Goal: Contribute content: Contribute content

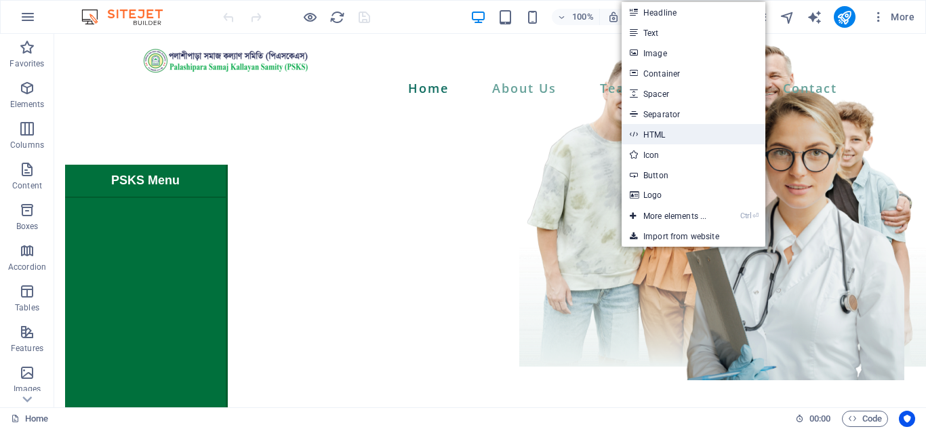
click at [673, 138] on link "HTML" at bounding box center [694, 134] width 144 height 20
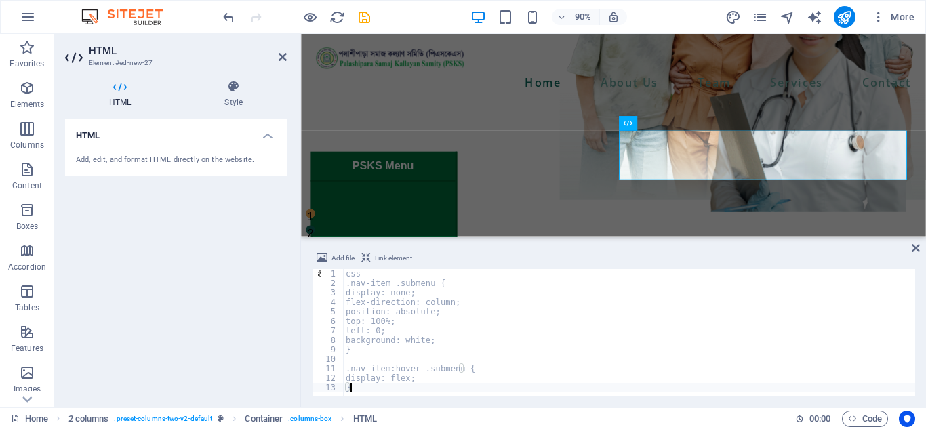
type textarea "display: flex; }"
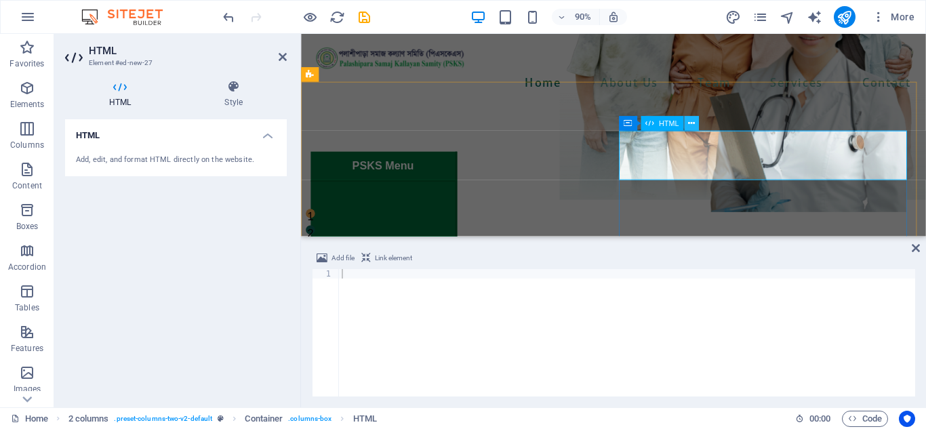
click at [690, 123] on icon at bounding box center [691, 123] width 7 height 13
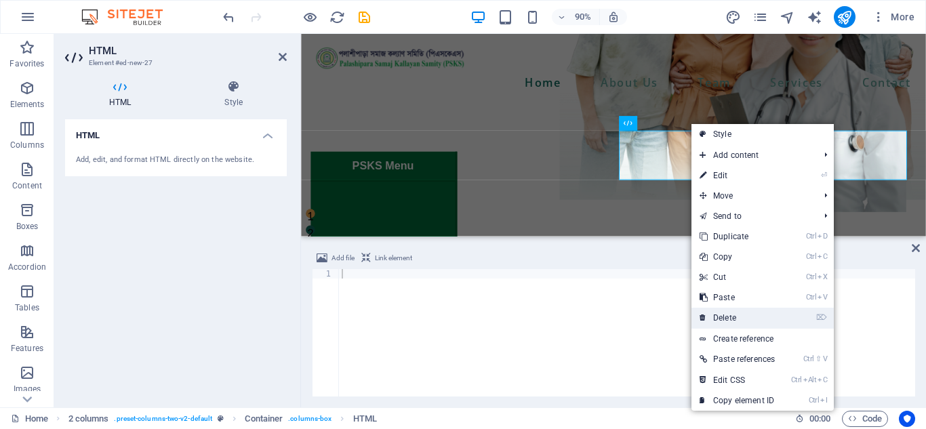
click at [740, 311] on link "⌦ Delete" at bounding box center [738, 318] width 92 height 20
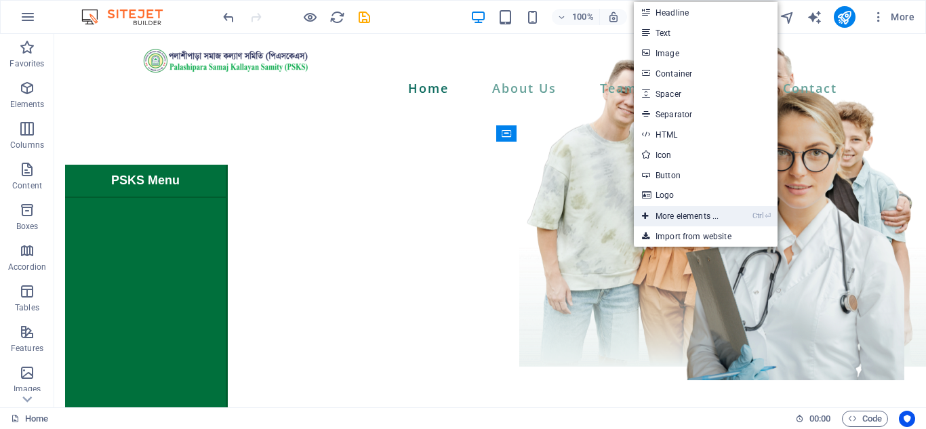
click at [678, 214] on link "Ctrl ⏎ More elements ..." at bounding box center [680, 216] width 93 height 20
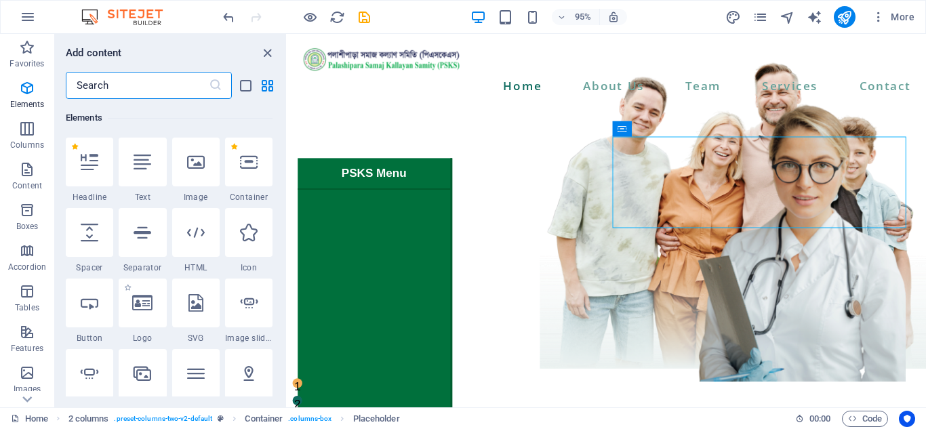
scroll to position [212, 0]
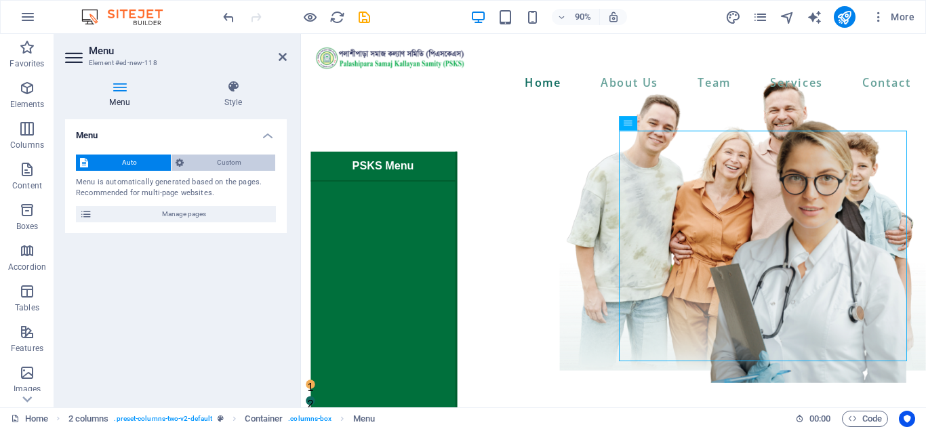
click at [256, 159] on span "Custom" at bounding box center [230, 163] width 84 height 16
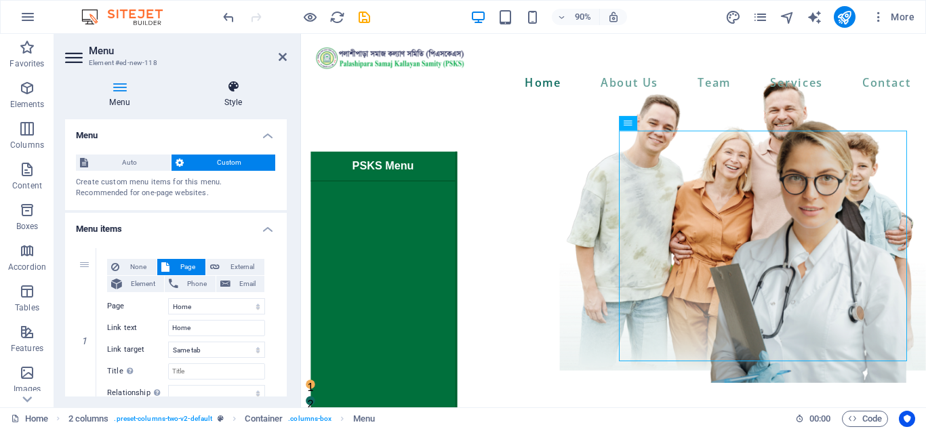
click at [239, 85] on icon at bounding box center [233, 87] width 107 height 14
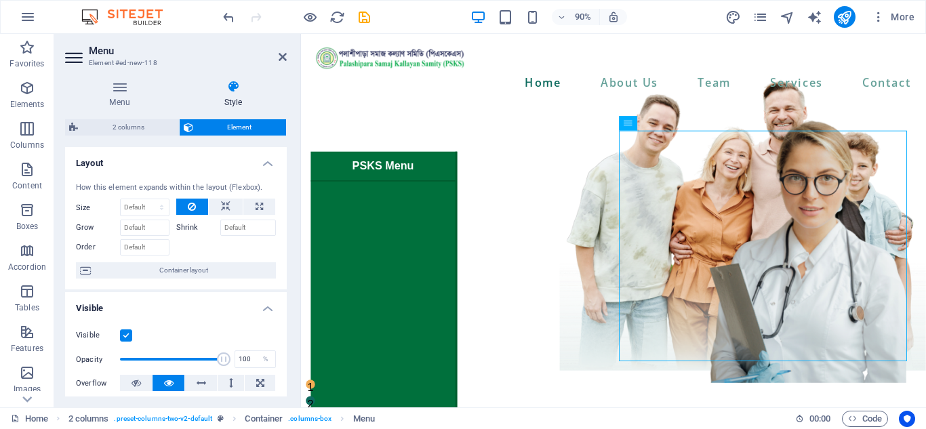
scroll to position [323, 0]
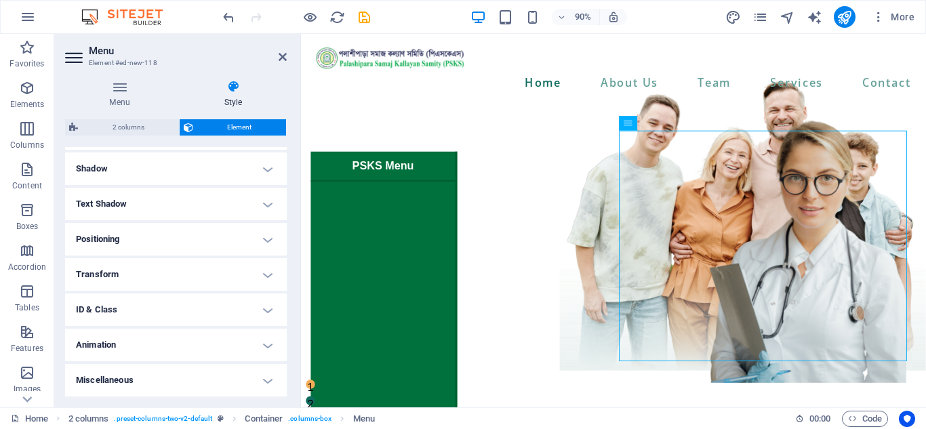
click at [204, 301] on h4 "ID & Class" at bounding box center [176, 310] width 222 height 33
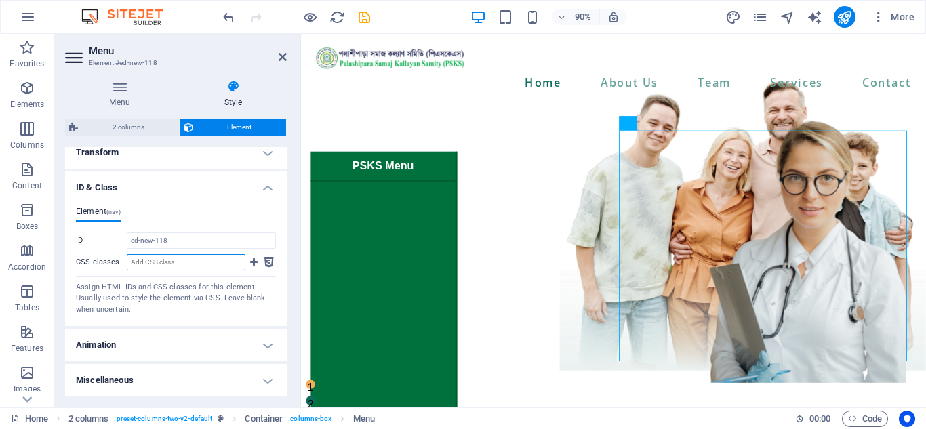
click at [206, 262] on input "CSS classes" at bounding box center [186, 262] width 119 height 16
paste input "css .nav-item .submenu { display: none; flex-direction: column; position: absol…"
type input "css .nav-item .submenu { display: none; flex-direction: column; position: absol…"
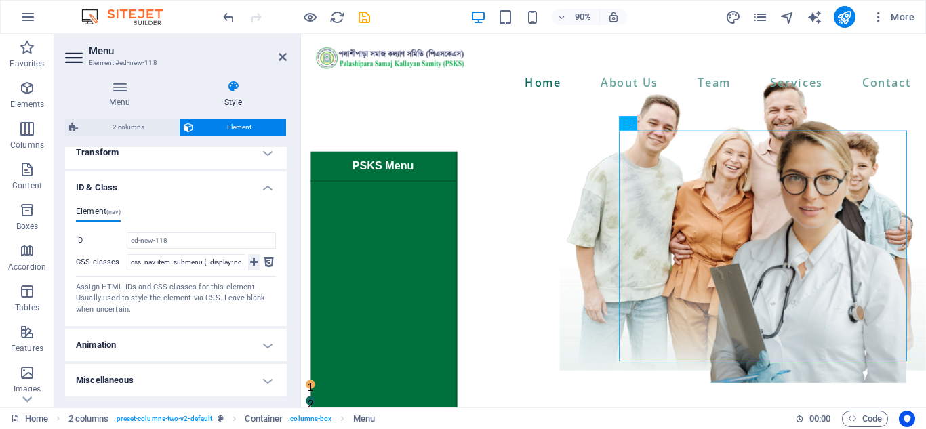
click at [253, 262] on icon at bounding box center [253, 262] width 7 height 16
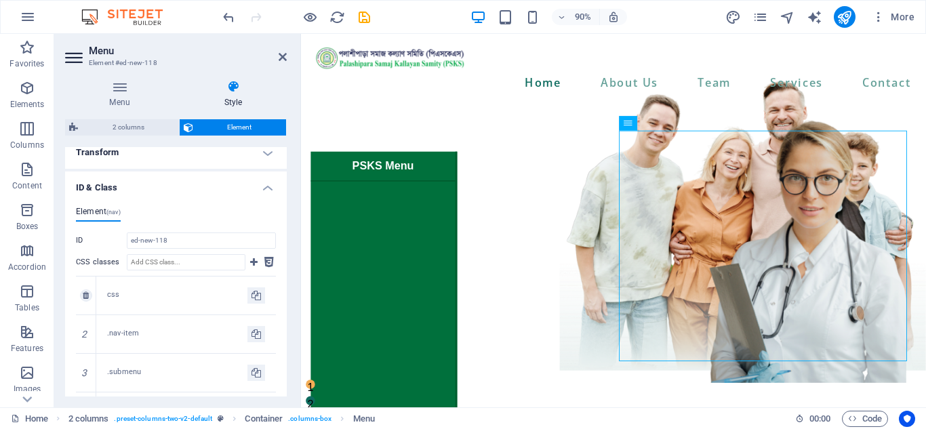
click at [167, 297] on div "css" at bounding box center [177, 296] width 140 height 12
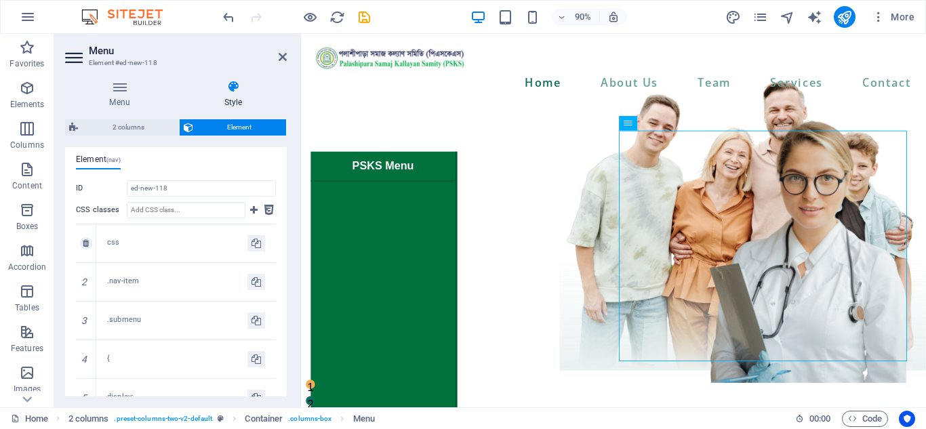
scroll to position [513, 0]
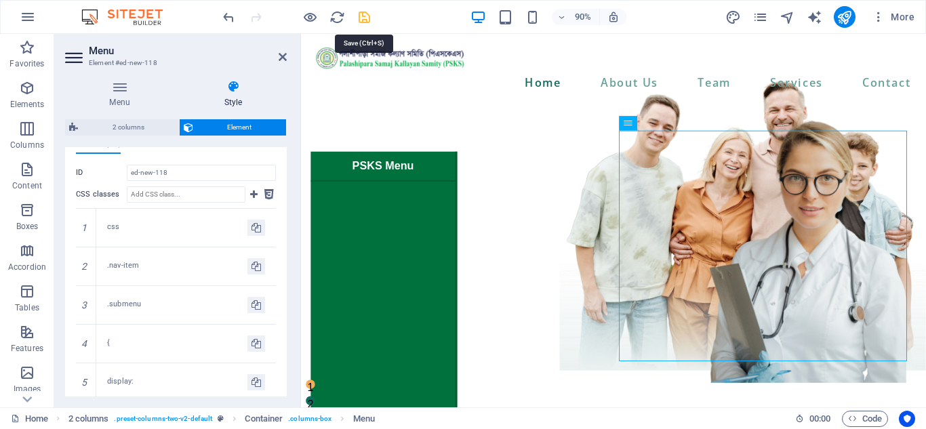
click at [363, 17] on icon "save" at bounding box center [365, 17] width 16 height 16
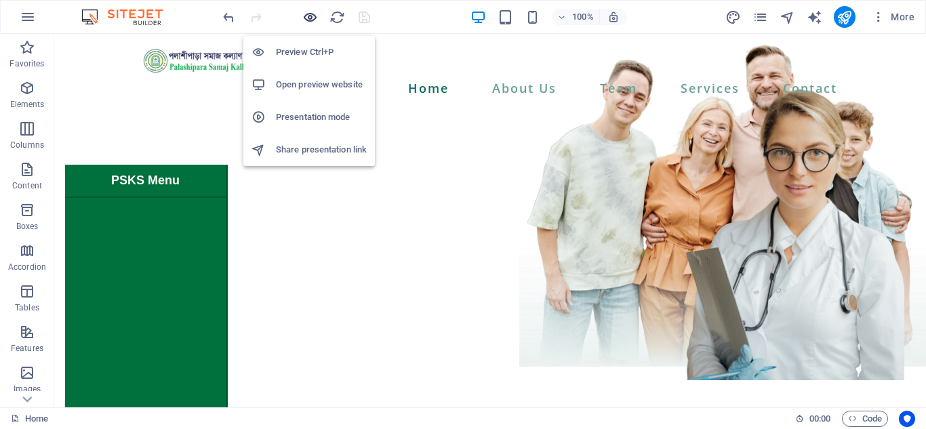
click at [316, 14] on icon "button" at bounding box center [310, 17] width 16 height 16
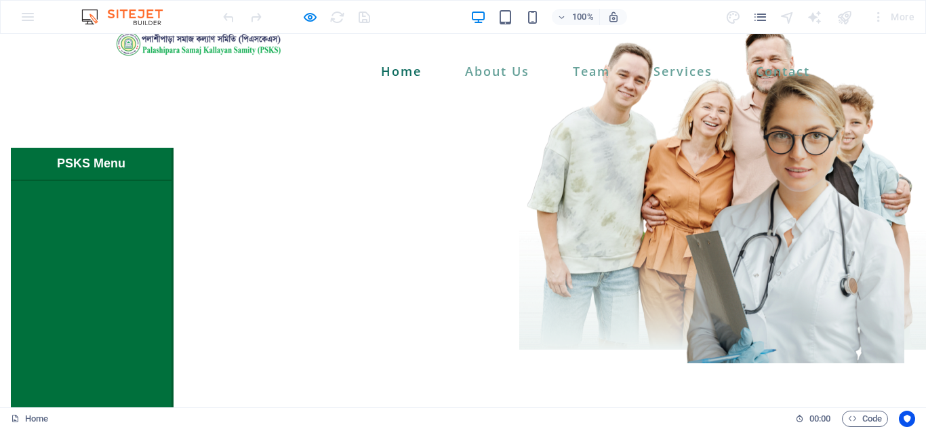
scroll to position [0, 0]
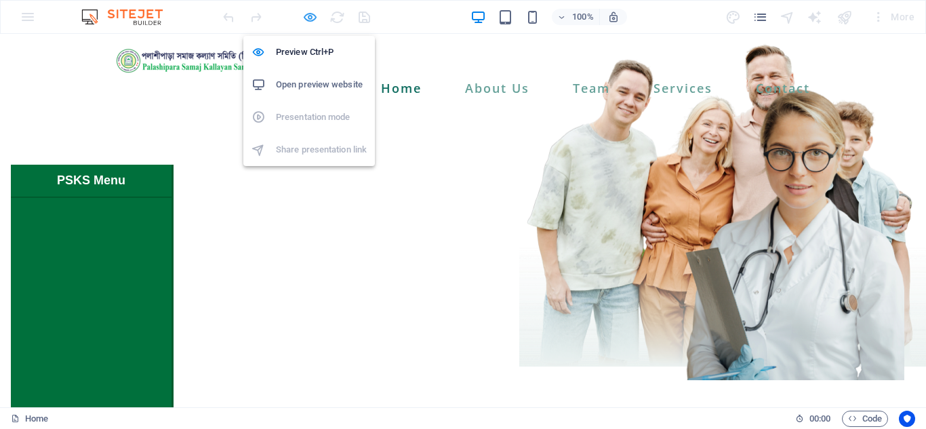
click at [305, 17] on icon "button" at bounding box center [310, 17] width 16 height 16
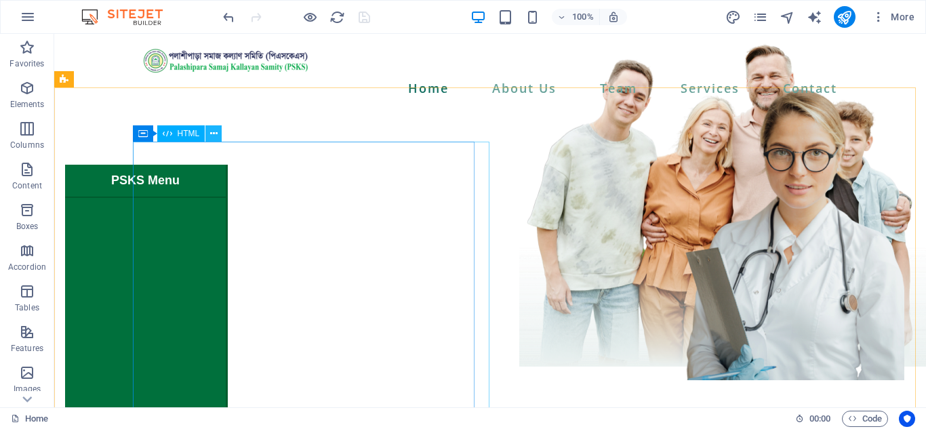
click at [212, 132] on icon at bounding box center [213, 134] width 7 height 14
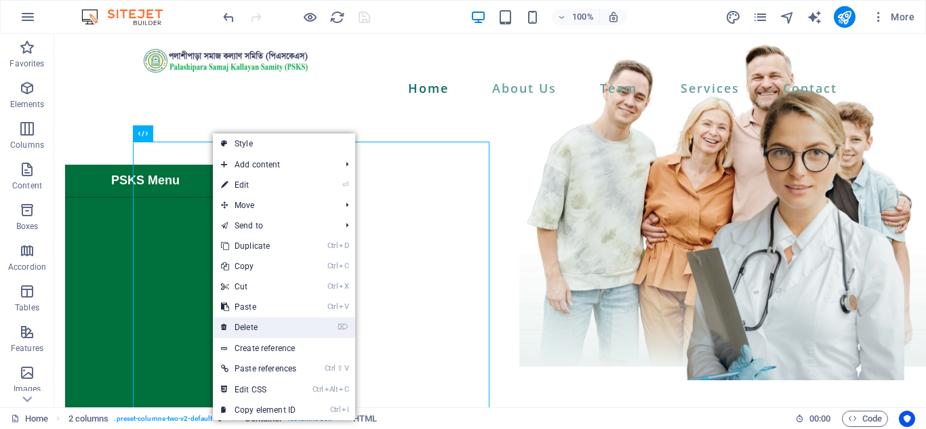
click at [265, 329] on link "⌦ Delete" at bounding box center [259, 327] width 92 height 20
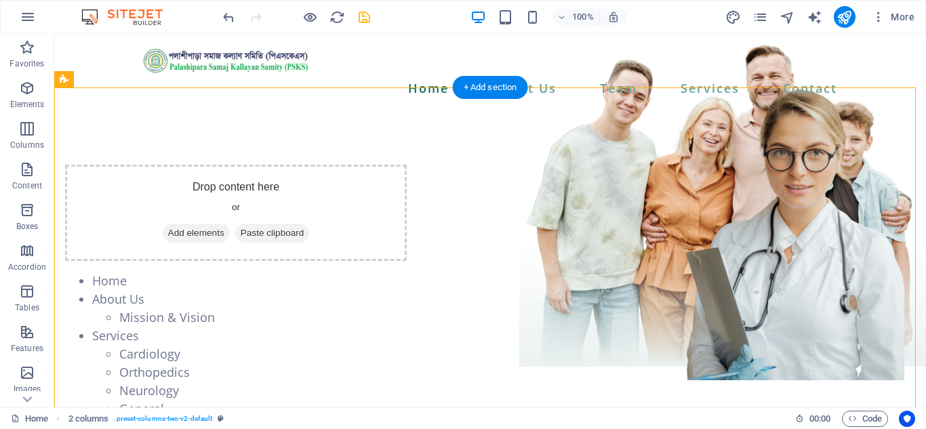
drag, startPoint x: 602, startPoint y: 169, endPoint x: 281, endPoint y: 211, distance: 324.2
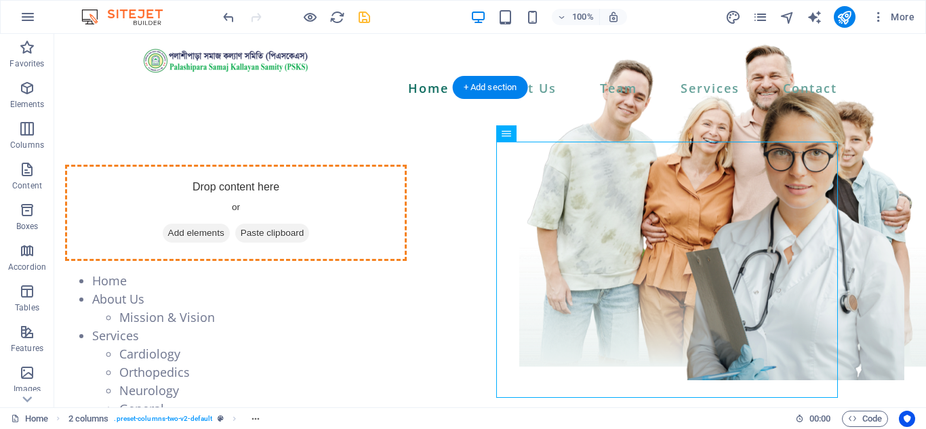
drag, startPoint x: 604, startPoint y: 168, endPoint x: 315, endPoint y: 186, distance: 289.5
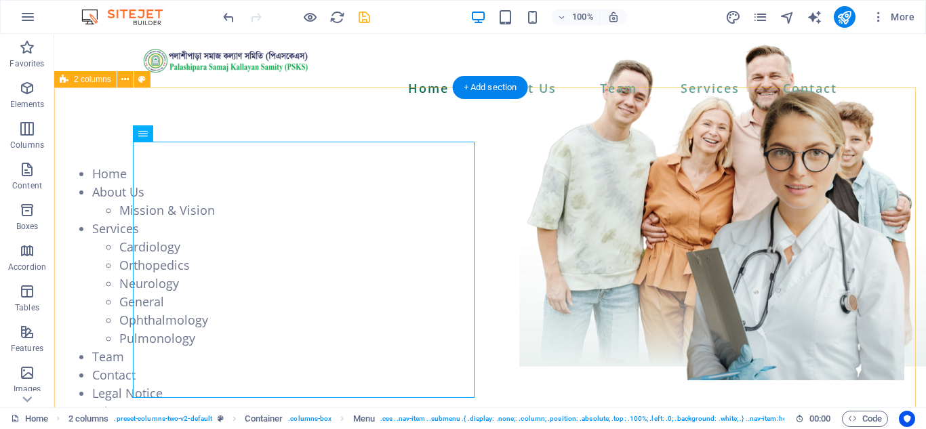
click at [874, 191] on div "Home About Us Mission & Vision Services Cardiology Orthopedics Neurology Genera…" at bounding box center [490, 347] width 872 height 472
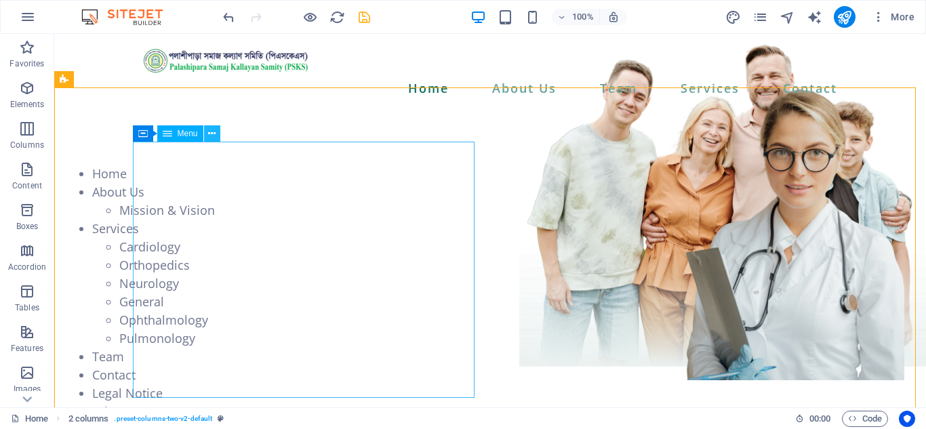
click at [216, 134] on icon at bounding box center [211, 134] width 7 height 14
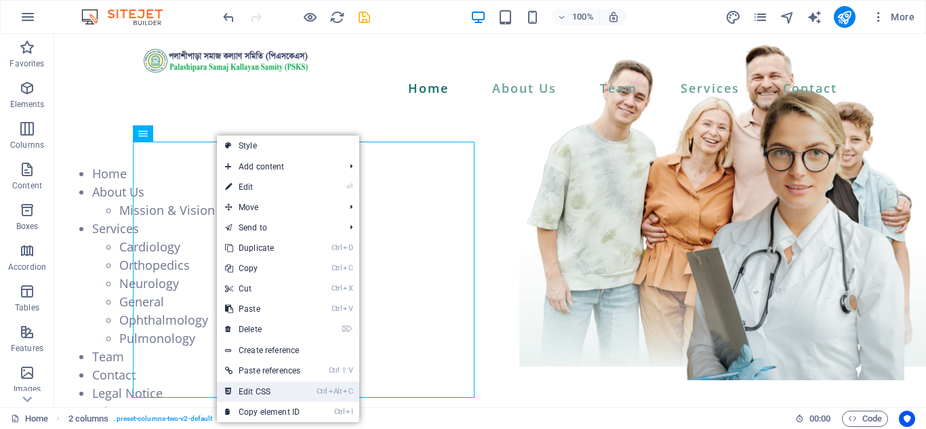
click at [269, 387] on link "Ctrl Alt C Edit CSS" at bounding box center [263, 392] width 92 height 20
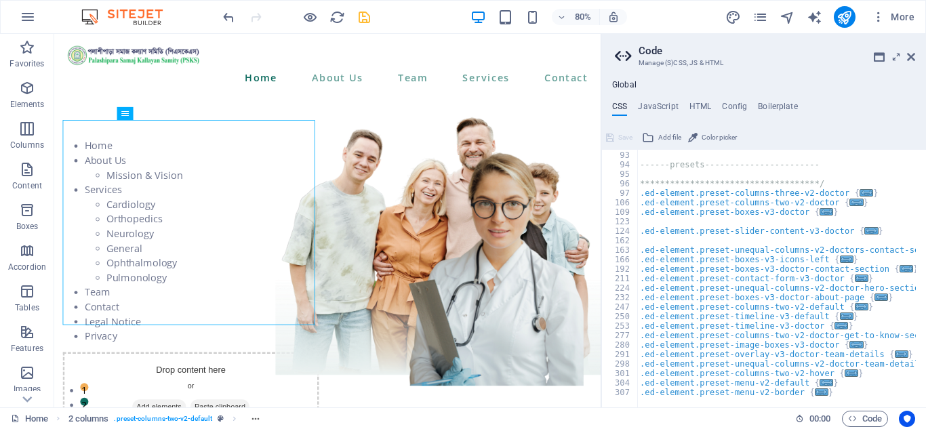
scroll to position [161, 0]
click at [696, 106] on h4 "HTML" at bounding box center [701, 109] width 22 height 15
type textarea "<a href="#main-content" class="wv-link-content button">Skip to main content</a>"
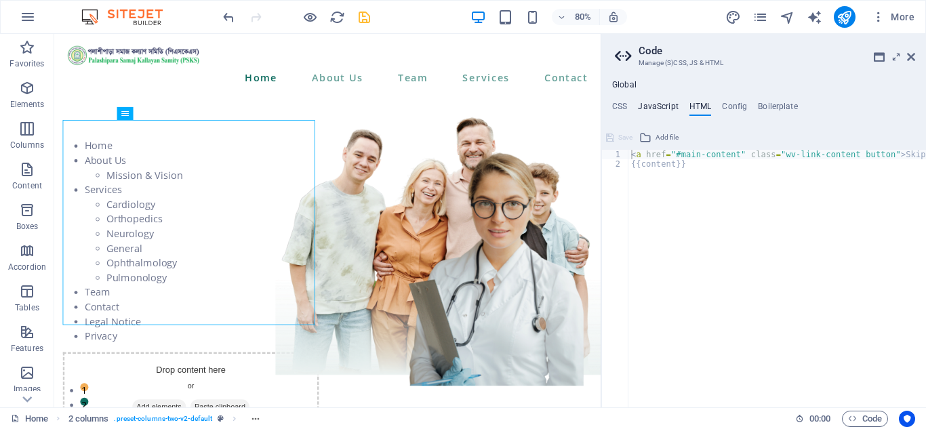
click at [661, 111] on h4 "JavaScript" at bounding box center [658, 109] width 40 height 15
type textarea "/* JS for preset "Menu V2" */"
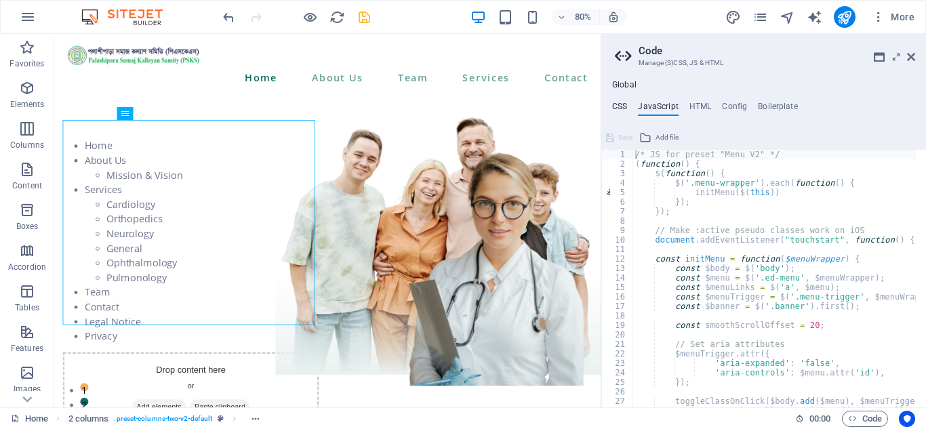
click at [625, 102] on h4 "CSS" at bounding box center [619, 109] width 15 height 15
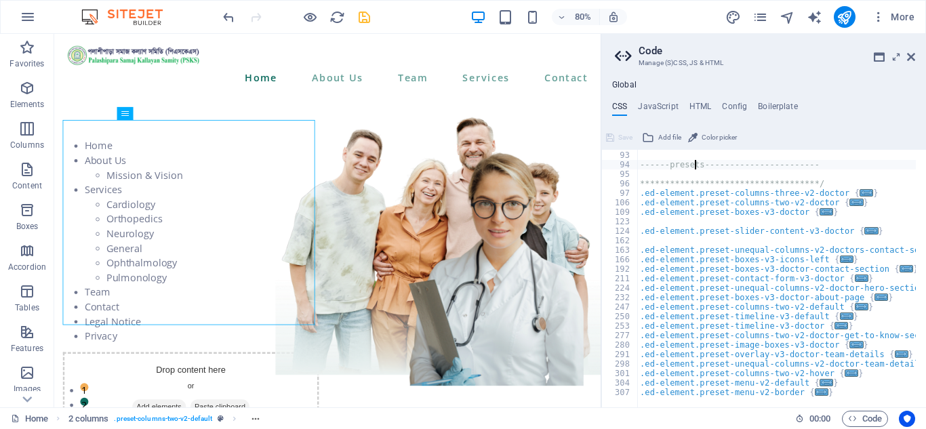
click at [693, 163] on div "**********" at bounding box center [784, 274] width 294 height 267
type textarea "------presets-----------------------"
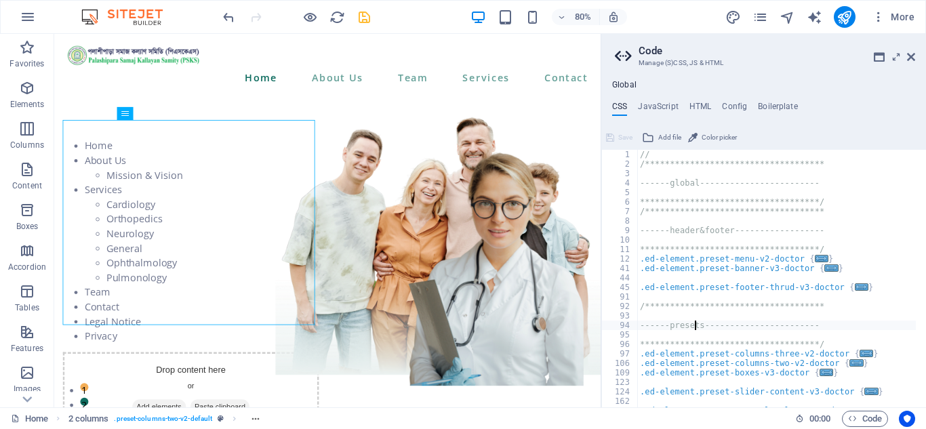
scroll to position [0, 0]
click at [77, 111] on div "Container" at bounding box center [87, 113] width 49 height 13
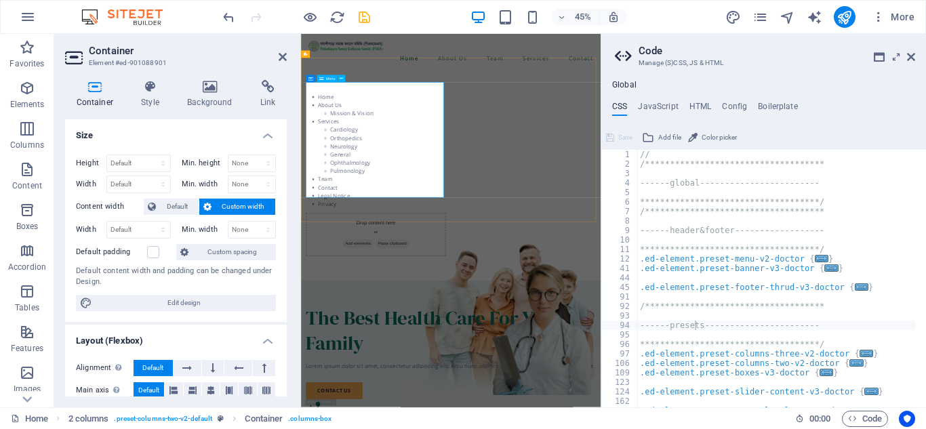
click at [326, 77] on div "Menu" at bounding box center [327, 78] width 21 height 7
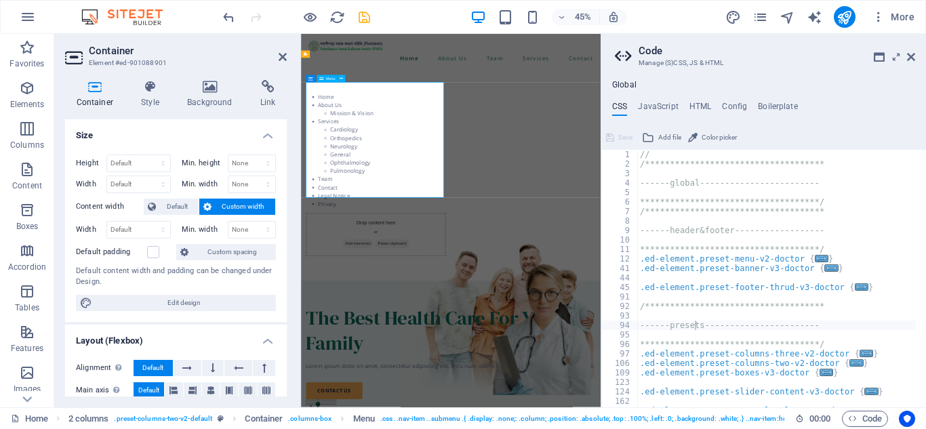
click at [326, 77] on div "Menu" at bounding box center [327, 78] width 21 height 7
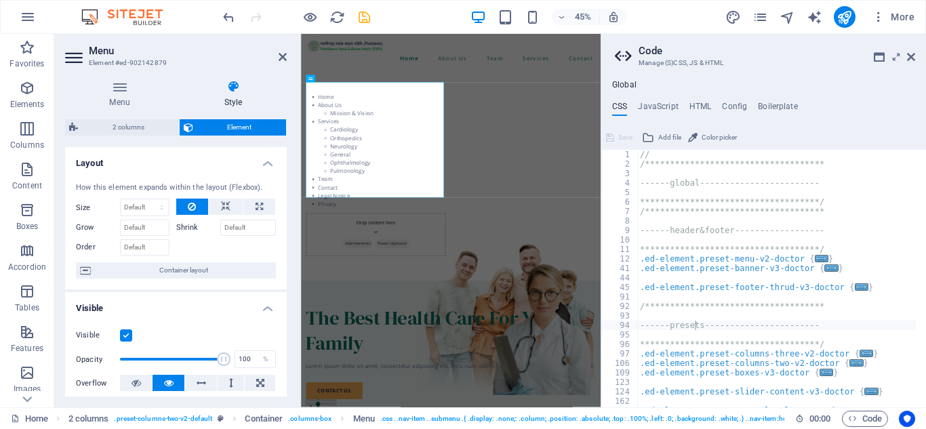
click at [239, 98] on h4 "Style" at bounding box center [233, 94] width 107 height 28
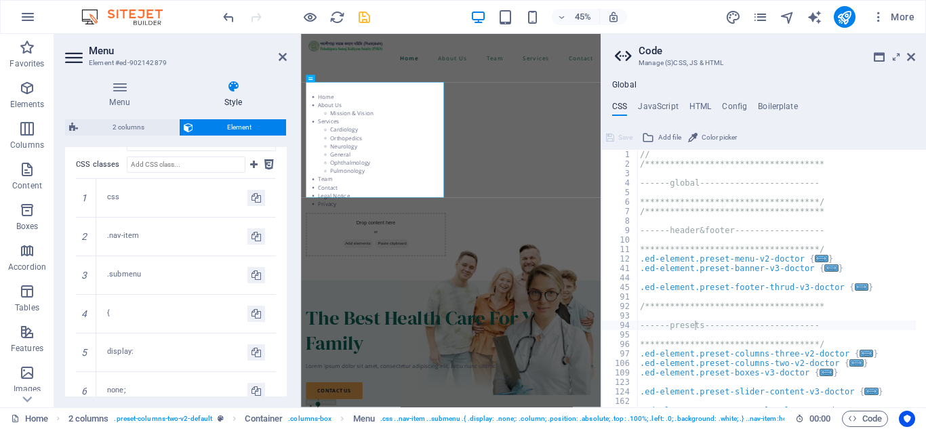
scroll to position [543, 0]
click at [86, 201] on icon at bounding box center [86, 199] width 6 height 8
click at [89, 202] on icon at bounding box center [86, 199] width 6 height 8
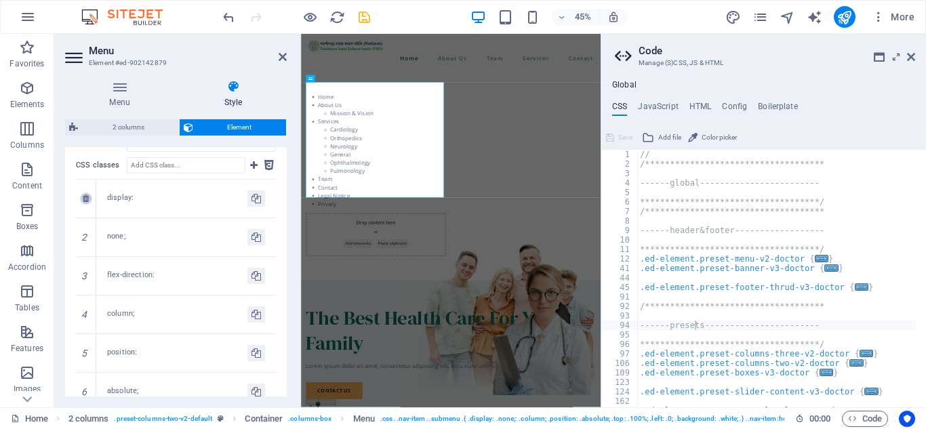
click at [89, 202] on icon at bounding box center [86, 199] width 6 height 8
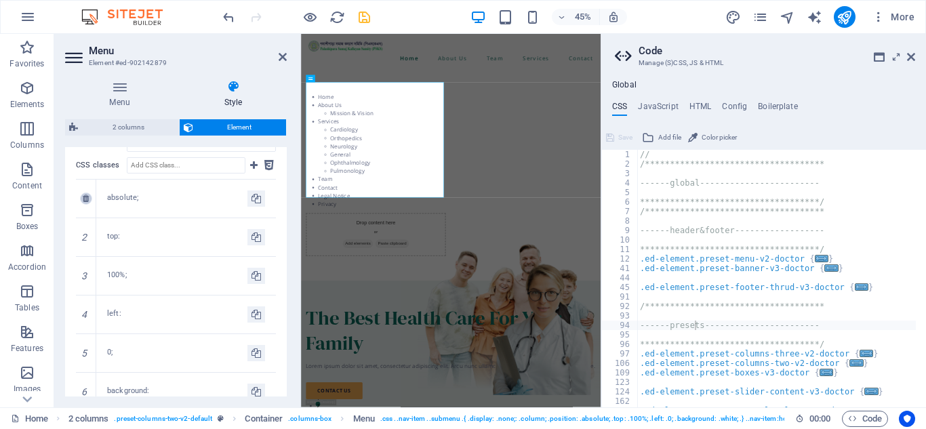
click at [89, 202] on icon at bounding box center [86, 199] width 6 height 8
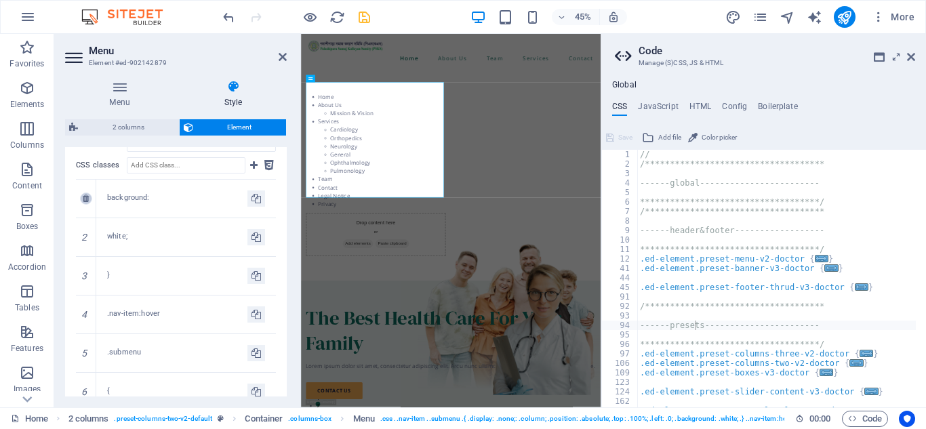
click at [89, 202] on icon at bounding box center [86, 199] width 6 height 8
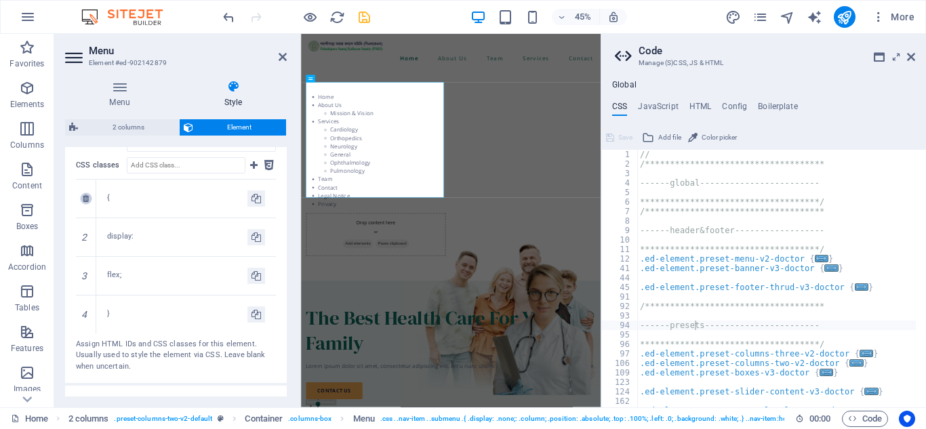
click at [89, 202] on icon at bounding box center [86, 199] width 6 height 8
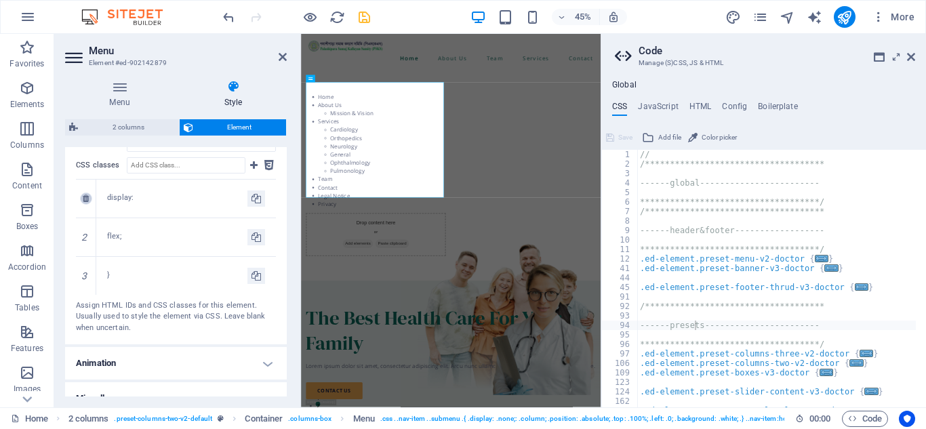
click at [89, 202] on icon at bounding box center [86, 199] width 6 height 8
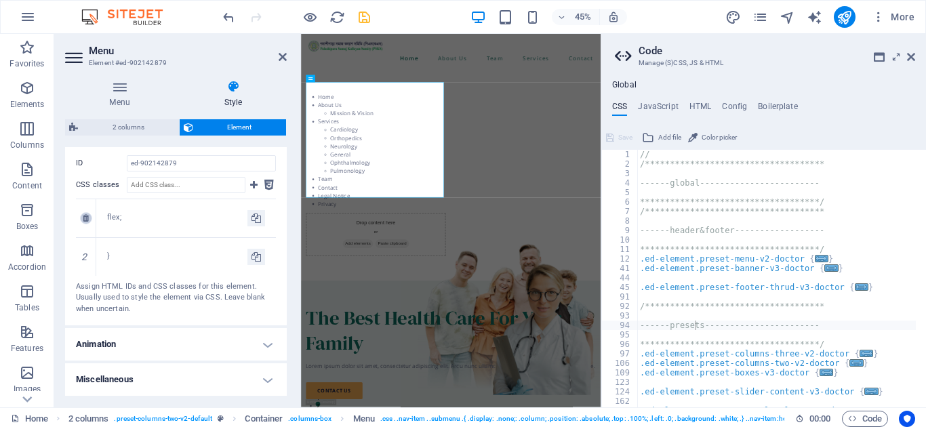
scroll to position [523, 0]
click at [89, 202] on div "1" at bounding box center [86, 218] width 20 height 38
click at [87, 217] on icon at bounding box center [86, 218] width 6 height 8
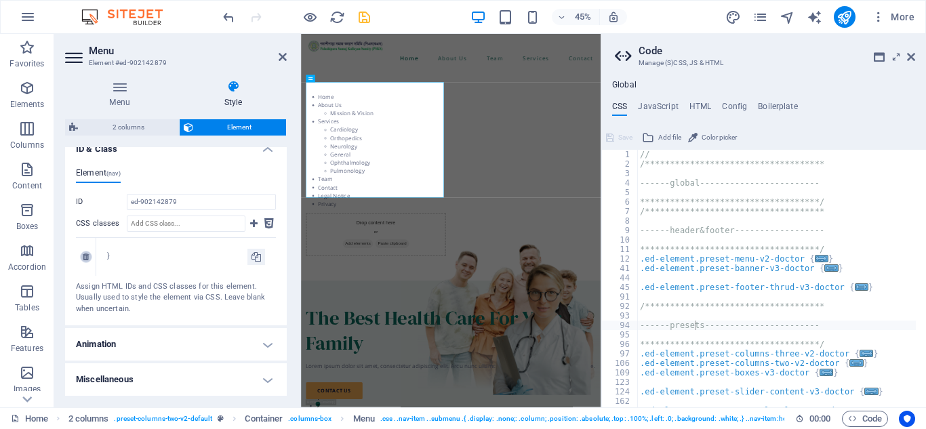
scroll to position [484, 0]
click at [87, 257] on icon at bounding box center [86, 257] width 6 height 8
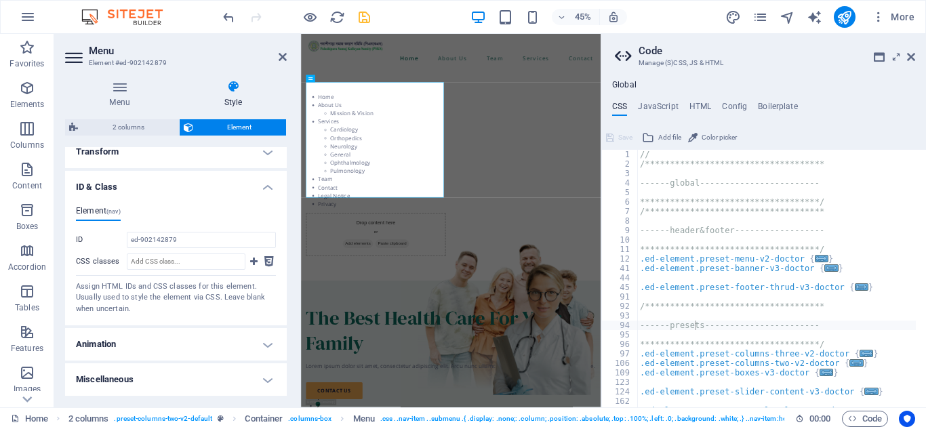
scroll to position [446, 0]
click at [284, 53] on icon at bounding box center [283, 57] width 8 height 11
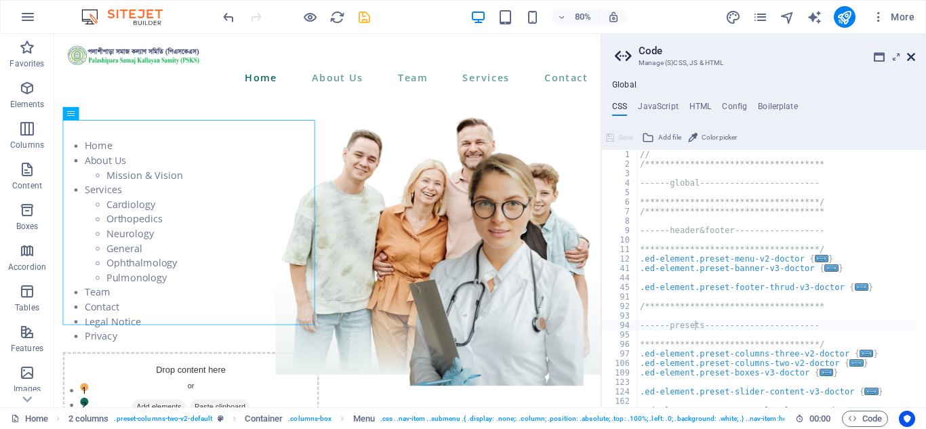
click at [911, 56] on icon at bounding box center [911, 57] width 8 height 11
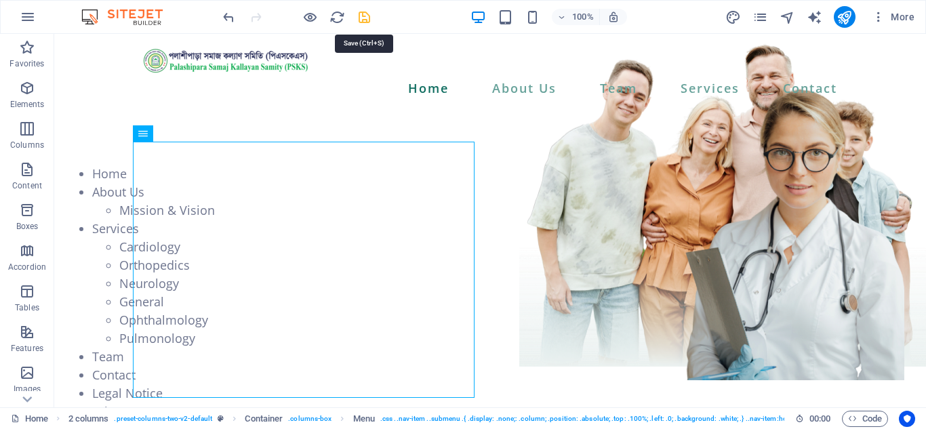
click at [363, 16] on icon "save" at bounding box center [365, 17] width 16 height 16
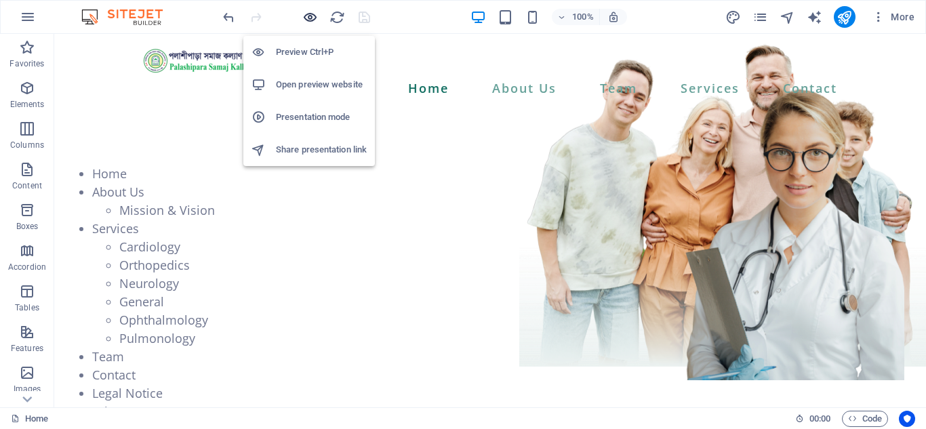
click at [311, 12] on icon "button" at bounding box center [310, 17] width 16 height 16
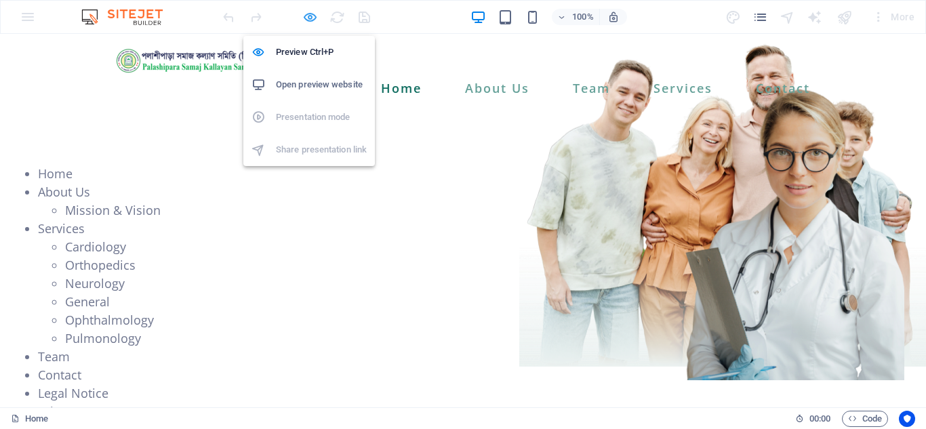
click at [312, 16] on icon "button" at bounding box center [310, 17] width 16 height 16
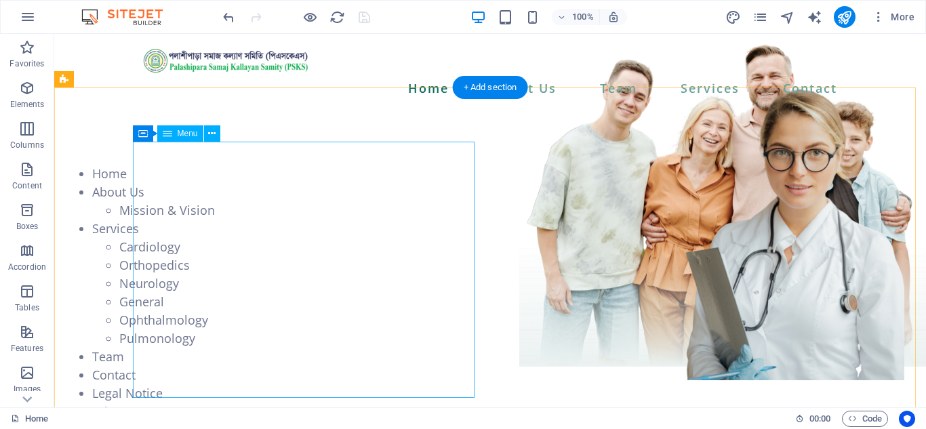
click at [194, 165] on nav "Home About Us Mission & Vision Services Cardiology Orthopedics Neurology Genera…" at bounding box center [236, 293] width 342 height 256
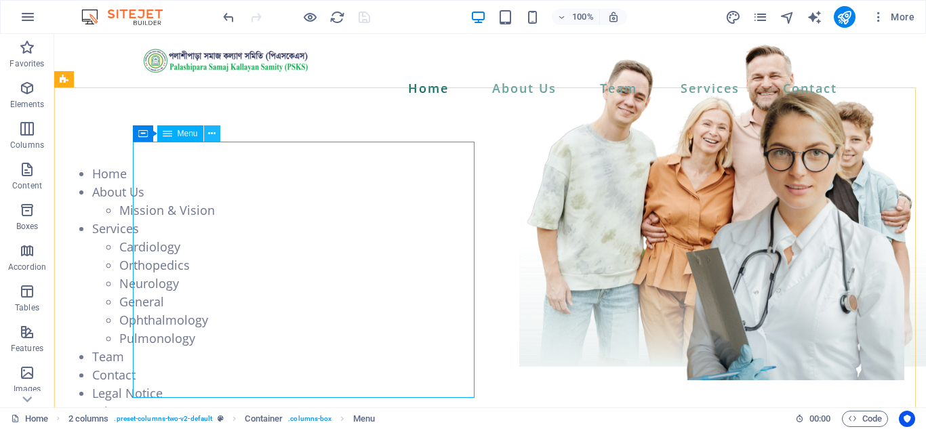
click at [216, 135] on icon at bounding box center [211, 134] width 7 height 14
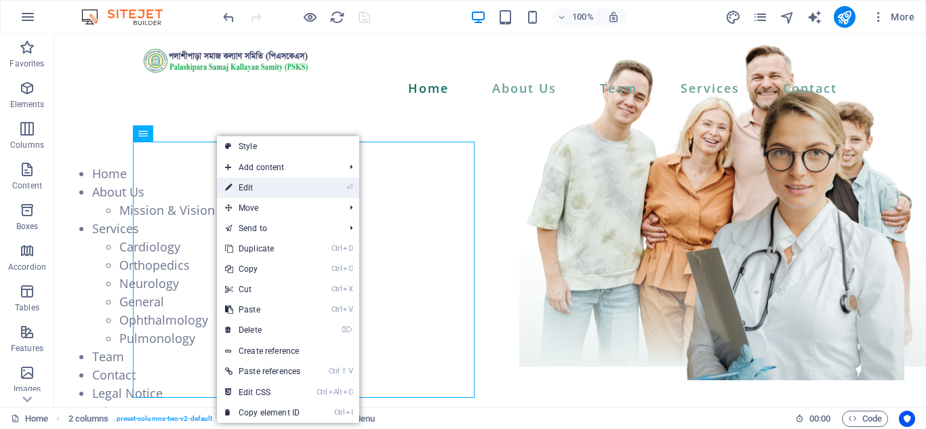
click at [237, 184] on link "⏎ Edit" at bounding box center [263, 188] width 92 height 20
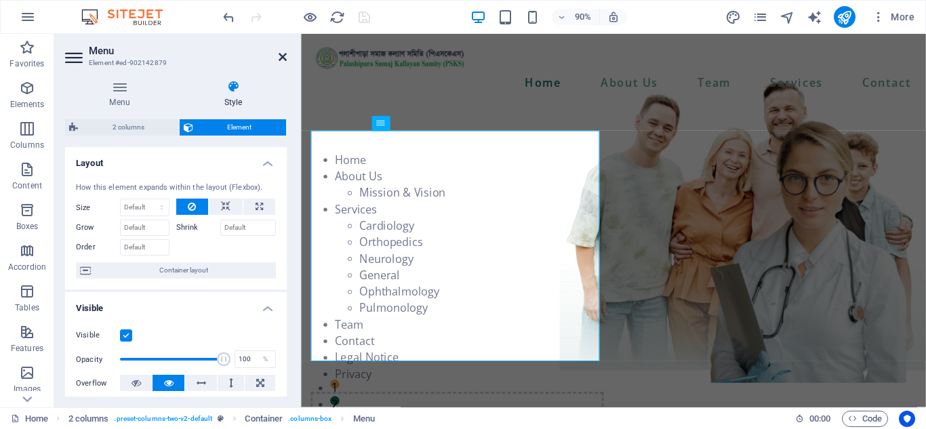
click at [279, 54] on icon at bounding box center [283, 57] width 8 height 11
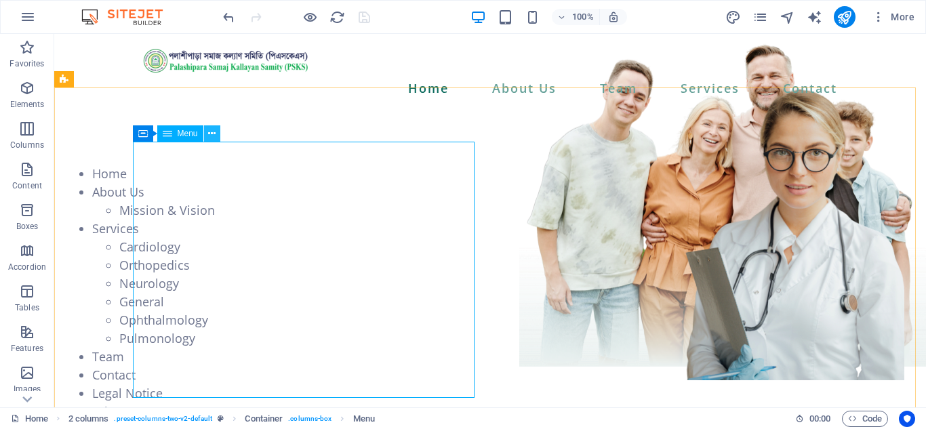
click at [211, 134] on icon at bounding box center [211, 134] width 7 height 14
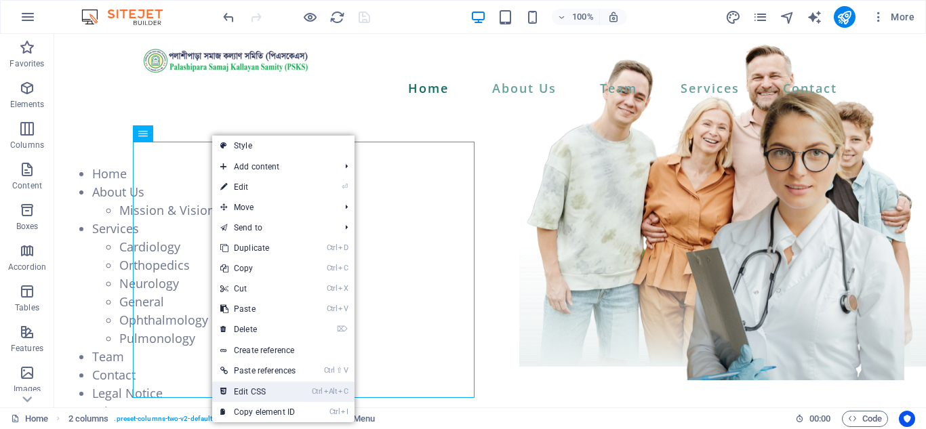
click at [290, 392] on link "Ctrl Alt C Edit CSS" at bounding box center [258, 392] width 92 height 20
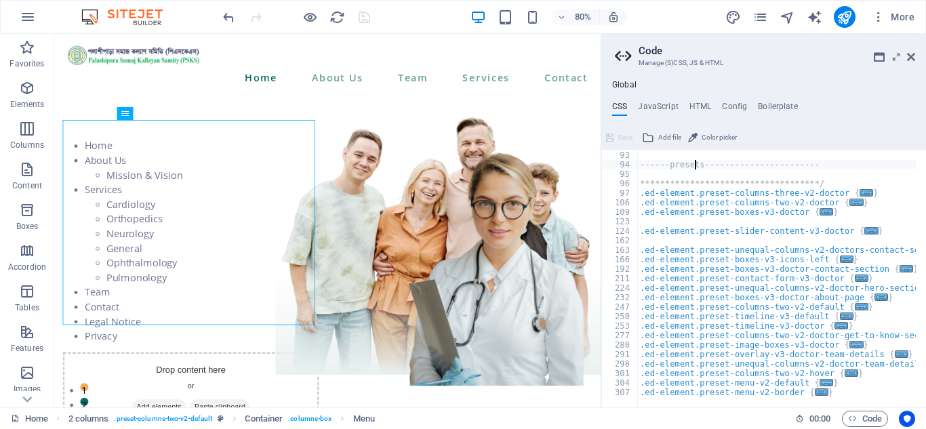
scroll to position [161, 0]
click at [820, 380] on span "..." at bounding box center [827, 382] width 14 height 7
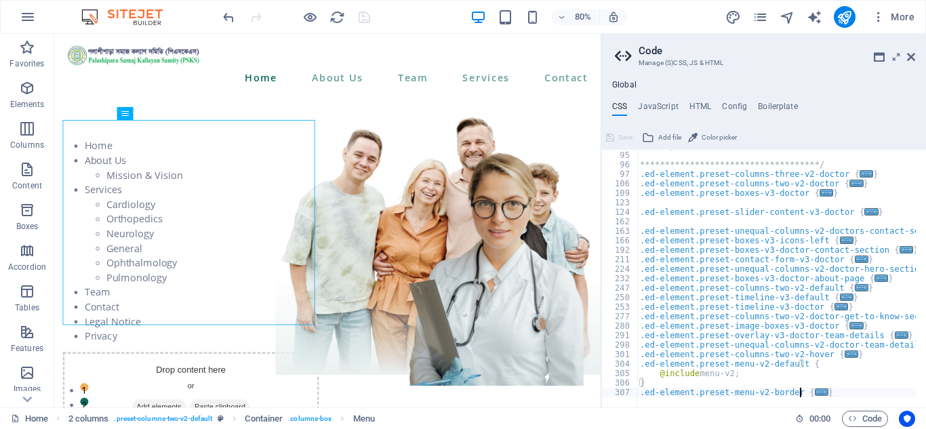
click at [806, 394] on div at bounding box center [784, 401] width 294 height 14
type textarea ".ed-element.preset-menu-v2-border {"
click at [815, 390] on span "..." at bounding box center [822, 392] width 14 height 7
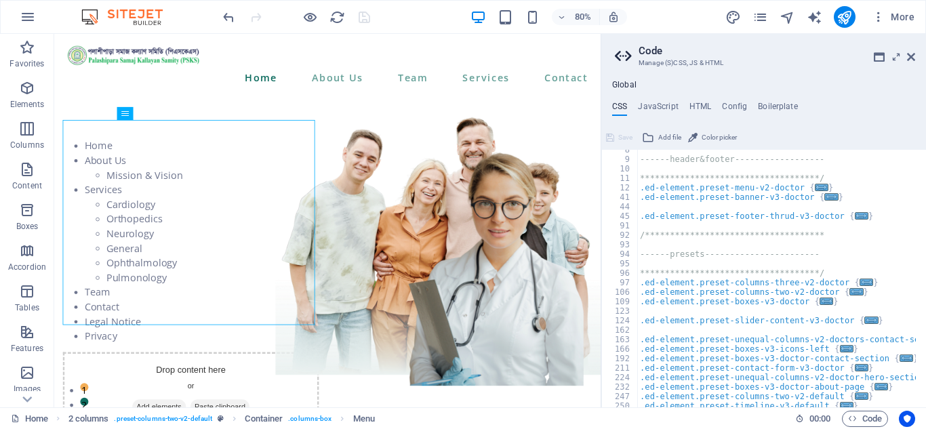
scroll to position [0, 0]
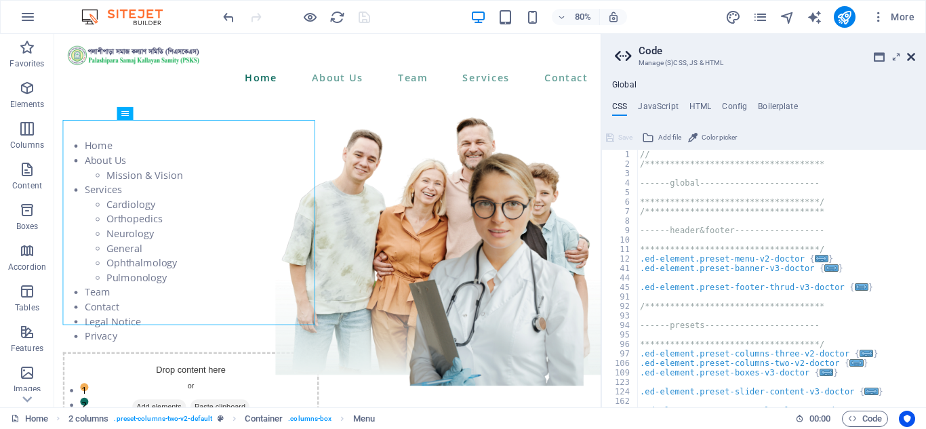
click at [910, 58] on icon at bounding box center [911, 57] width 8 height 11
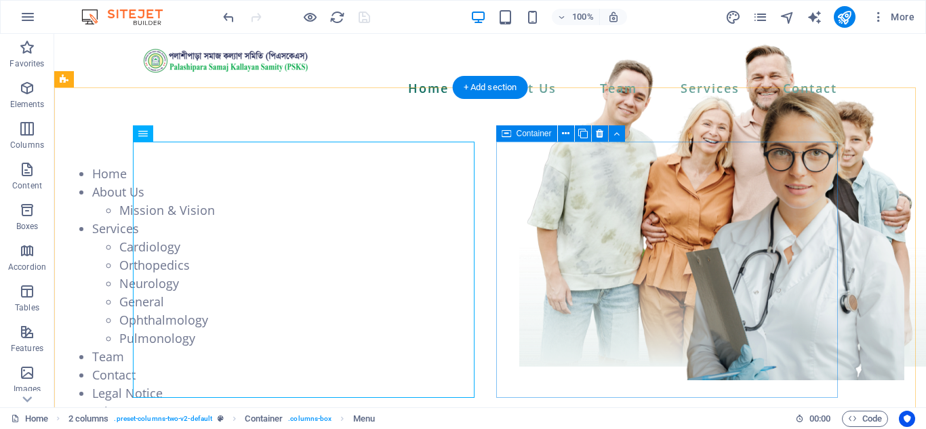
drag, startPoint x: 81, startPoint y: 252, endPoint x: 629, endPoint y: 193, distance: 551.0
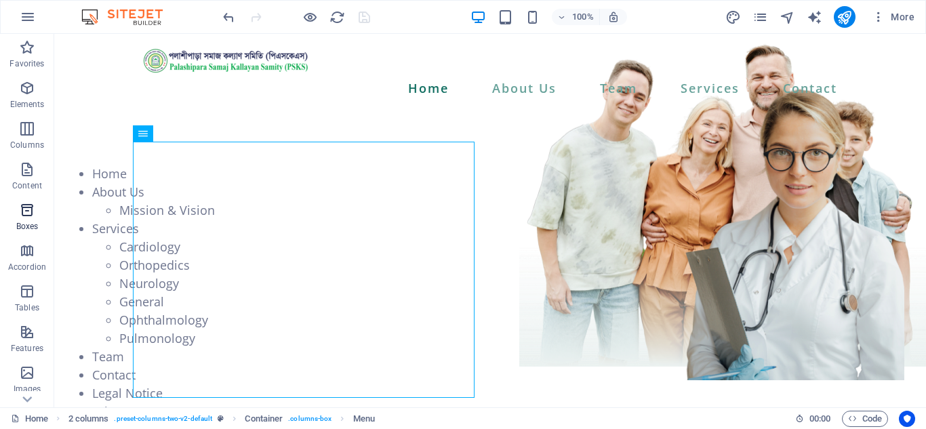
click at [24, 218] on icon "button" at bounding box center [27, 210] width 16 height 16
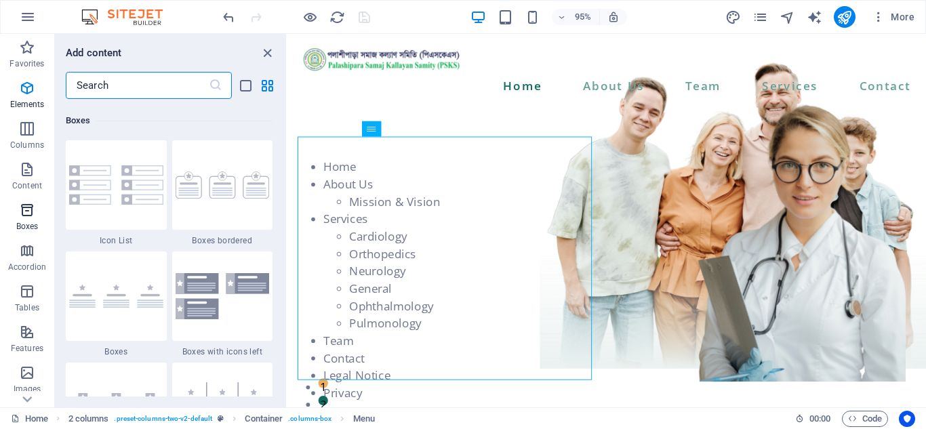
scroll to position [3741, 0]
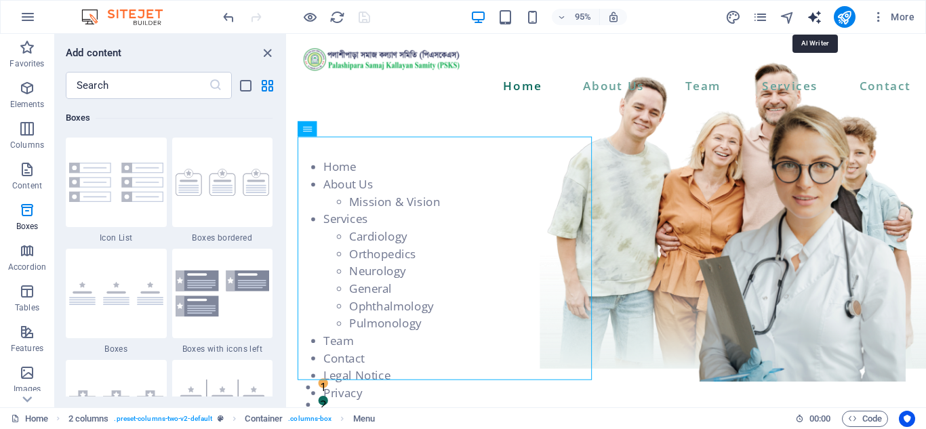
click at [810, 16] on icon "text_generator" at bounding box center [815, 17] width 16 height 16
select select "English"
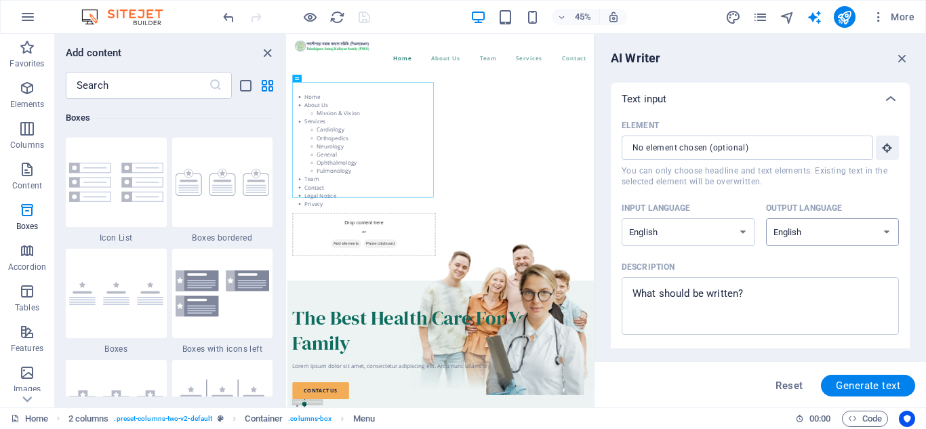
click at [823, 233] on select "Albanian Arabic Armenian Awadhi Azerbaijani Bashkir Basque Belarusian Bengali B…" at bounding box center [833, 232] width 134 height 28
select select "Bengali"
click at [766, 218] on select "Albanian Arabic Armenian Awadhi Azerbaijani Bashkir Basque Belarusian Bengali B…" at bounding box center [833, 232] width 134 height 28
click at [734, 237] on select "Albanian Arabic Armenian Awadhi Azerbaijani Bashkir Basque Belarusian Bengali B…" at bounding box center [689, 232] width 134 height 28
select select "Bengali"
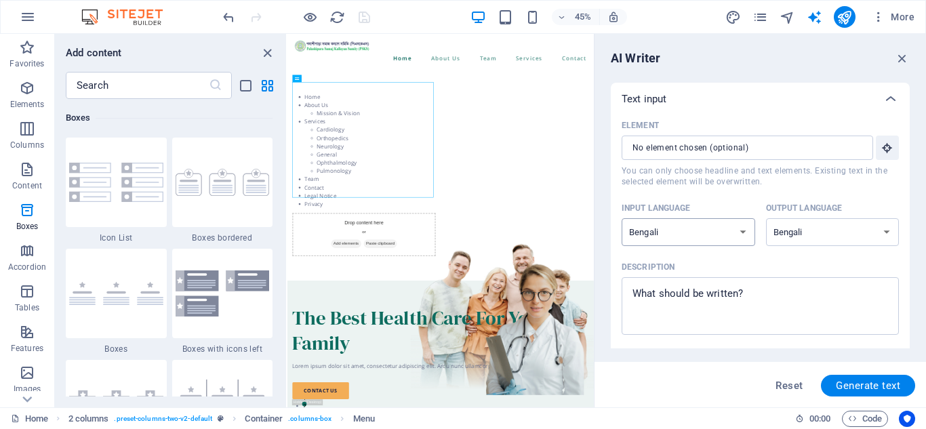
click at [622, 218] on select "Albanian Arabic Armenian Awadhi Azerbaijani Bashkir Basque Belarusian Bengali B…" at bounding box center [689, 232] width 134 height 28
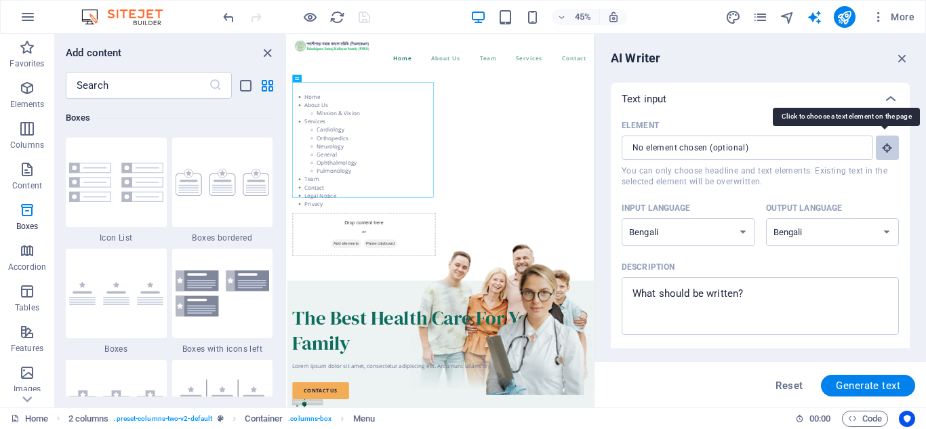
click at [883, 149] on icon "button" at bounding box center [888, 148] width 12 height 12
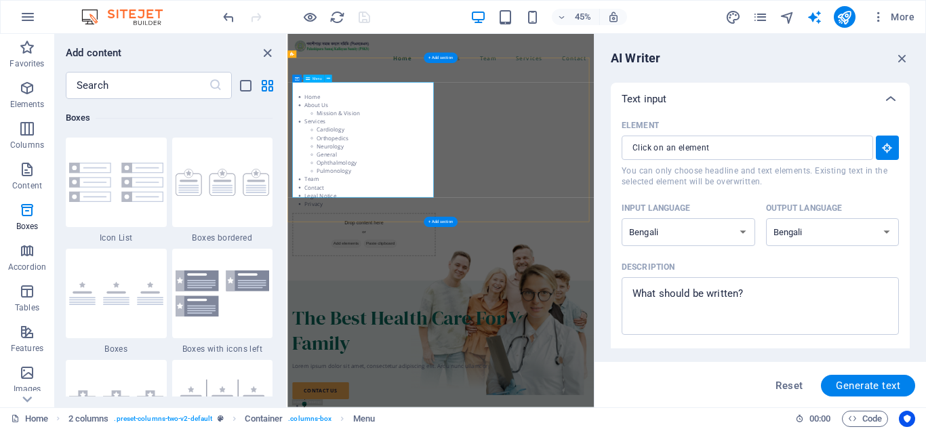
click at [314, 165] on nav "Home About Us Mission & Vision Services Cardiology Orthopedics Neurology Genera…" at bounding box center [457, 293] width 319 height 256
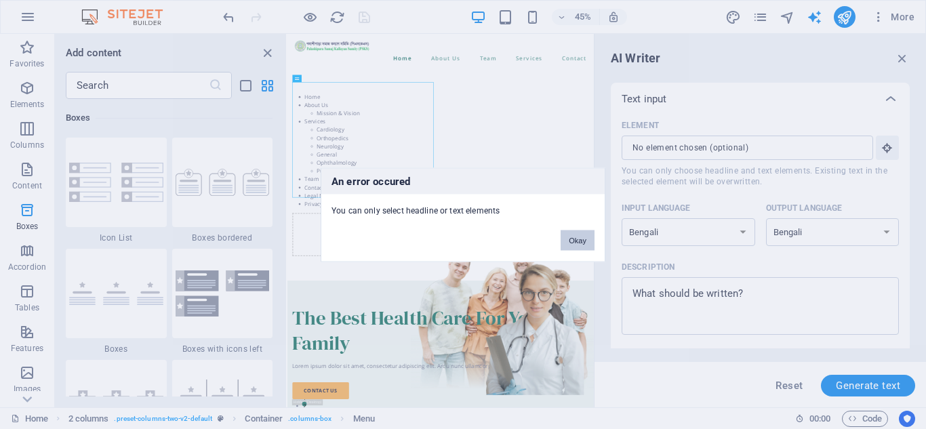
click at [580, 240] on button "Okay" at bounding box center [578, 240] width 34 height 20
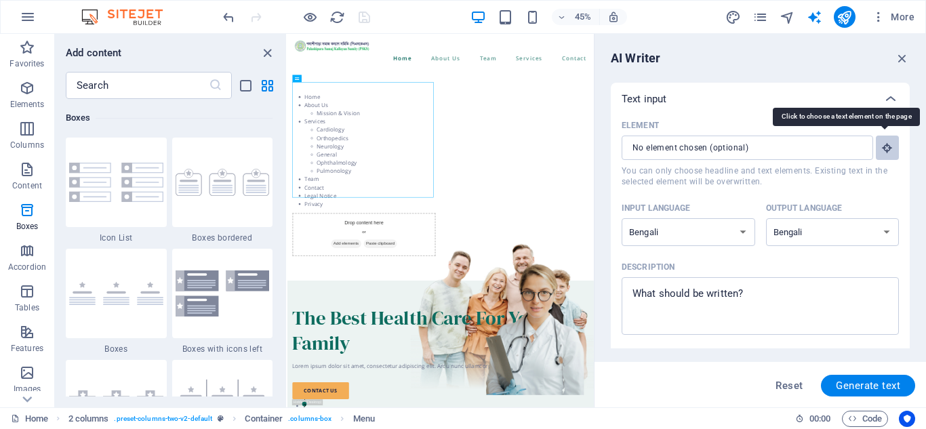
click at [888, 142] on icon "button" at bounding box center [888, 148] width 12 height 12
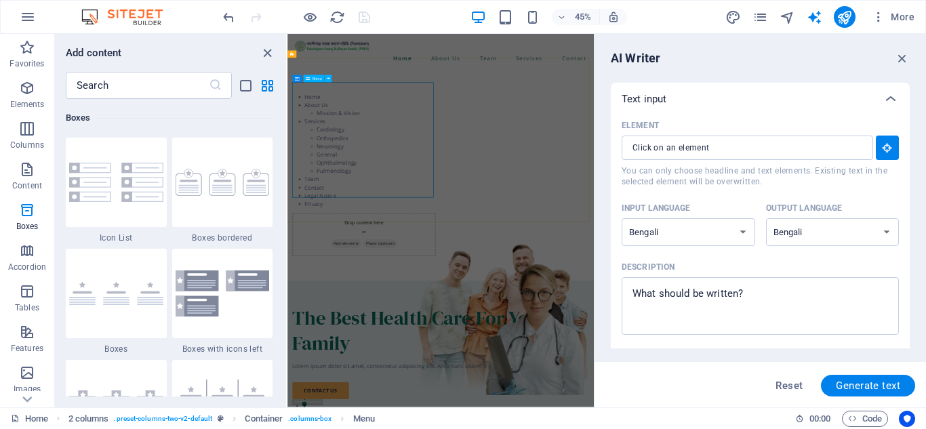
click at [317, 79] on span "Menu" at bounding box center [317, 78] width 9 height 3
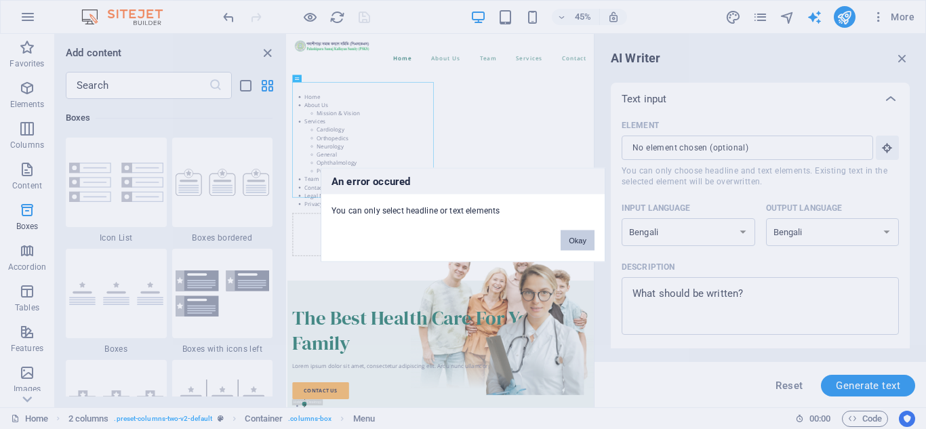
click at [578, 241] on button "Okay" at bounding box center [578, 240] width 34 height 20
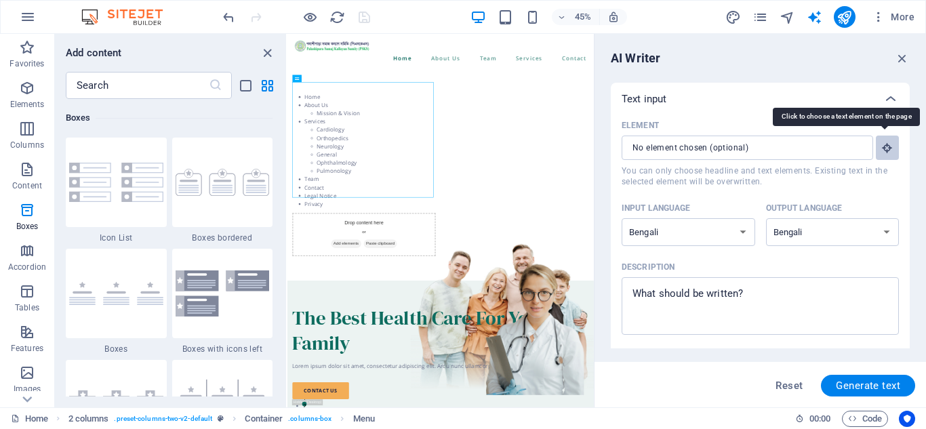
click at [889, 150] on icon "button" at bounding box center [888, 148] width 12 height 12
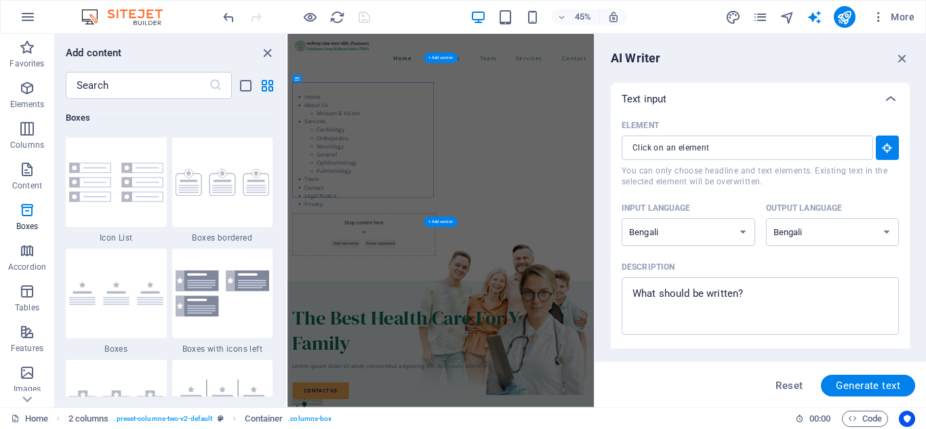
drag, startPoint x: 580, startPoint y: 115, endPoint x: 612, endPoint y: 401, distance: 288.7
click at [612, 401] on div "Home About Us Mission & Vision Services Cardiology Orthopedics Neurology Genera…" at bounding box center [628, 347] width 681 height 472
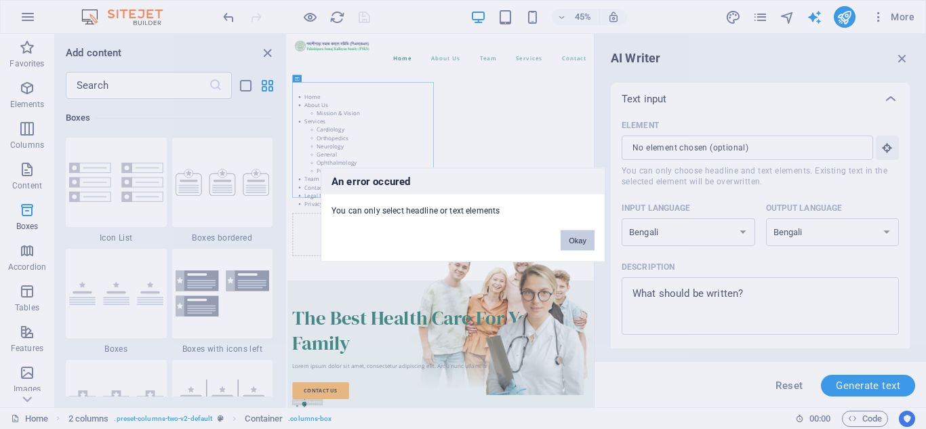
click at [578, 237] on button "Okay" at bounding box center [578, 240] width 34 height 20
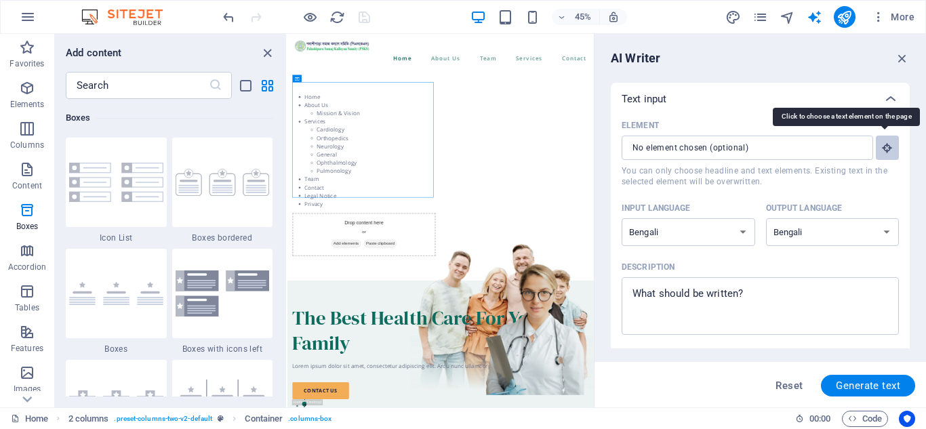
click at [886, 147] on icon "button" at bounding box center [888, 148] width 12 height 12
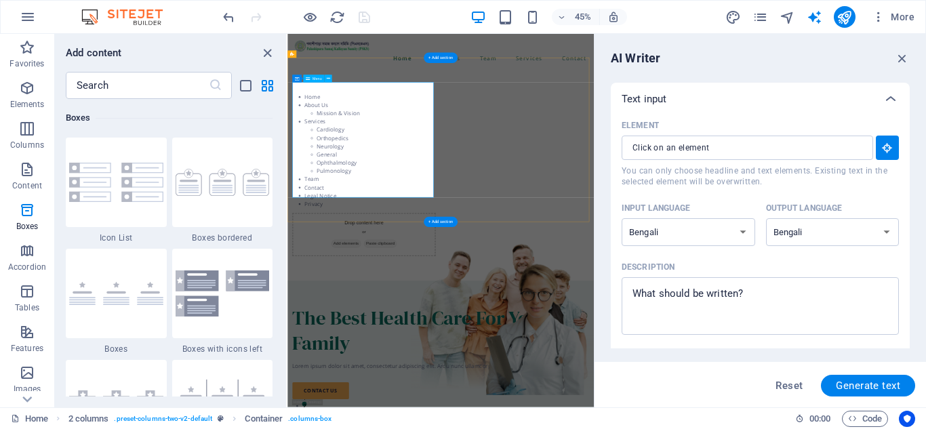
click at [359, 227] on nav "Home About Us Mission & Vision Services Cardiology Orthopedics Neurology Genera…" at bounding box center [457, 293] width 319 height 256
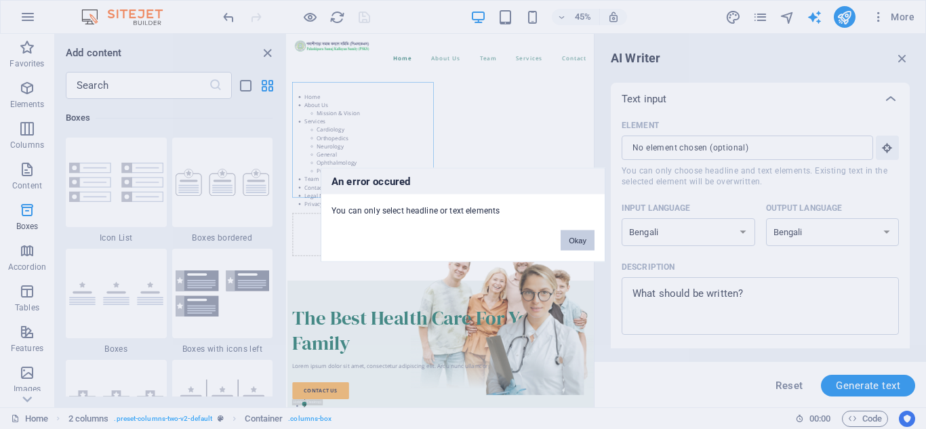
click at [585, 235] on button "Okay" at bounding box center [578, 240] width 34 height 20
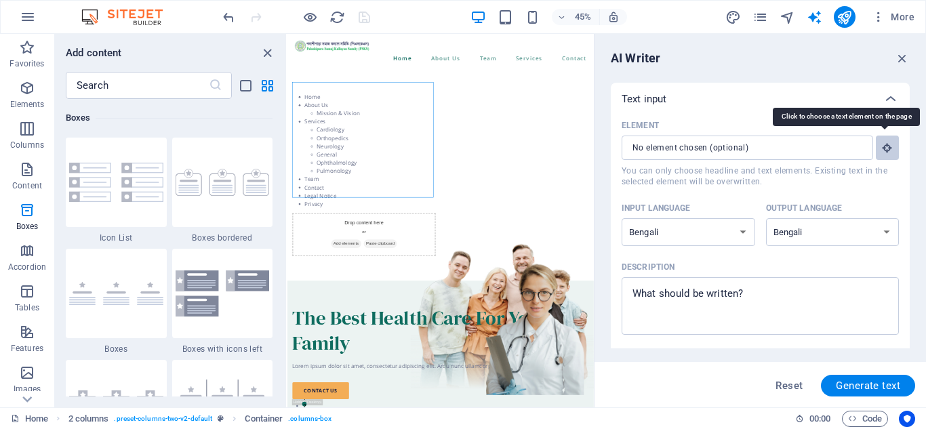
click at [878, 149] on button "Element ​ You can only choose headline and text elements. Existing text in the …" at bounding box center [887, 148] width 23 height 24
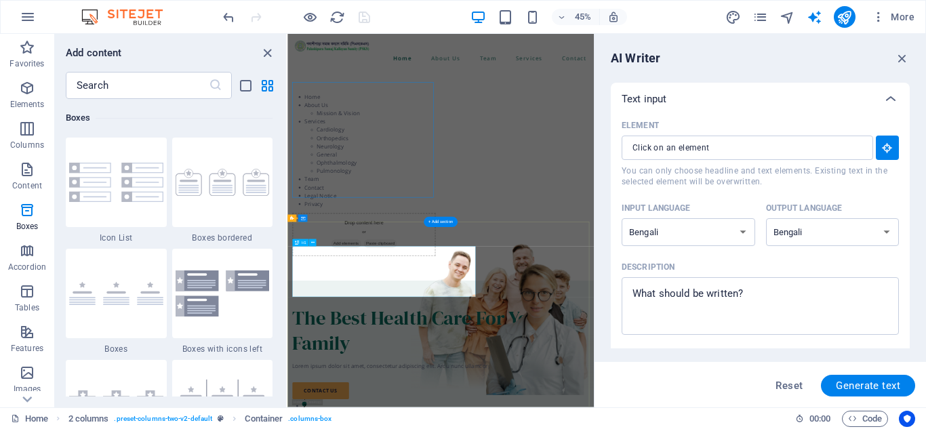
type input "#ed-899549961"
type textarea "x"
type input "10"
type textarea "x"
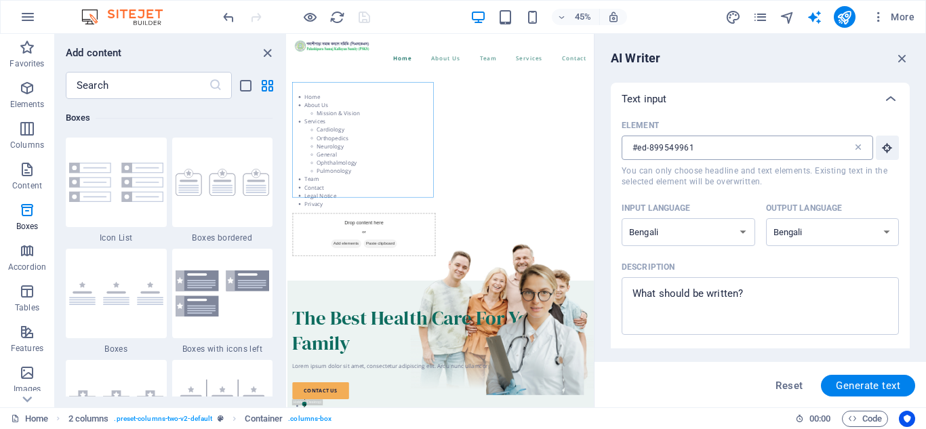
click at [853, 145] on icon at bounding box center [858, 147] width 11 height 11
click at [852, 145] on input "#ed-899549961" at bounding box center [737, 148] width 231 height 24
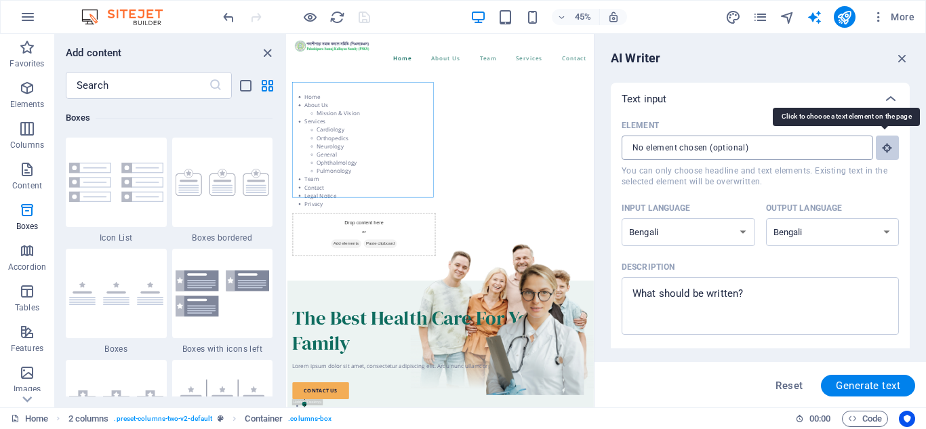
click at [887, 147] on icon "button" at bounding box center [888, 148] width 12 height 12
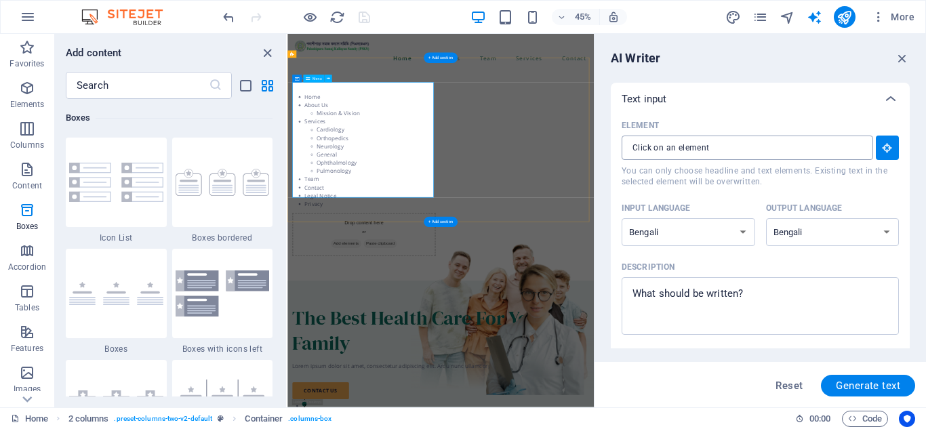
click at [397, 302] on nav "Home About Us Mission & Vision Services Cardiology Orthopedics Neurology Genera…" at bounding box center [457, 293] width 319 height 256
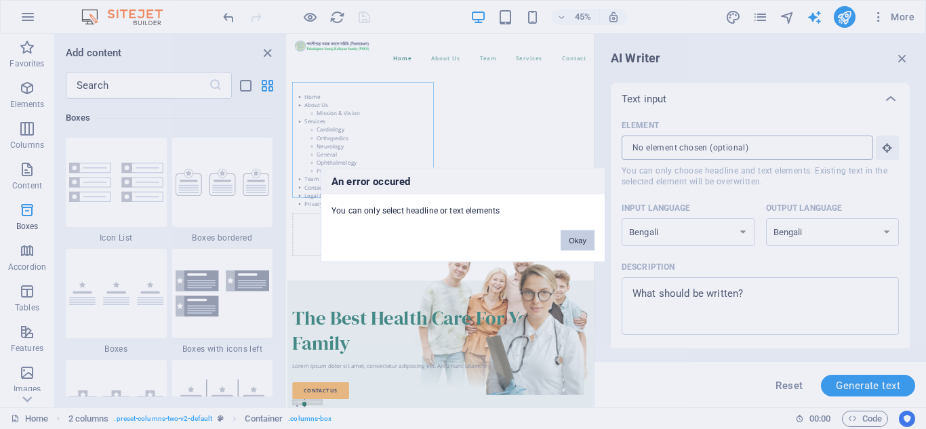
click at [570, 244] on button "Okay" at bounding box center [578, 240] width 34 height 20
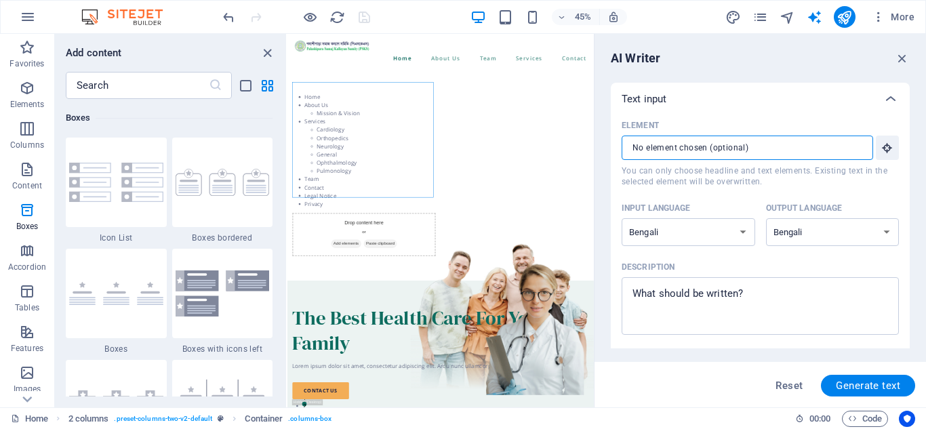
click at [684, 149] on input "Element ​ You can only choose headline and text elements. Existing text in the …" at bounding box center [743, 148] width 242 height 24
type textarea "x"
click at [718, 300] on textarea "Description x ​" at bounding box center [761, 306] width 264 height 44
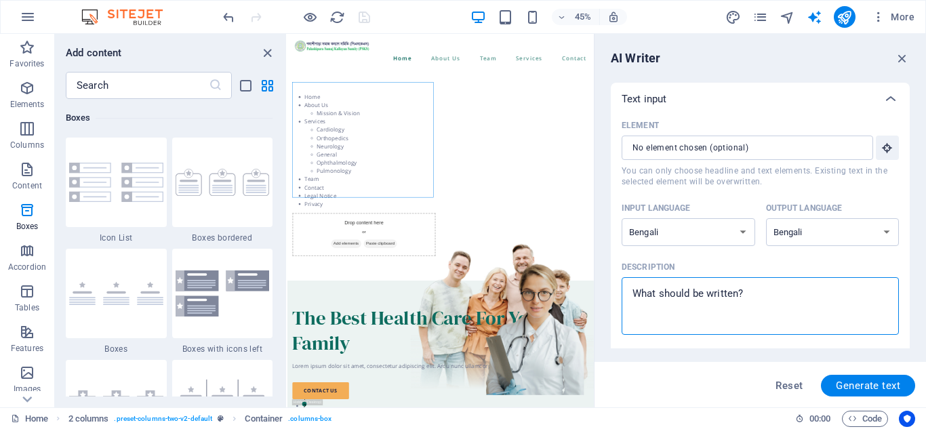
type textarea "d"
type textarea "x"
type textarea "dj"
type textarea "x"
type textarea "djH"
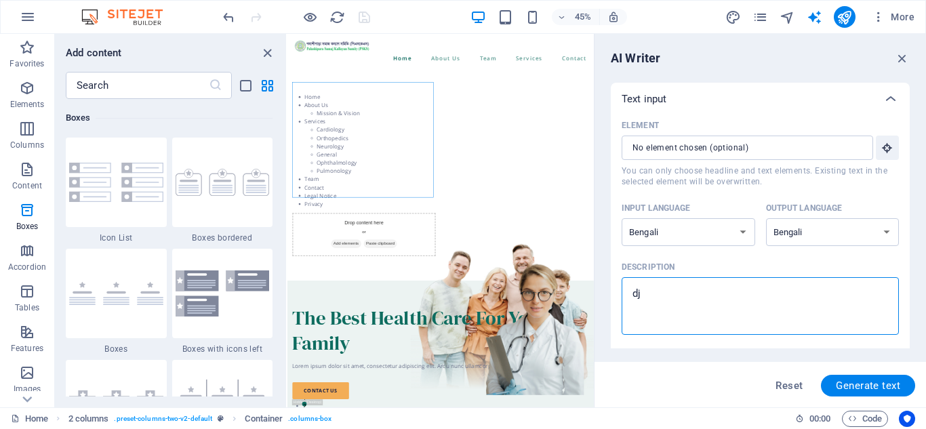
type textarea "x"
type textarea "djHf"
type textarea "x"
type textarea "djHfc"
type textarea "x"
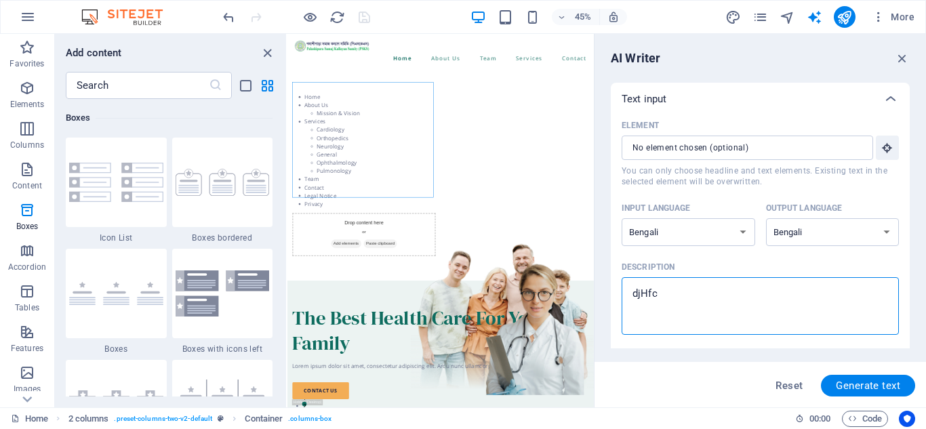
type textarea "djHf"
type textarea "x"
type textarea "djH"
type textarea "x"
type textarea "dj"
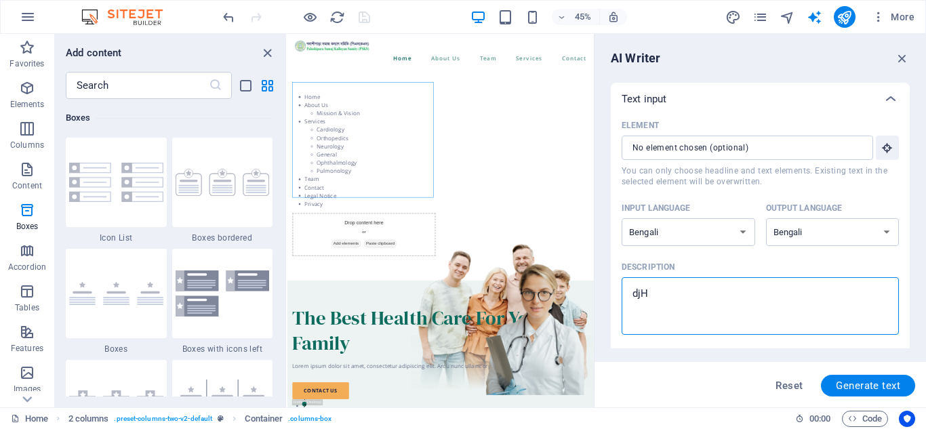
type textarea "x"
type textarea "d"
type textarea "x"
type textarea "কি"
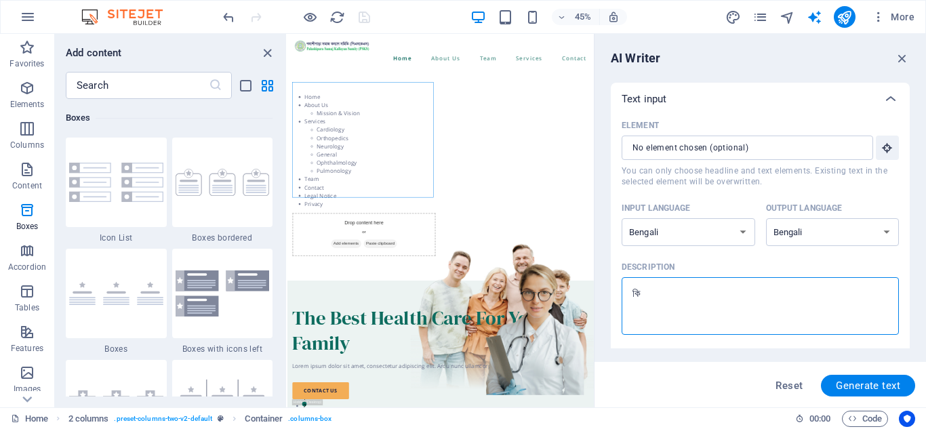
type textarea "x"
type textarea "কিভ"
type textarea "x"
type textarea "কিভা"
type textarea "x"
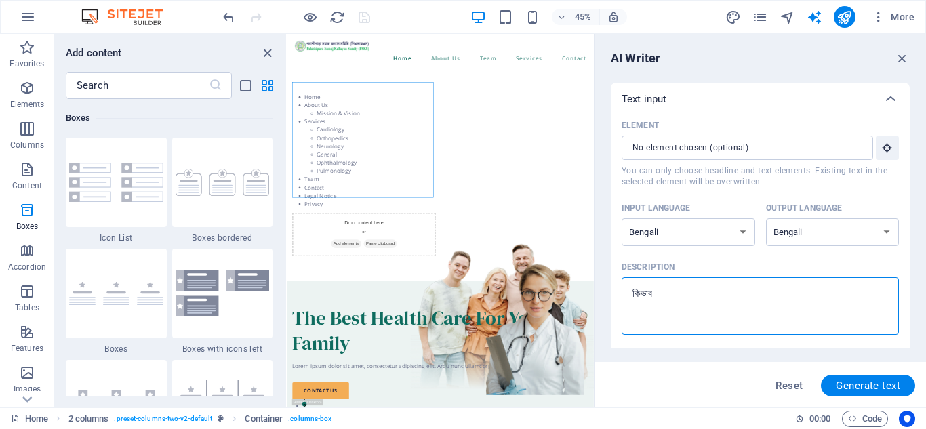
type textarea "কিভাবে"
type textarea "x"
type textarea "কিভাবে"
type textarea "x"
type textarea "কিভাবে V"
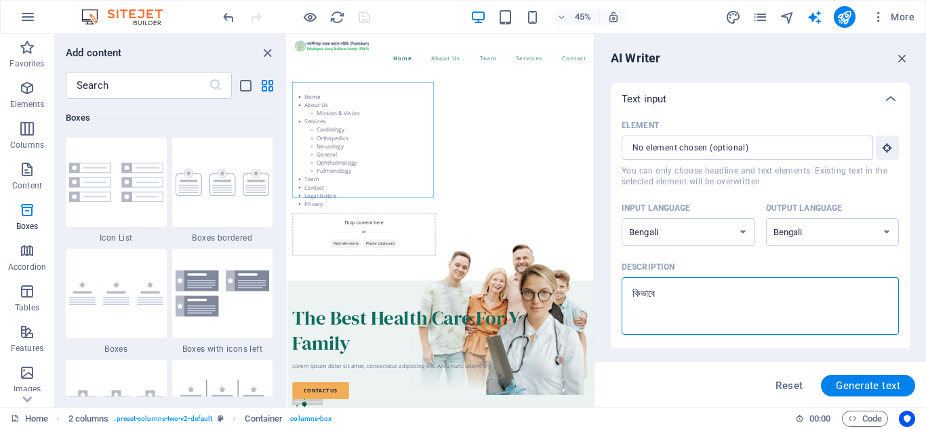
type textarea "x"
type textarea "কিভাবে Ve"
type textarea "x"
type textarea "কিভাবে Ver"
type textarea "x"
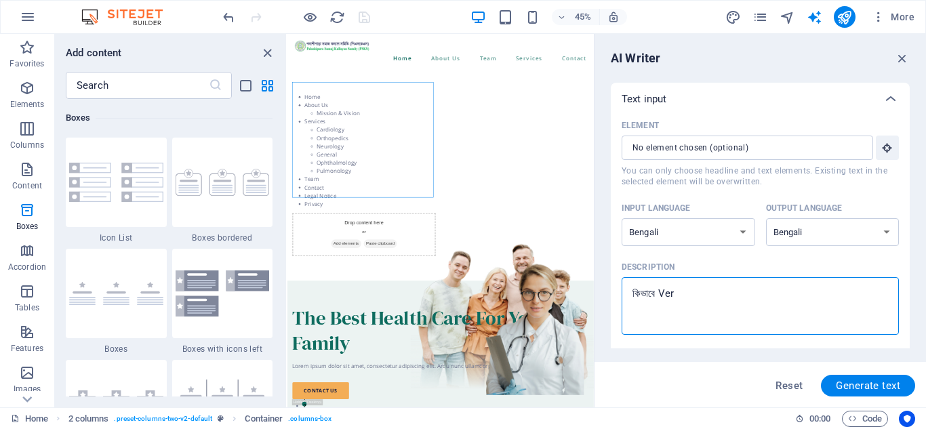
type textarea "কিভাবে Vert"
type textarea "x"
type textarea "কিভাবে Verti"
type textarea "x"
type textarea "কিভাবে Vertic"
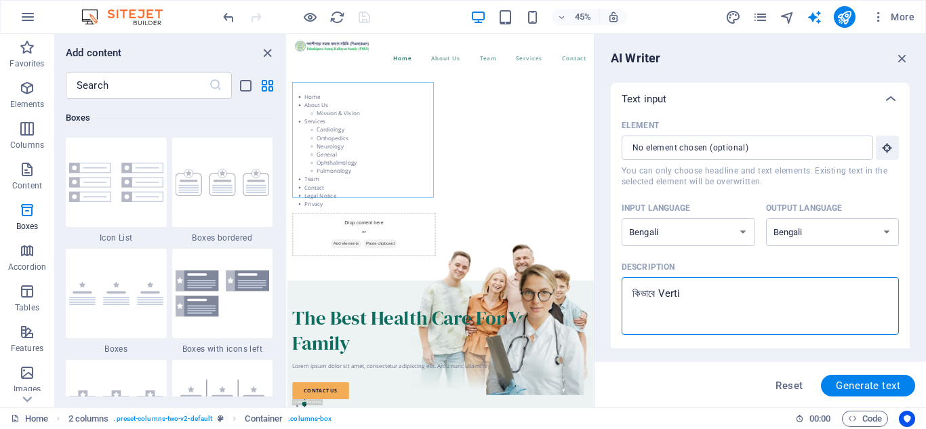
type textarea "x"
type textarea "কিভাবে Vertica"
type textarea "x"
type textarea "কিভাবে Vertical"
type textarea "x"
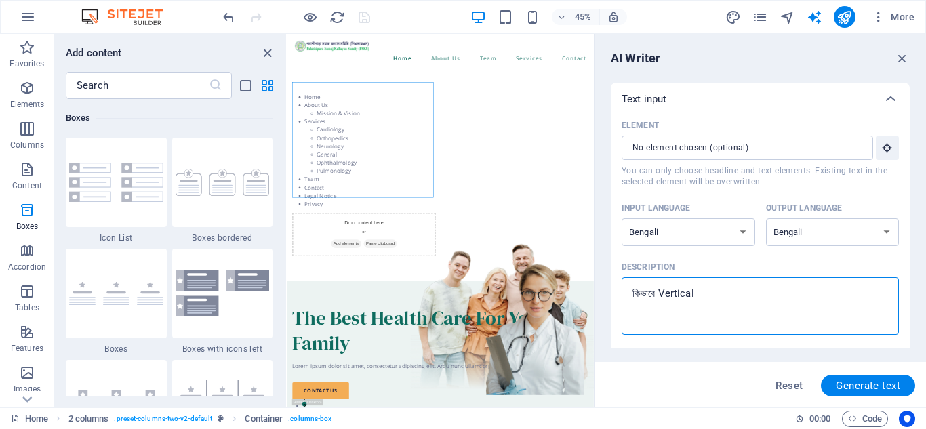
type textarea "কিভাবে Vertical"
type textarea "x"
type textarea "কিভাবে Vertical D"
type textarea "x"
type textarea "কিভাবে Vertical Dr"
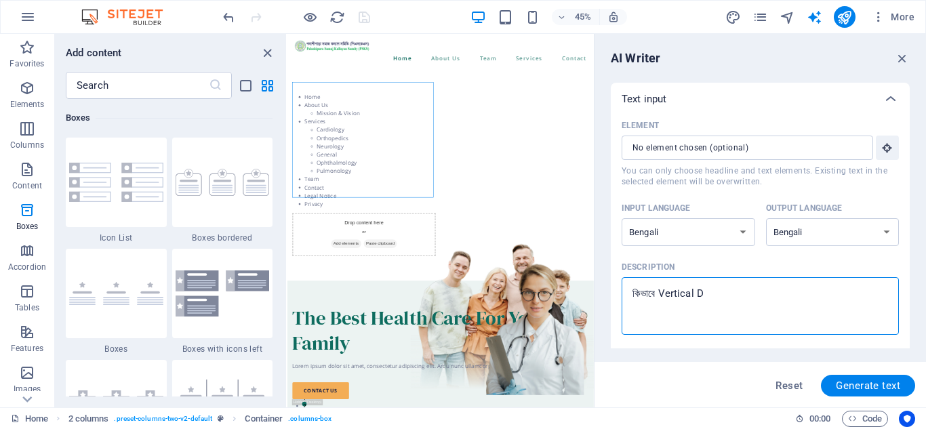
type textarea "x"
type textarea "কিভাবে Vertical Dro"
type textarea "x"
type textarea "কিভাবে Vertical Drop"
type textarea "x"
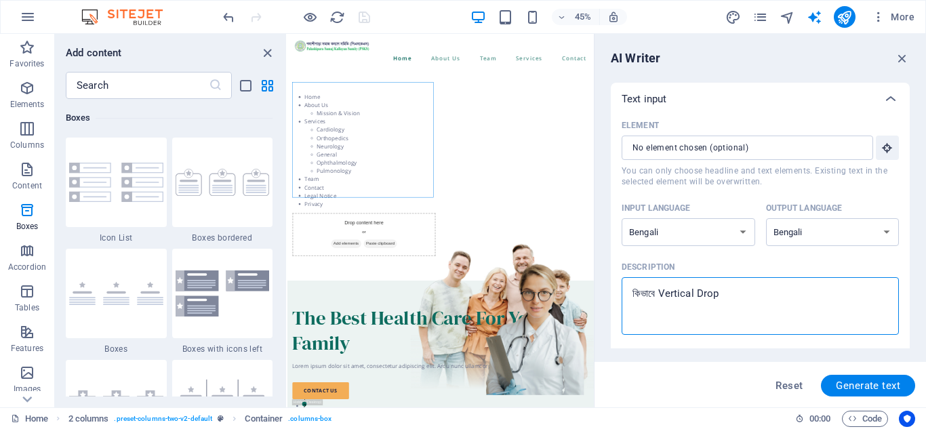
type textarea "কিভাবে Vertical Drop"
type textarea "x"
type textarea "কিভাবে Vertical Drop D"
type textarea "x"
type textarea "কিভাবে Vertical Drop Do"
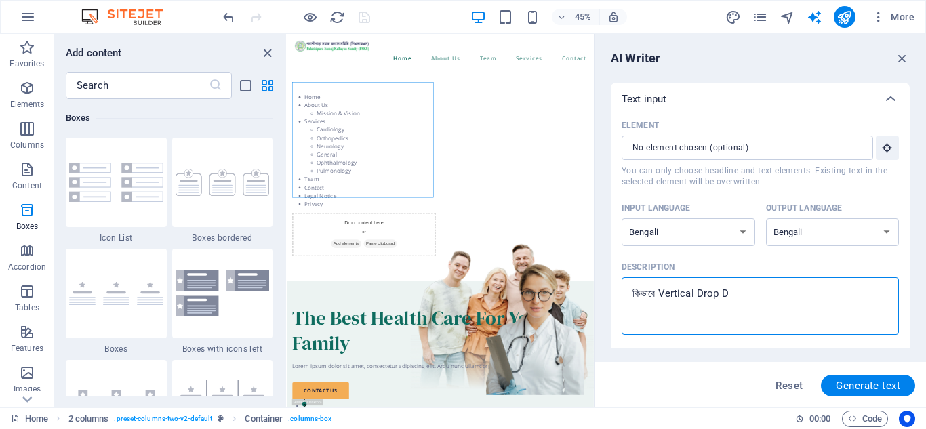
type textarea "x"
type textarea "কিভাবে Vertical Drop Dow"
type textarea "x"
type textarea "কিভাবে Vertical Drop Down"
type textarea "x"
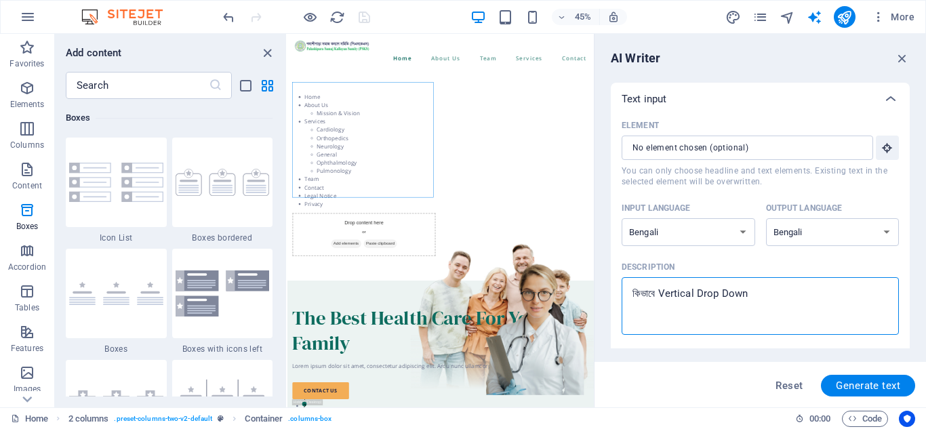
type textarea "কিভাবে Vertical Drop Down"
type textarea "x"
type textarea "কিভাবে Vertical Drop Down M"
type textarea "x"
type textarea "কিভাবে Vertical Drop Down Me"
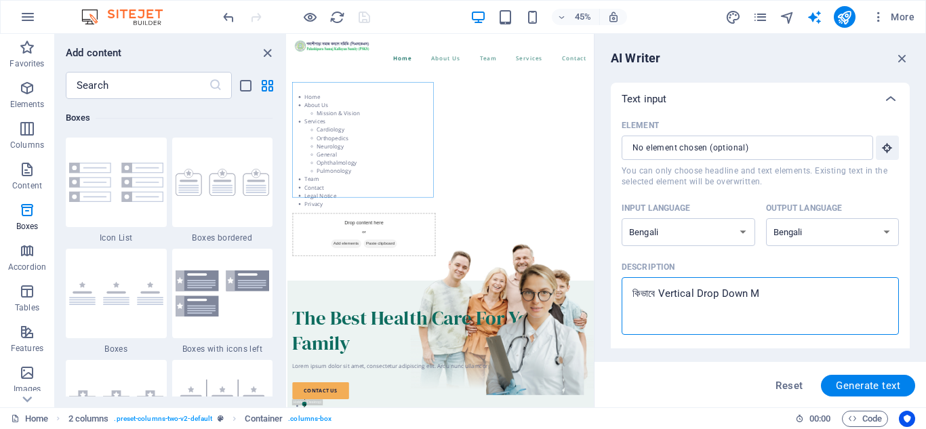
type textarea "x"
type textarea "কিভাবে Vertical Drop Down Men"
type textarea "x"
type textarea "কিভাবে Vertical Drop Down Menu"
type textarea "x"
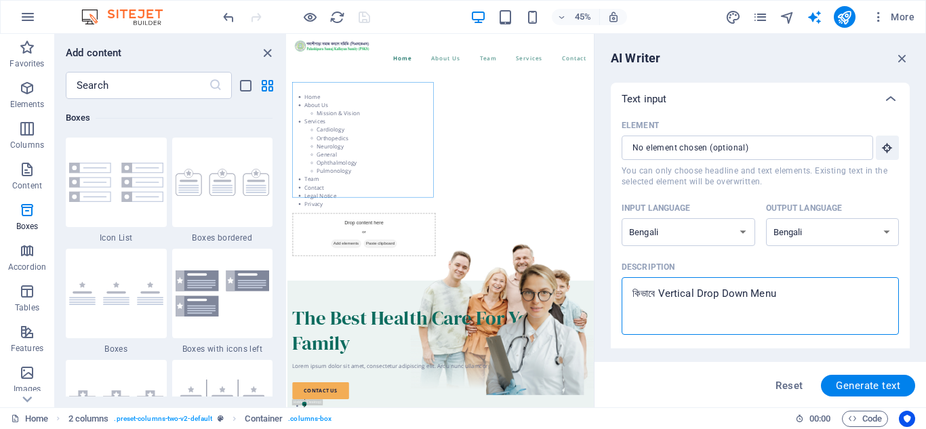
type textarea "কিভাবে Vertical Drop Down Menu"
type textarea "x"
type textarea "কিভাবে Vertical Drop Down Menu তৈ"
type textarea "x"
type textarea "কিভাবে Vertical Drop Down Menu তৈর"
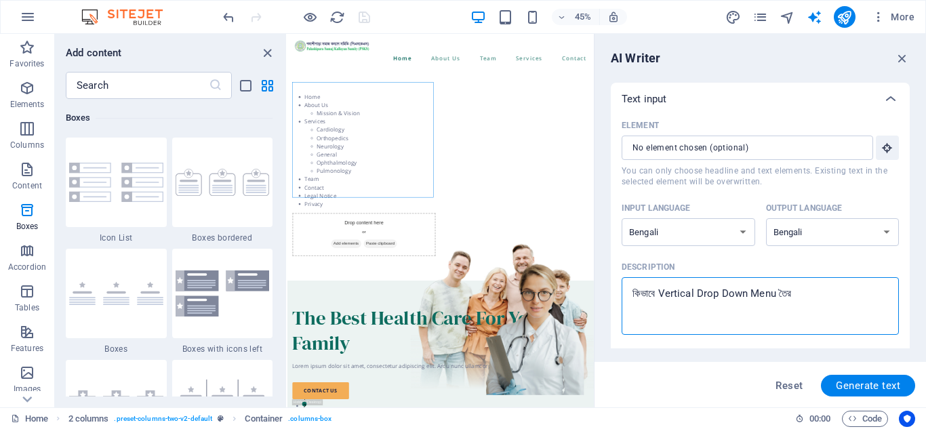
type textarea "x"
type textarea "কিভাবে Vertical Drop Down Menu তৈরী"
type textarea "x"
type textarea "কিভাবে Vertical Drop Down Menu তৈরী"
type textarea "x"
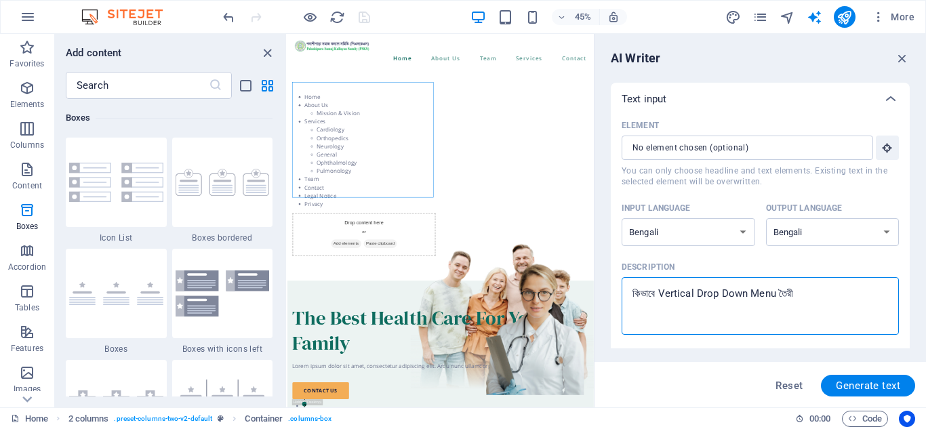
type textarea "কিভাবে Vertical Drop Down Menu তৈরী ক"
type textarea "x"
type textarea "কিভাবে Vertical Drop Down Menu তৈরী কর"
type textarea "x"
type textarea "কিভাবে Vertical Drop Down Menu তৈরী করবে"
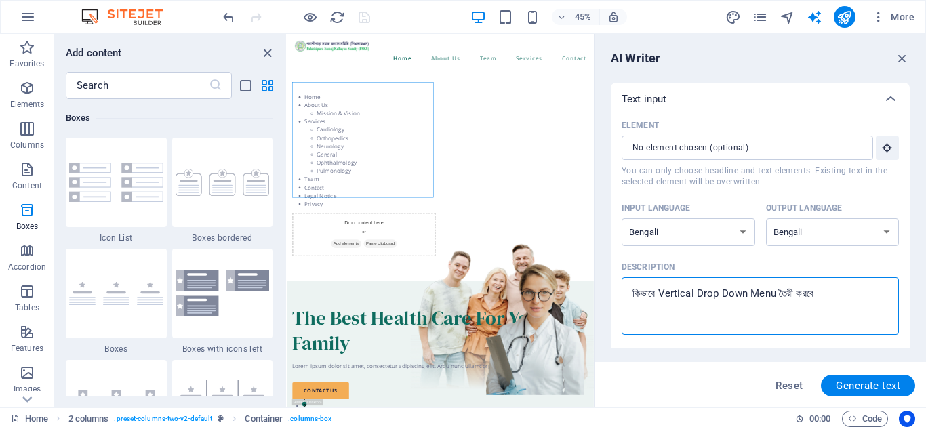
type textarea "x"
type textarea "কিভাবে Vertical Drop Down Menu তৈরী করবো"
type textarea "x"
type textarea "কিভাবে Vertical Drop Down Menu তৈরী করবো"
type textarea "x"
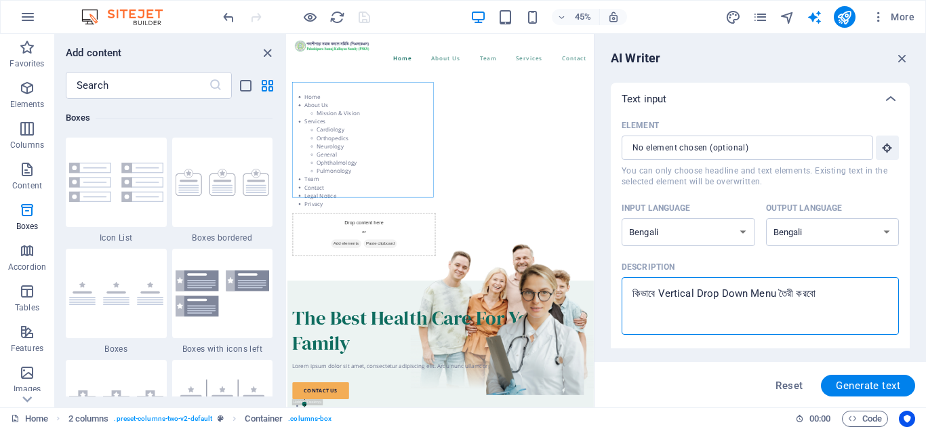
type textarea "কিভাবে Vertical Drop Down Menu তৈরী করবো?"
type textarea "x"
type textarea "কিভাবে Vertical Drop Down Menu তৈরী করবো?"
type textarea "x"
type textarea "কিভাবে Vertical Drop Down Menu তৈরী করবো?"
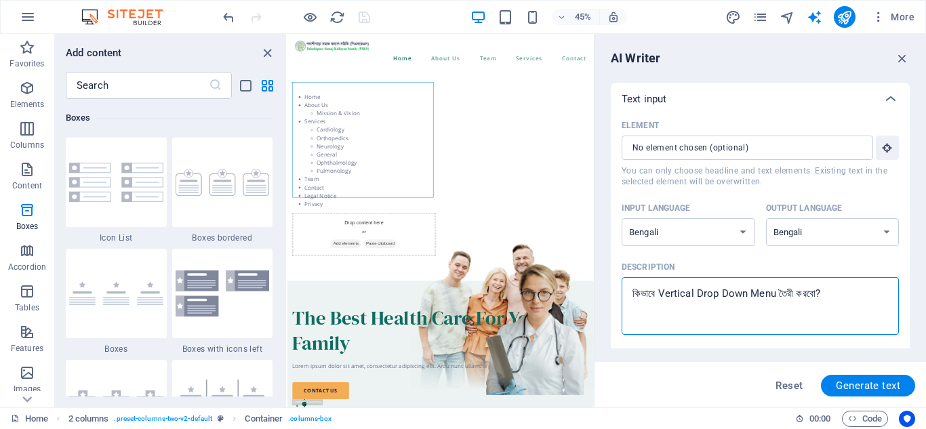
type textarea "x"
type textarea "কিভাবে Vertical Drop Down Menu তৈরী করবো?"
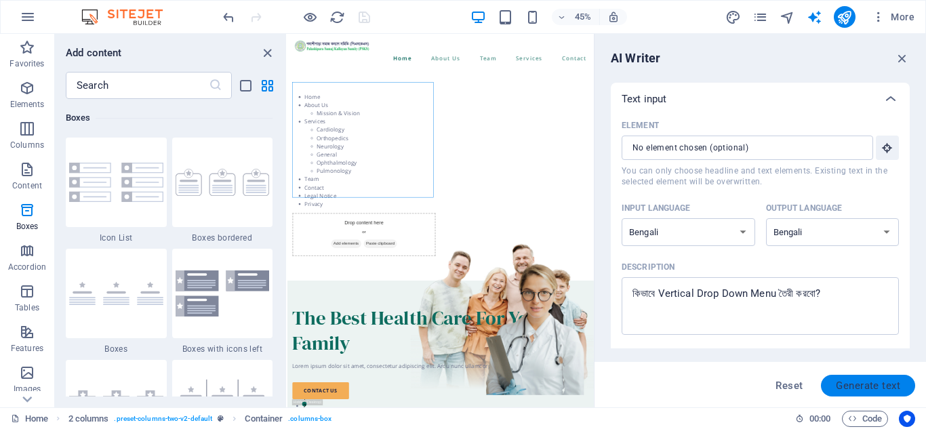
click at [869, 385] on span "Generate text" at bounding box center [868, 385] width 64 height 11
type textarea "x"
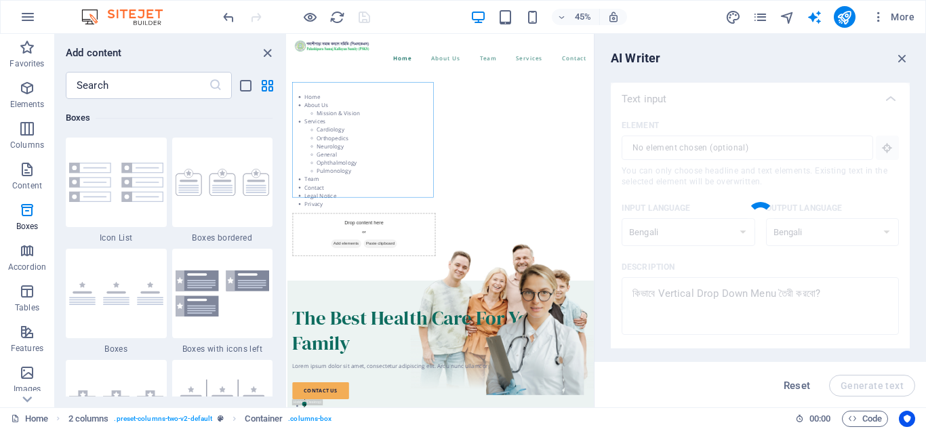
type textarea "x"
type textarea "ভর্টিক্যাল ড্রপ ডাউন মেনু তৈরি করুন স্টেপ দ্বারা।"
type textarea "x"
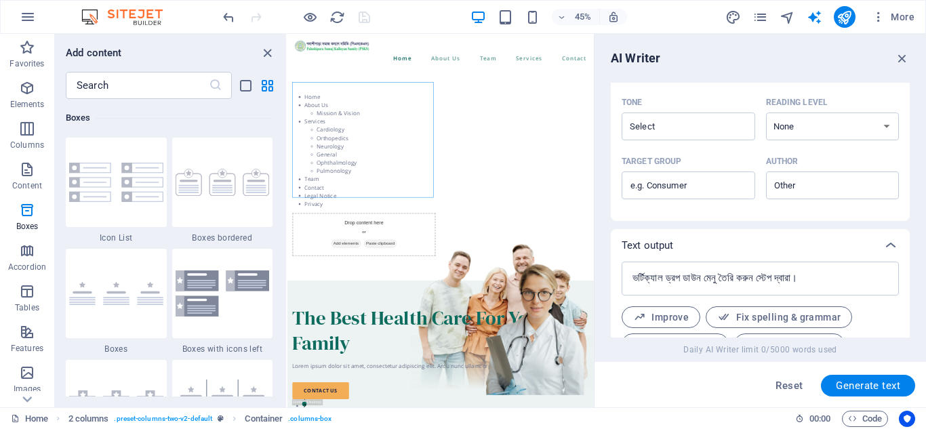
scroll to position [425, 0]
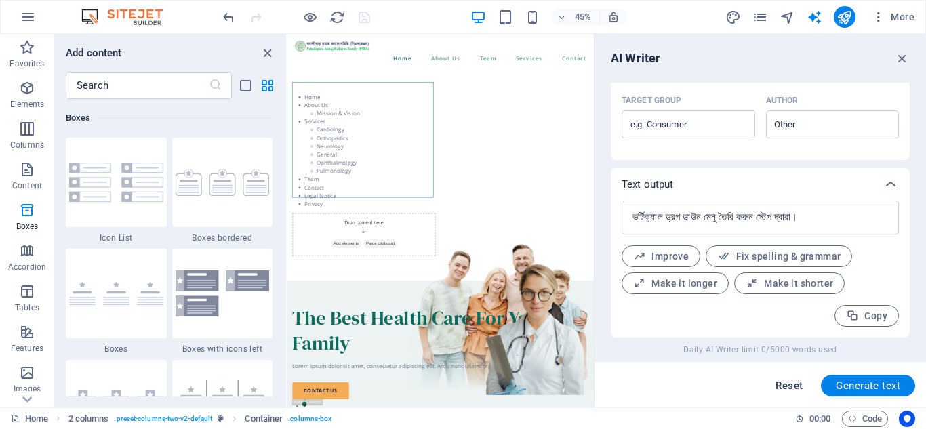
click at [787, 382] on span "Reset" at bounding box center [789, 385] width 27 height 11
select select "English"
type textarea "x"
type input "100"
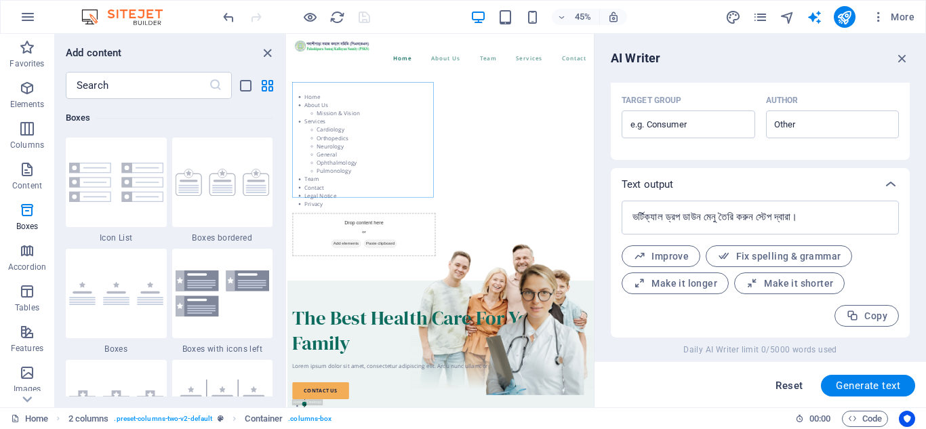
type textarea "x"
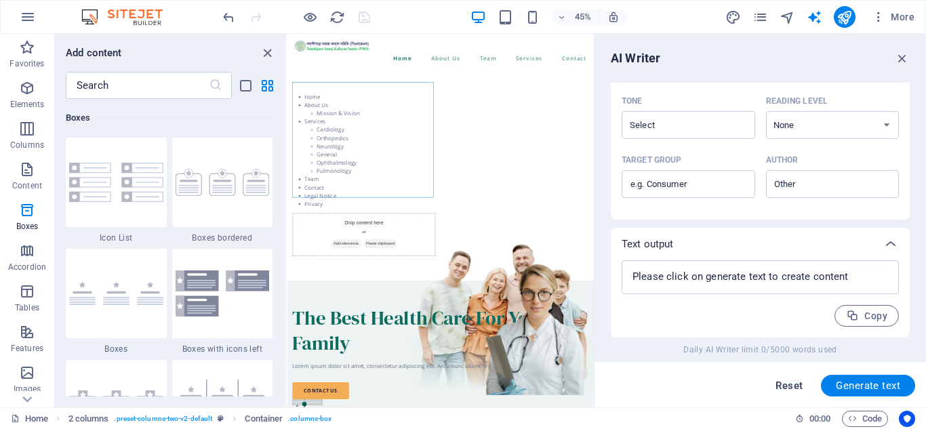
scroll to position [366, 0]
click at [903, 61] on icon "button" at bounding box center [902, 58] width 15 height 15
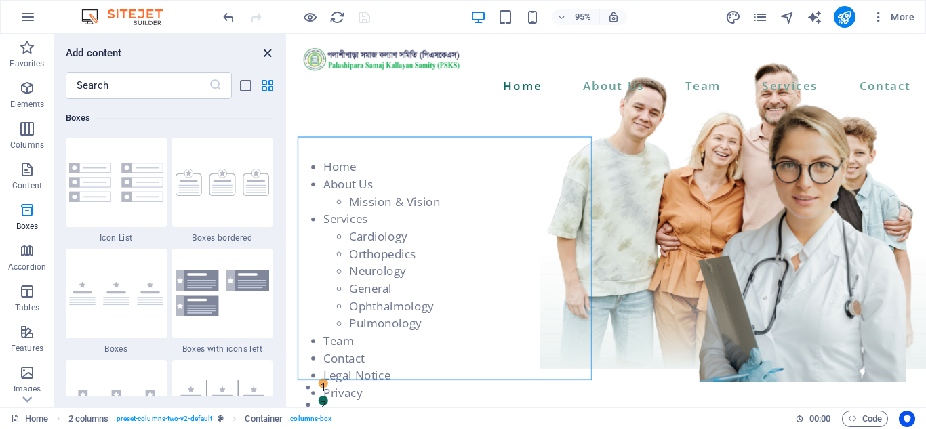
click at [267, 54] on icon "close panel" at bounding box center [268, 53] width 16 height 16
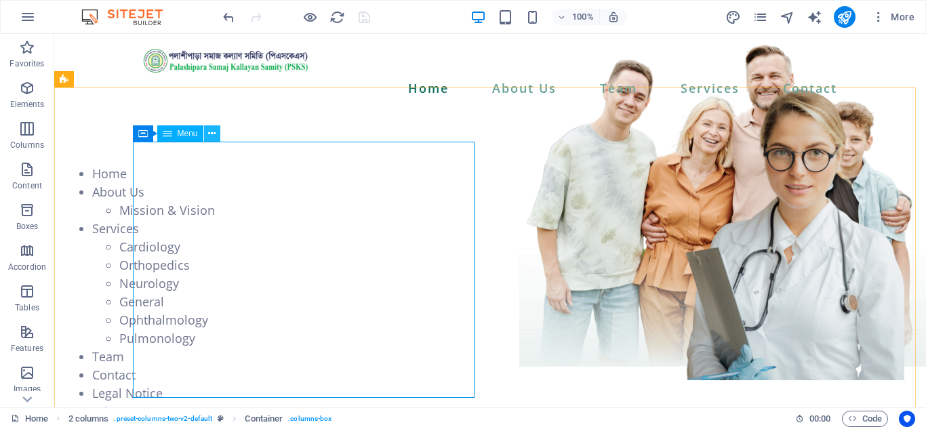
click at [212, 131] on icon at bounding box center [211, 134] width 7 height 14
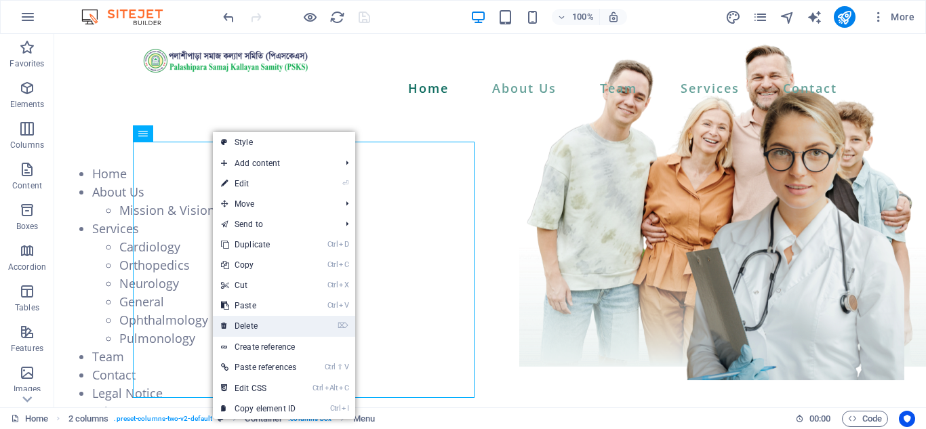
click at [262, 321] on link "⌦ Delete" at bounding box center [259, 326] width 92 height 20
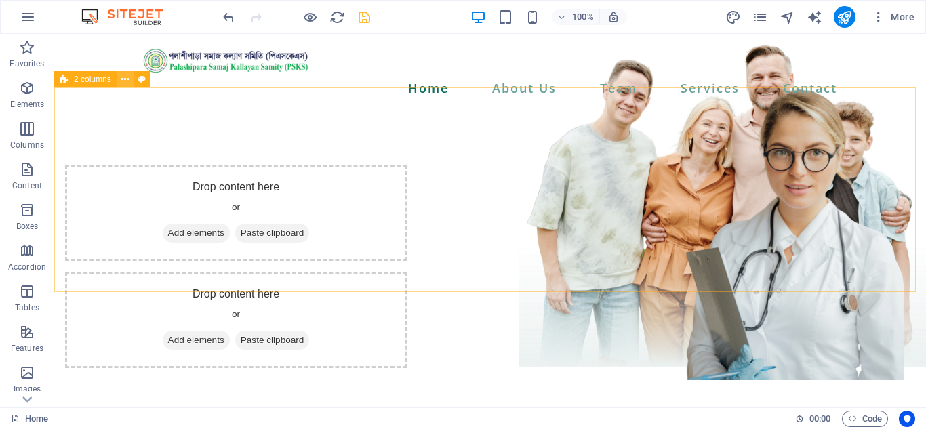
click at [130, 80] on button at bounding box center [125, 79] width 16 height 16
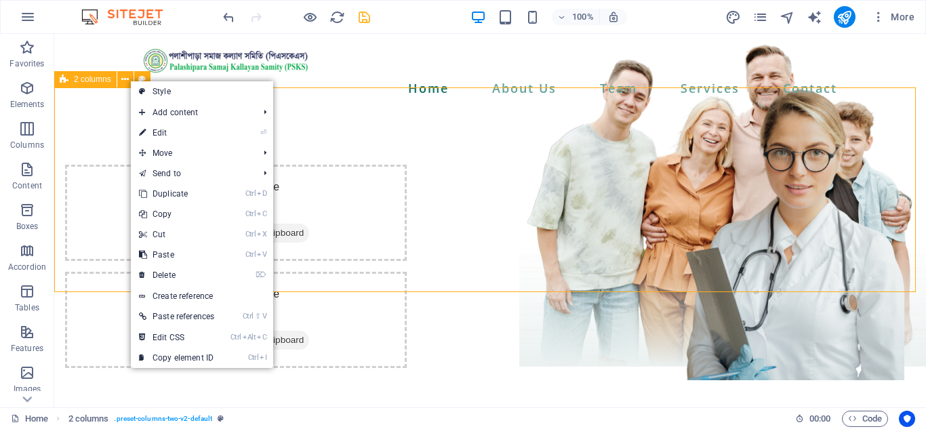
click at [88, 77] on span "2 columns" at bounding box center [92, 79] width 37 height 8
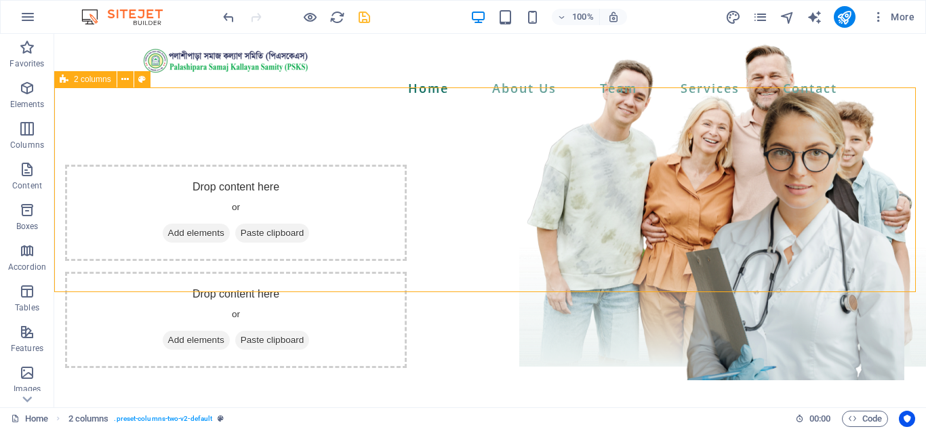
click at [104, 81] on span "2 columns" at bounding box center [92, 79] width 37 height 8
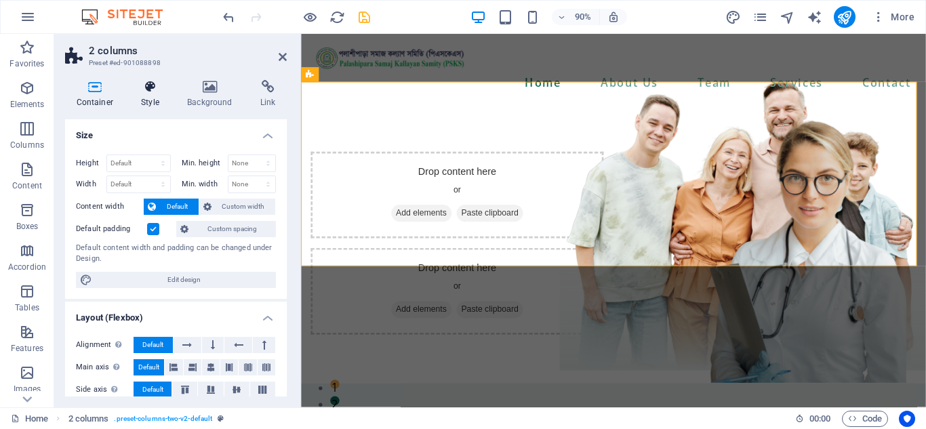
click at [153, 92] on icon at bounding box center [150, 87] width 41 height 14
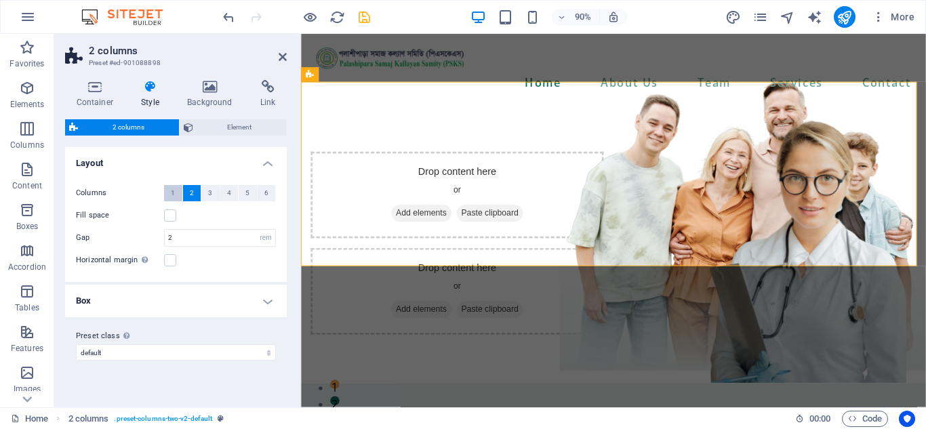
click at [174, 192] on span "1" at bounding box center [173, 193] width 4 height 16
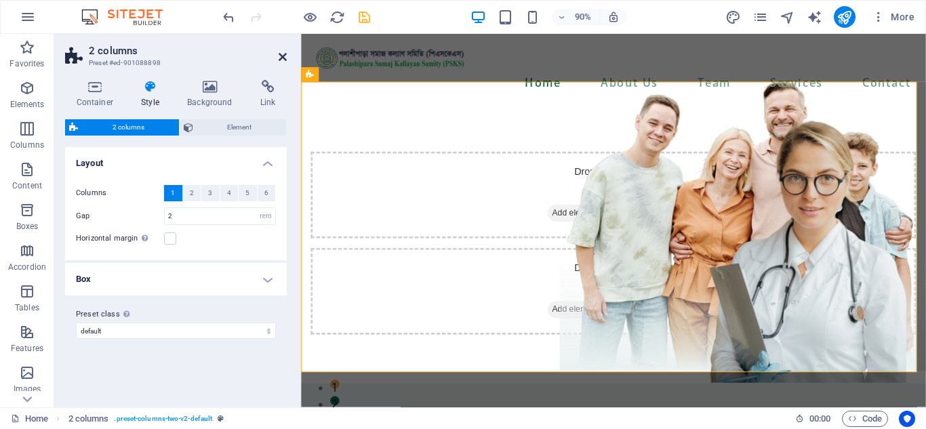
click at [281, 56] on icon at bounding box center [283, 57] width 8 height 11
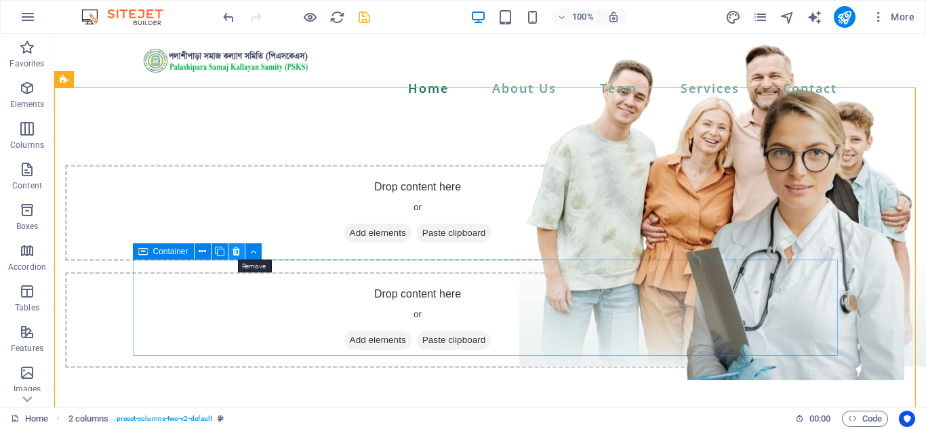
click at [235, 250] on icon at bounding box center [236, 252] width 7 height 14
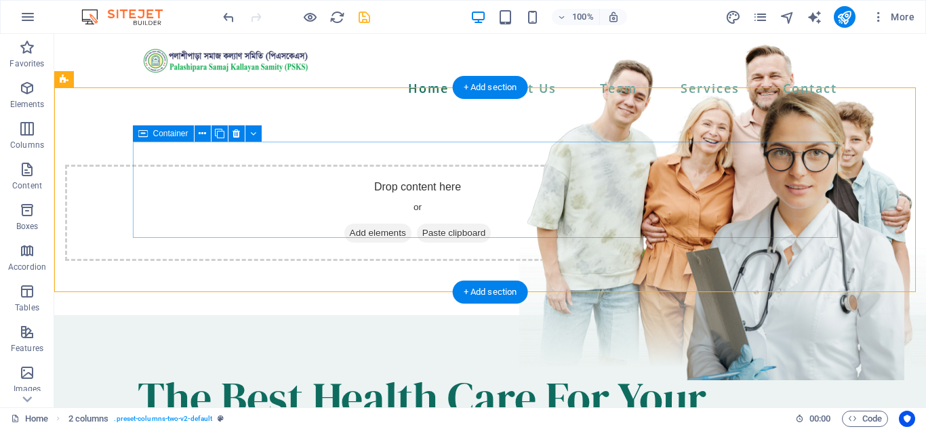
click at [412, 224] on span "Add elements" at bounding box center [377, 233] width 67 height 19
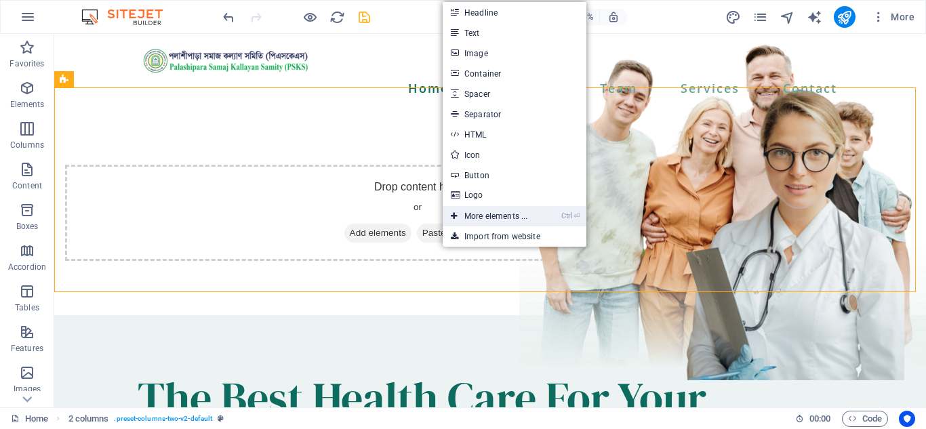
click at [505, 214] on link "Ctrl ⏎ More elements ..." at bounding box center [489, 216] width 93 height 20
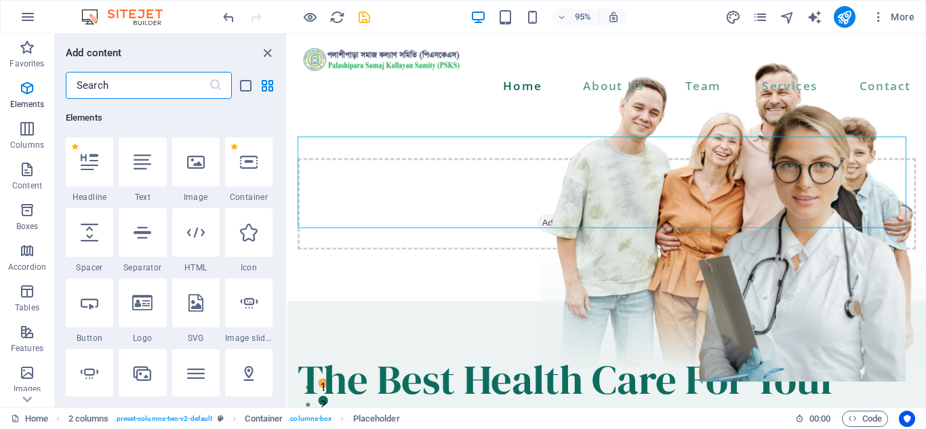
scroll to position [212, 0]
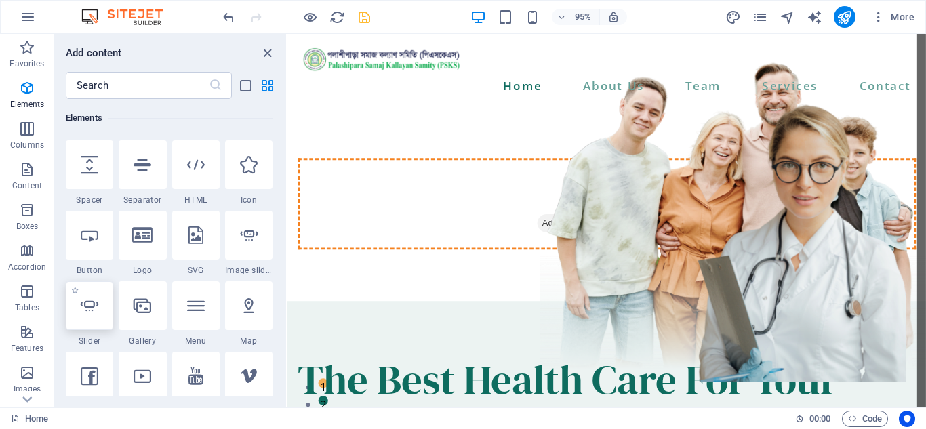
select select "ms"
select select "s"
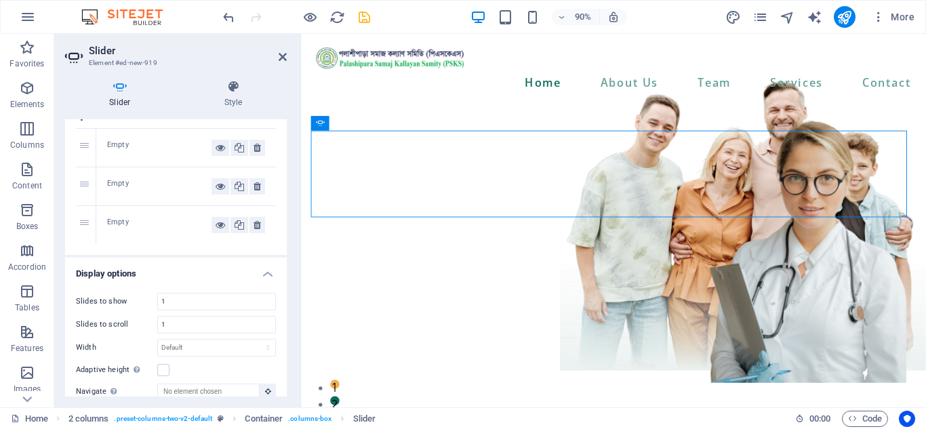
scroll to position [136, 0]
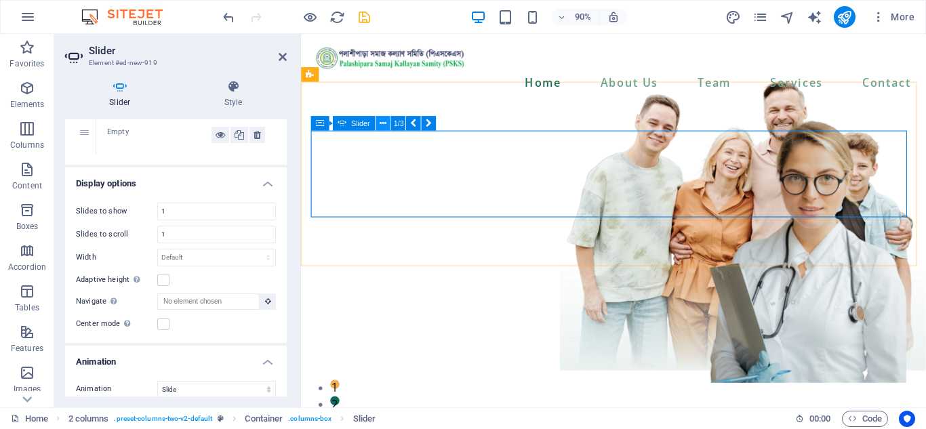
click at [386, 125] on icon at bounding box center [382, 123] width 7 height 13
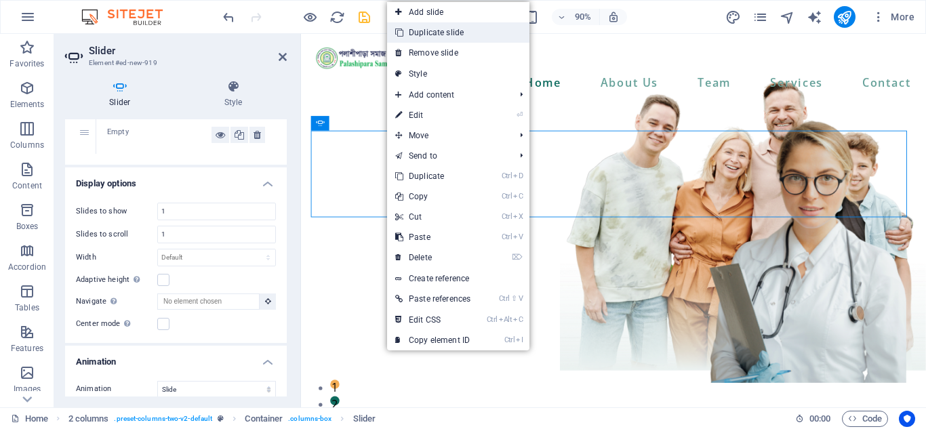
click at [437, 34] on link "Duplicate slide" at bounding box center [458, 32] width 142 height 20
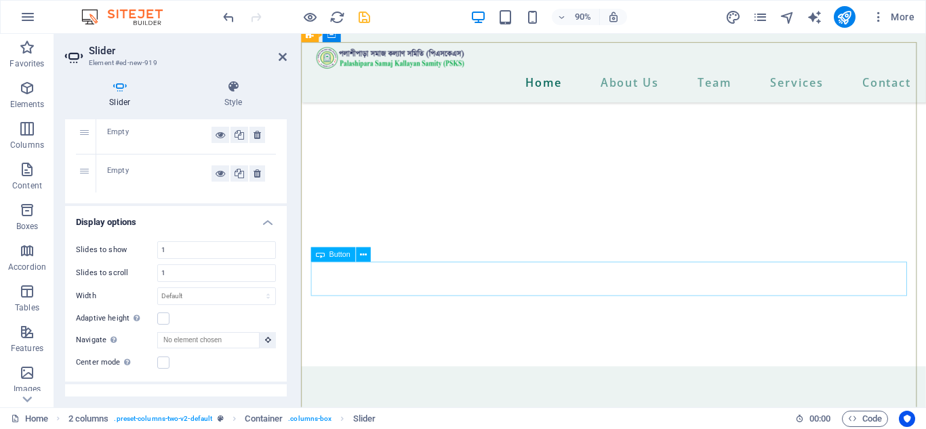
scroll to position [0, 0]
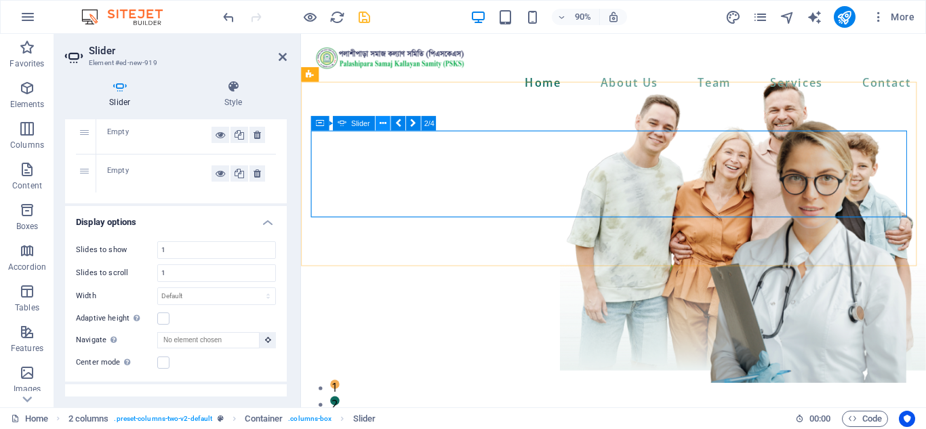
click at [382, 123] on icon at bounding box center [382, 123] width 7 height 13
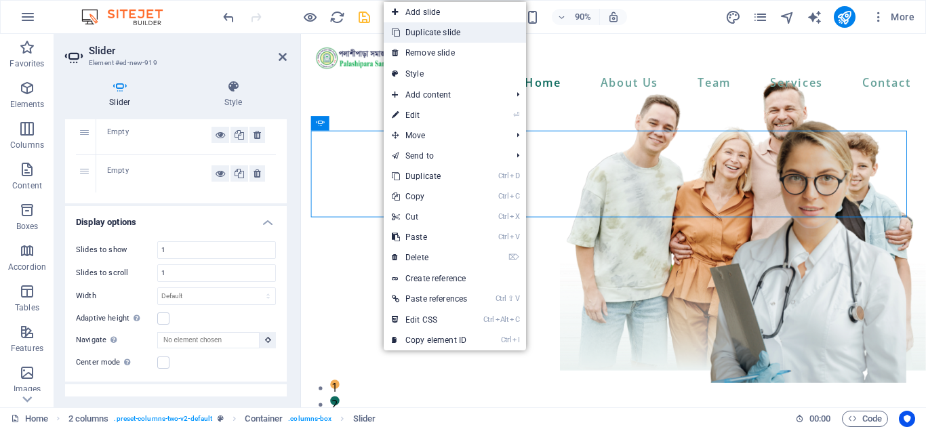
click at [441, 31] on link "Duplicate slide" at bounding box center [455, 32] width 142 height 20
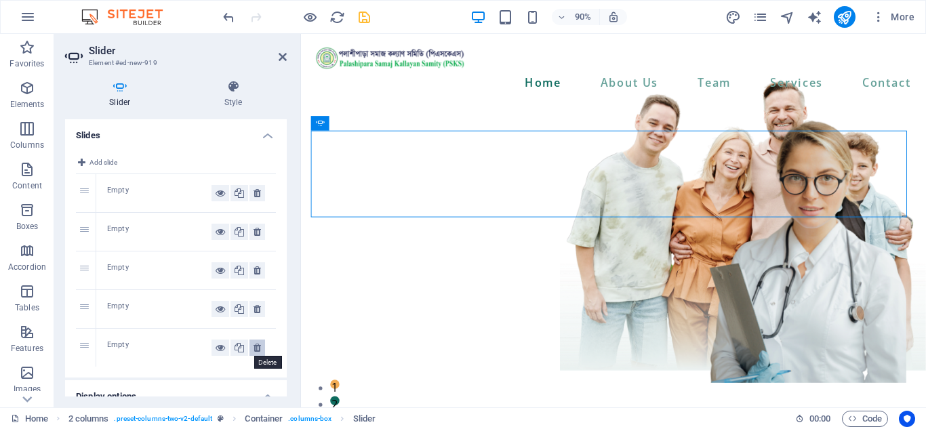
click at [255, 349] on icon at bounding box center [257, 348] width 7 height 16
click at [256, 309] on icon at bounding box center [257, 309] width 7 height 16
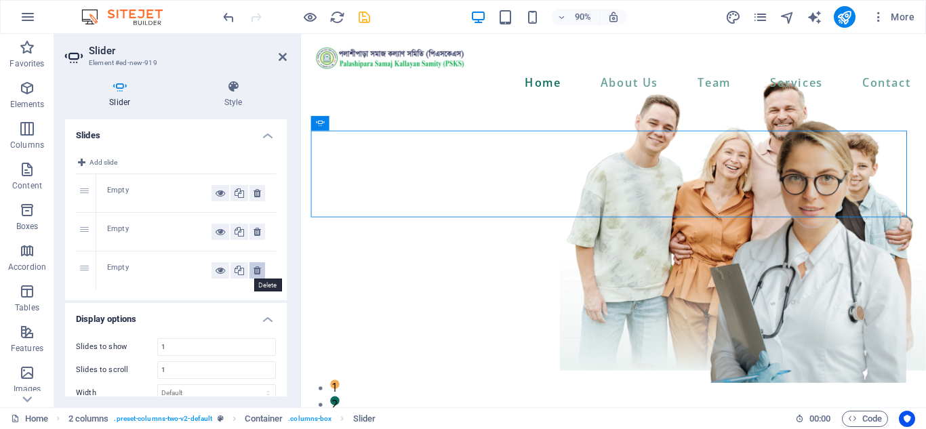
click at [256, 277] on icon at bounding box center [257, 270] width 7 height 16
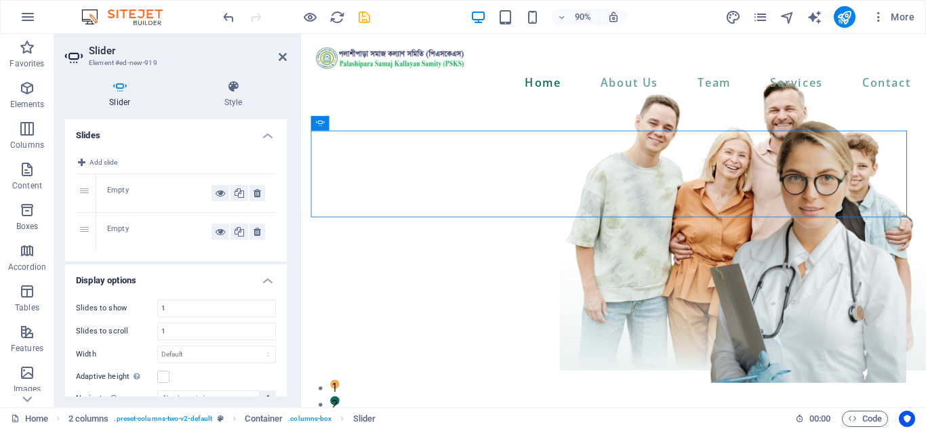
click at [284, 49] on h2 "Slider" at bounding box center [188, 51] width 198 height 12
click at [283, 54] on icon at bounding box center [283, 57] width 8 height 11
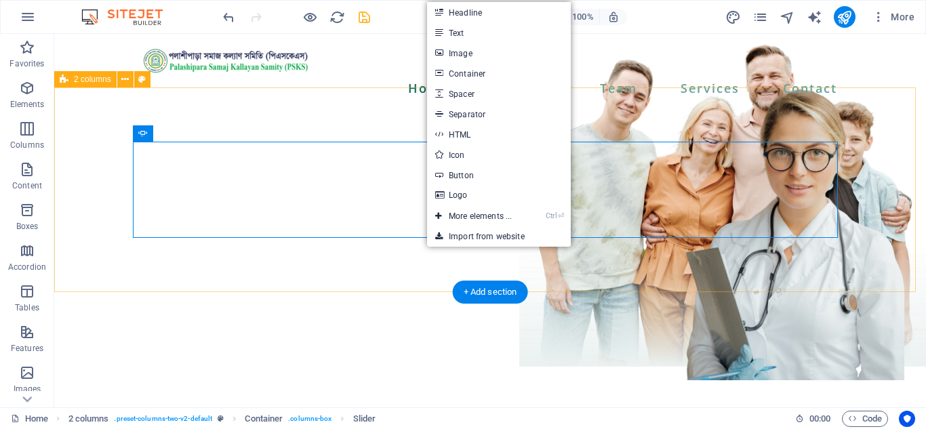
click at [427, 274] on div "Drop content here or Add elements Paste clipboard Drop content here or Add elem…" at bounding box center [490, 376] width 872 height 530
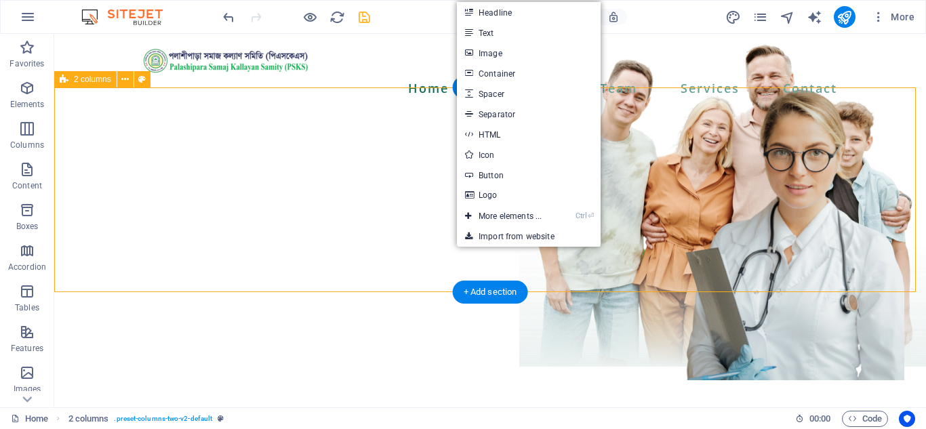
click at [433, 257] on div "Drop content here or Add elements Paste clipboard Drop content here or Add elem…" at bounding box center [490, 376] width 872 height 530
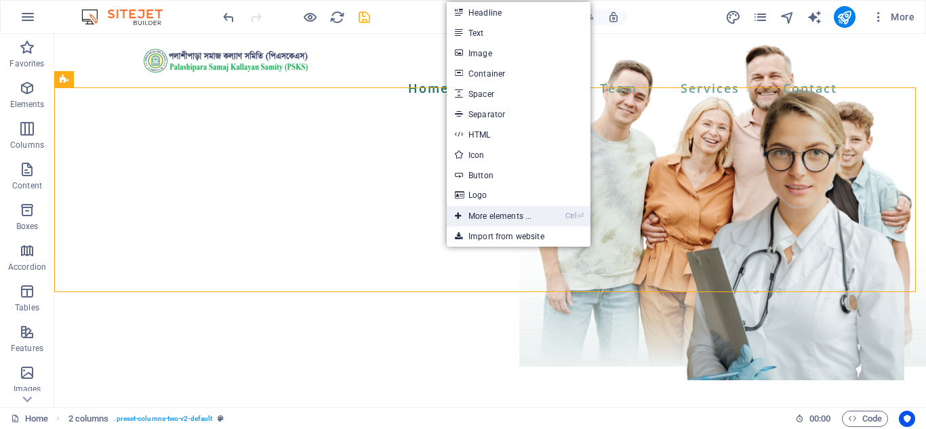
click at [507, 214] on link "Ctrl ⏎ More elements ..." at bounding box center [493, 216] width 93 height 20
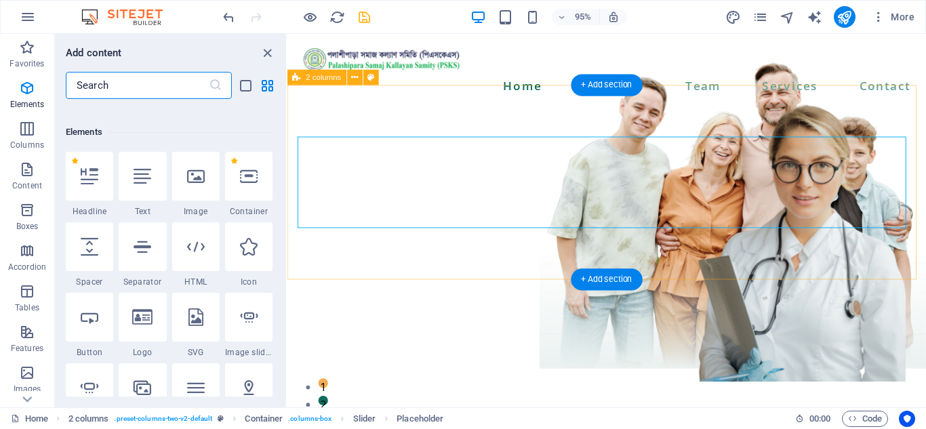
scroll to position [144, 0]
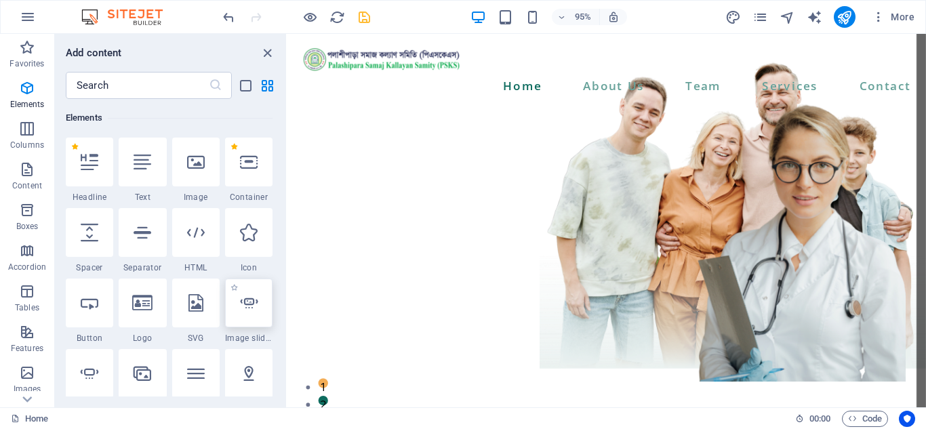
select select "ms"
select select "s"
select select "progressive"
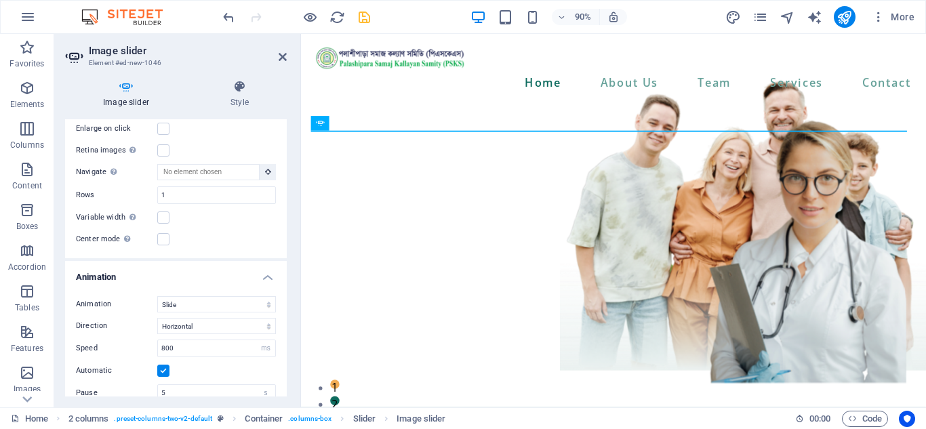
scroll to position [396, 0]
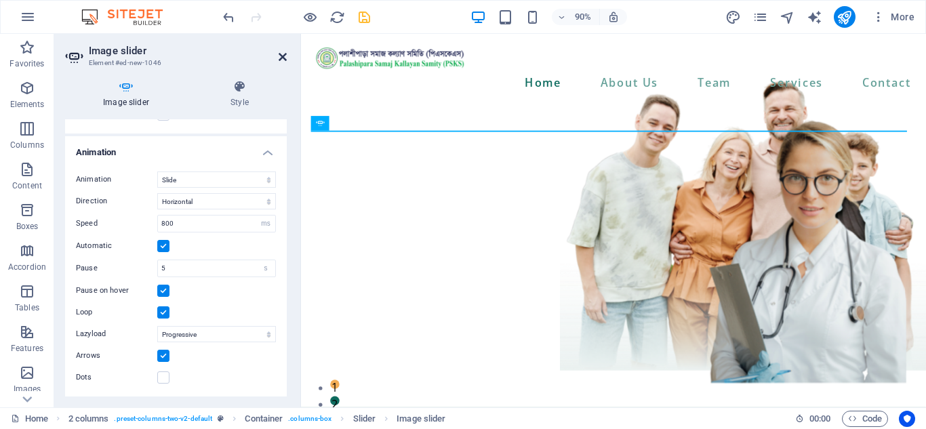
click at [279, 57] on icon at bounding box center [283, 57] width 8 height 11
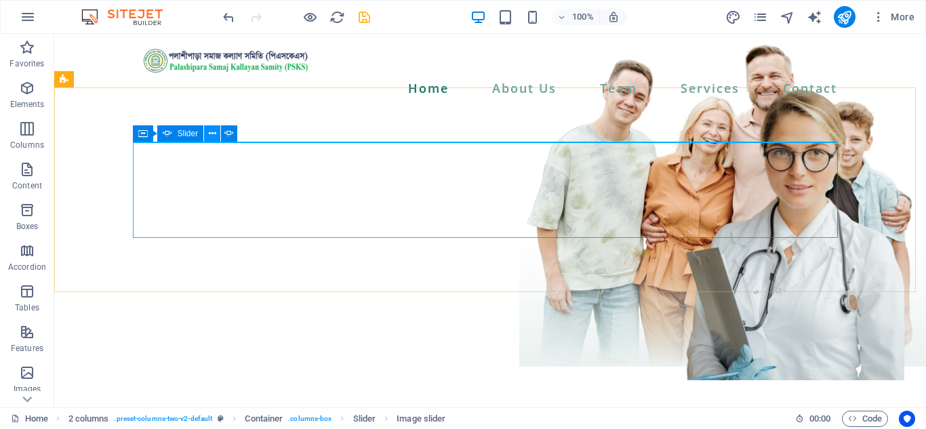
click at [216, 133] on button at bounding box center [212, 133] width 16 height 16
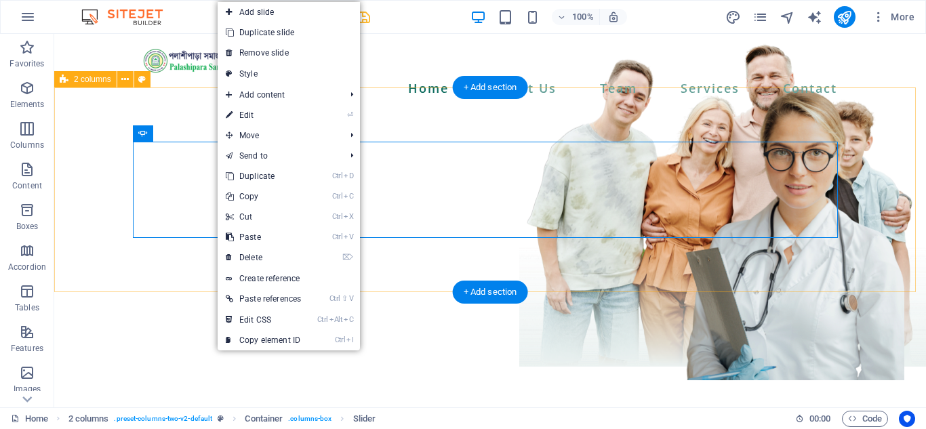
click at [174, 264] on div "Drop content here or Add elements Paste clipboard Drop content here or Add elem…" at bounding box center [490, 280] width 872 height 338
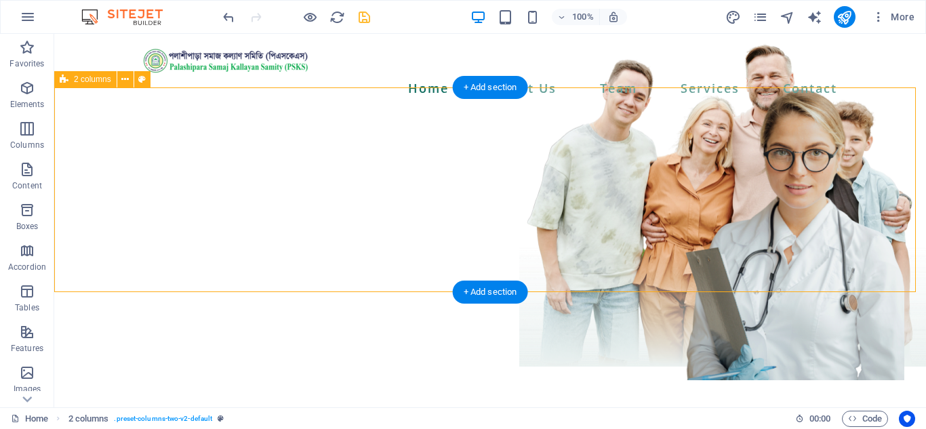
drag, startPoint x: 85, startPoint y: 376, endPoint x: 484, endPoint y: 265, distance: 414.6
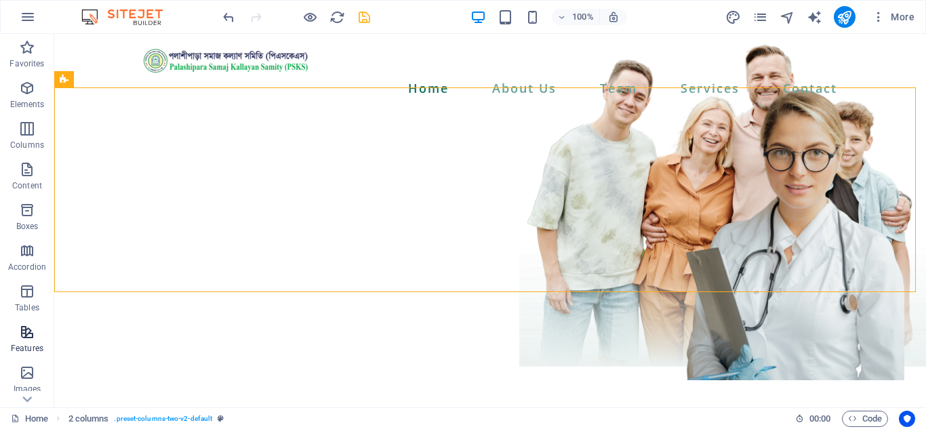
click at [26, 337] on icon "button" at bounding box center [27, 332] width 16 height 16
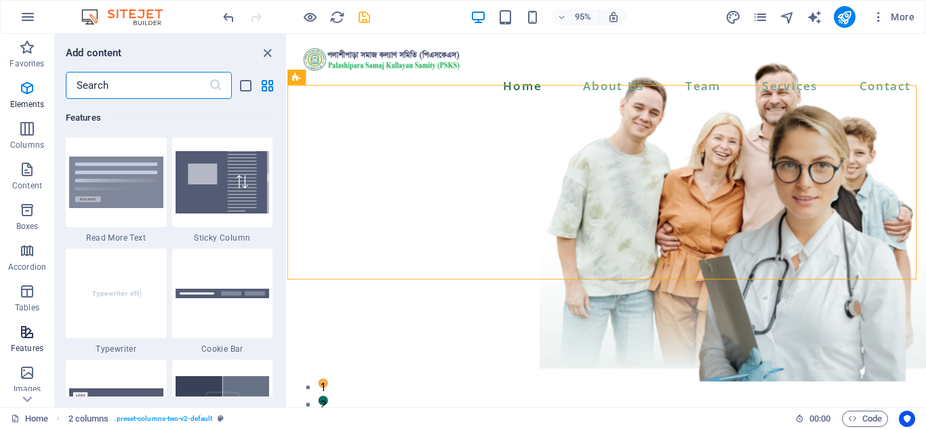
scroll to position [5286, 0]
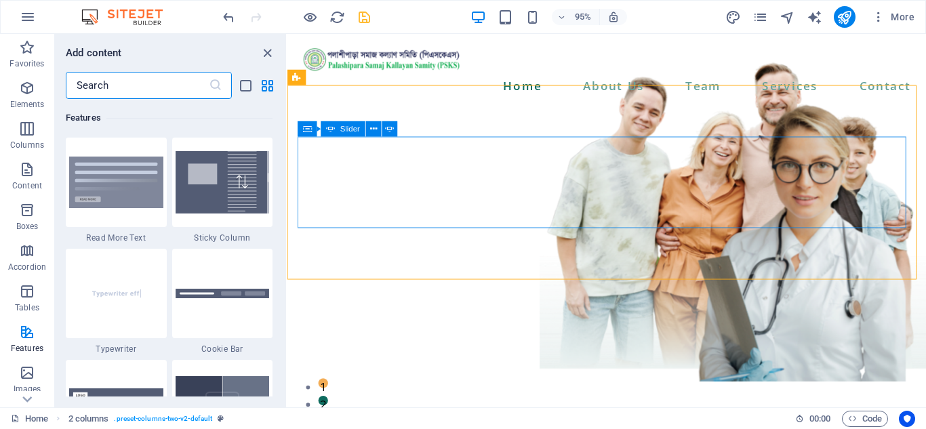
click at [344, 128] on span "Slider" at bounding box center [350, 128] width 20 height 7
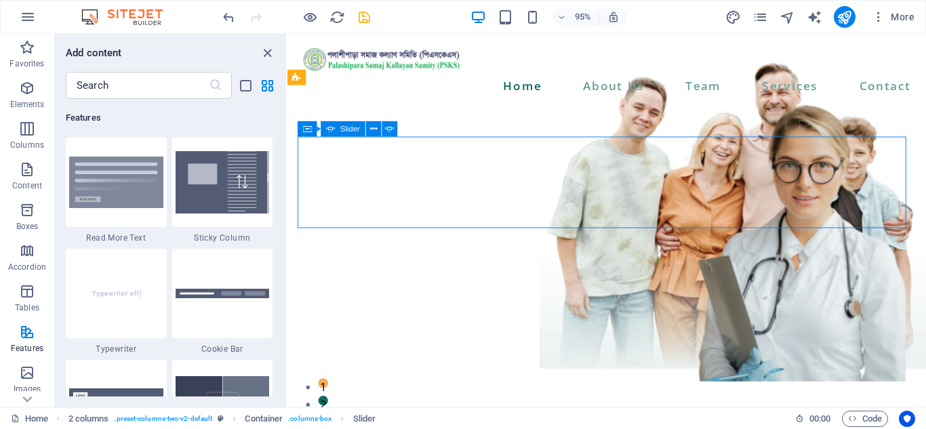
click at [344, 128] on span "Slider" at bounding box center [350, 128] width 20 height 7
select select "ms"
select select "s"
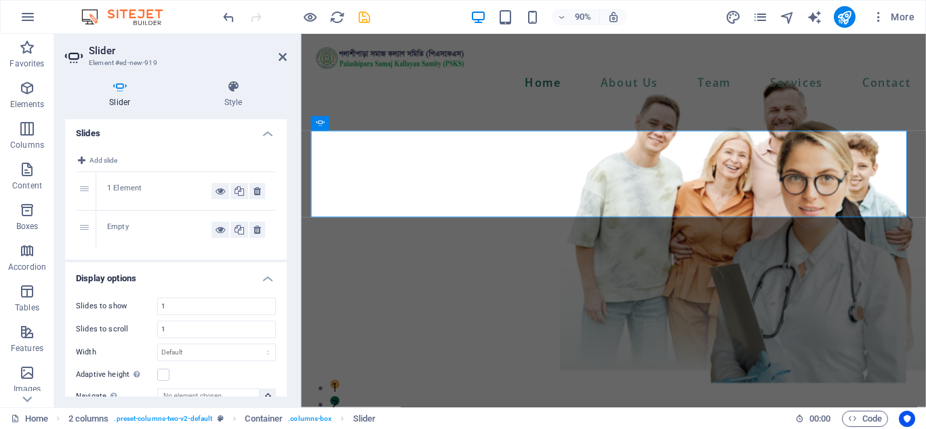
scroll to position [0, 0]
click at [123, 189] on div "1 Element" at bounding box center [159, 193] width 104 height 16
click at [86, 191] on div "1" at bounding box center [86, 193] width 20 height 38
click at [256, 193] on icon at bounding box center [257, 193] width 7 height 16
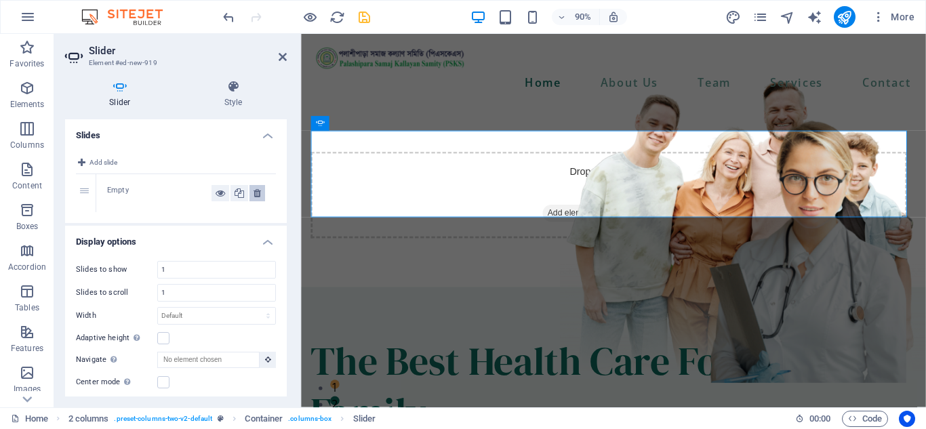
click at [256, 193] on icon at bounding box center [257, 193] width 7 height 16
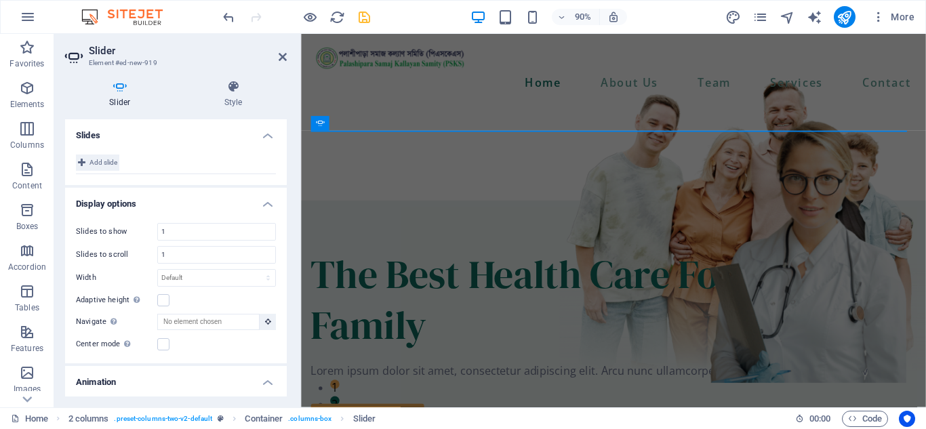
click at [96, 159] on span "Add slide" at bounding box center [104, 163] width 28 height 16
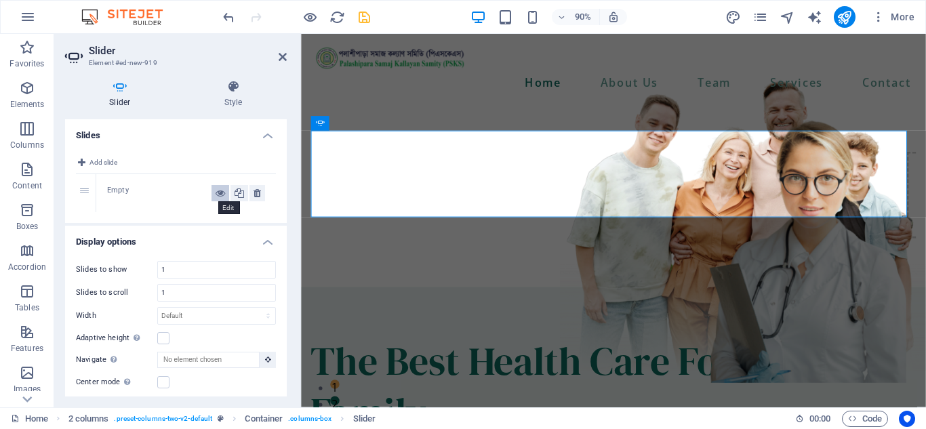
click at [217, 194] on icon at bounding box center [220, 193] width 9 height 16
click at [216, 193] on icon at bounding box center [220, 193] width 9 height 16
click at [385, 205] on div "Drop content here or Add elements Paste clipboard" at bounding box center [648, 213] width 673 height 96
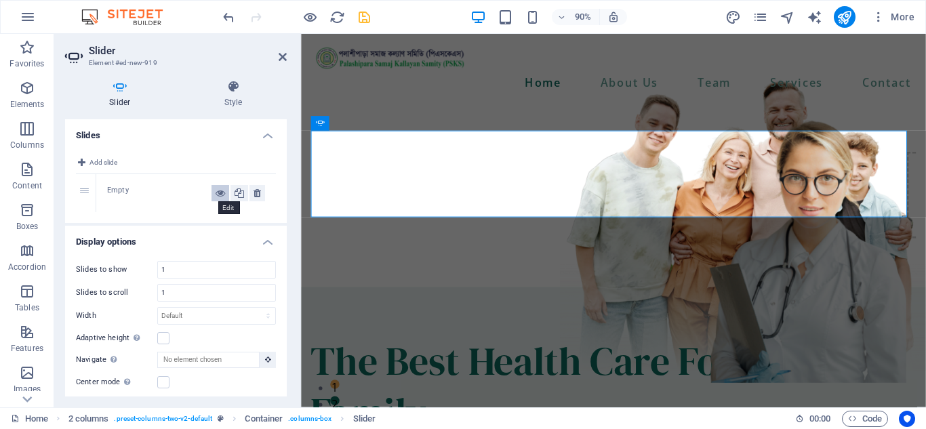
click at [216, 196] on icon at bounding box center [220, 193] width 9 height 16
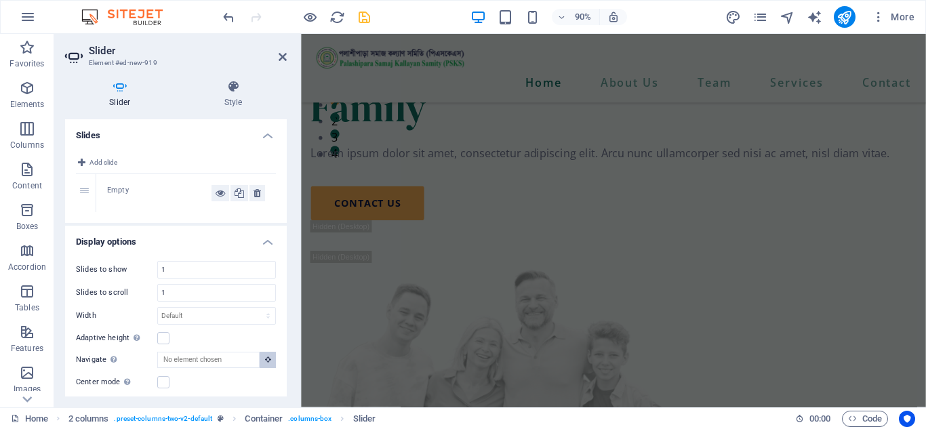
scroll to position [300, 0]
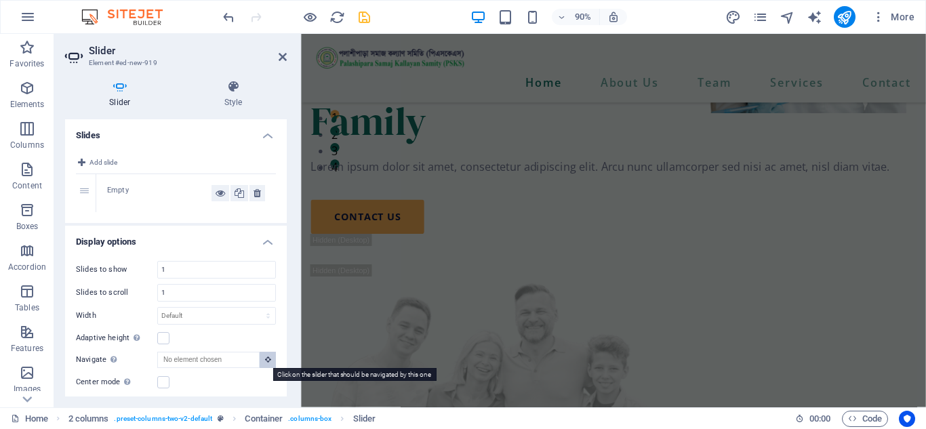
click at [267, 362] on icon at bounding box center [268, 359] width 6 height 7
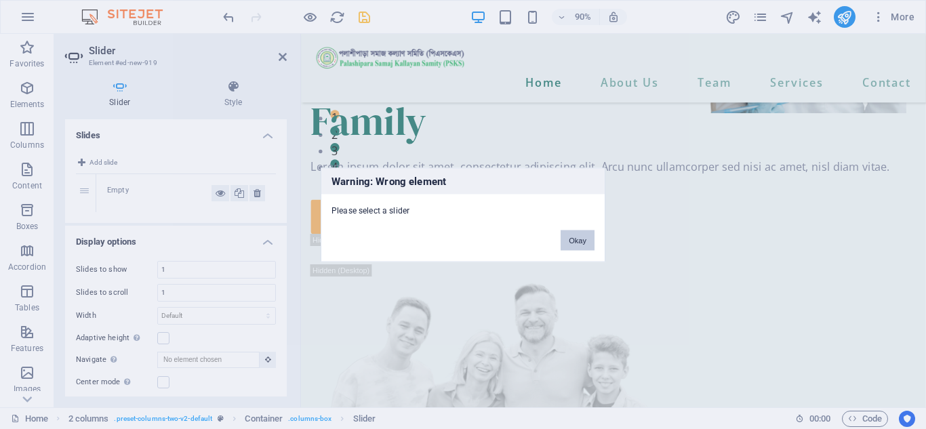
click at [586, 241] on button "Okay" at bounding box center [578, 240] width 34 height 20
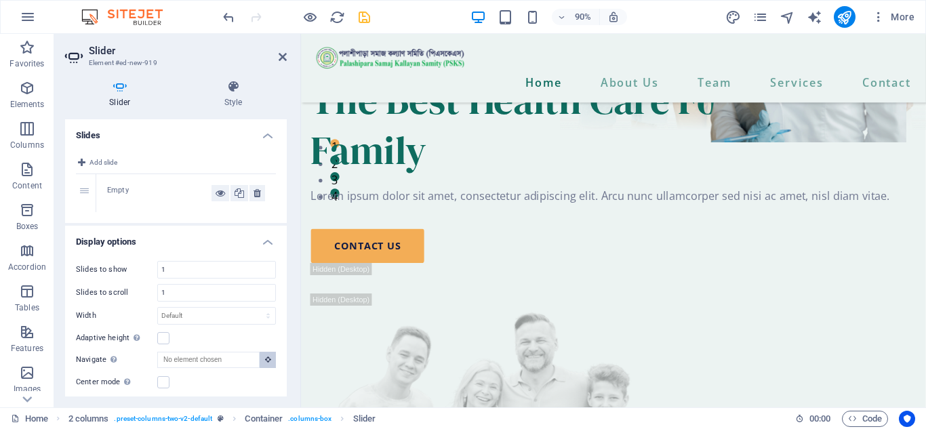
scroll to position [246, 0]
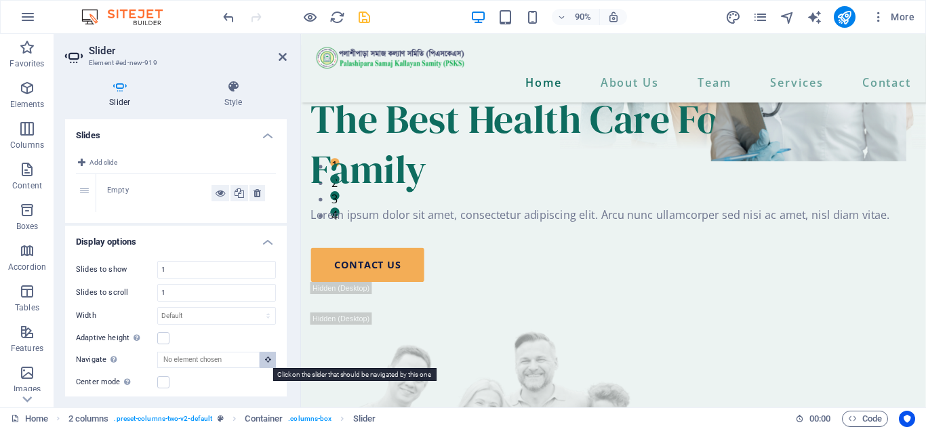
click at [267, 363] on icon at bounding box center [268, 359] width 6 height 7
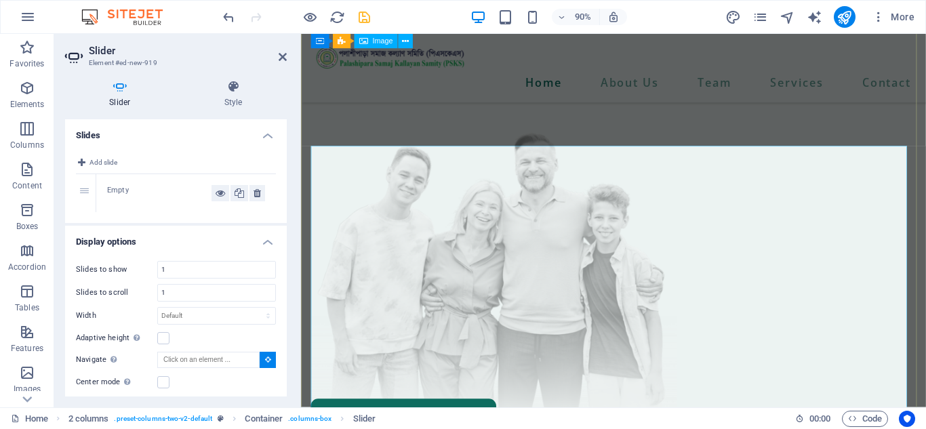
scroll to position [450, 0]
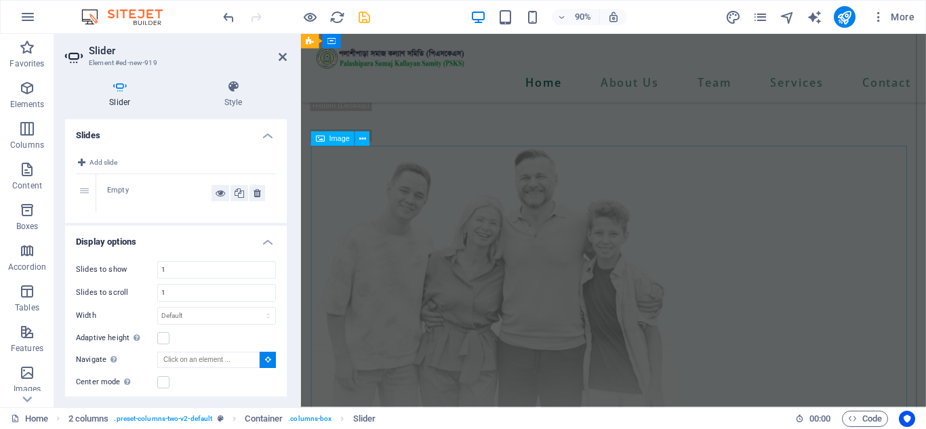
click at [344, 138] on span "Image" at bounding box center [339, 139] width 20 height 7
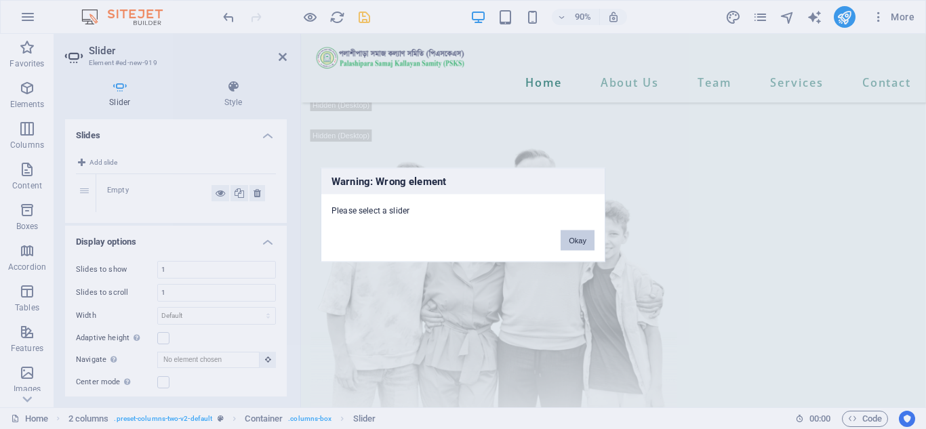
click at [580, 243] on button "Okay" at bounding box center [578, 240] width 34 height 20
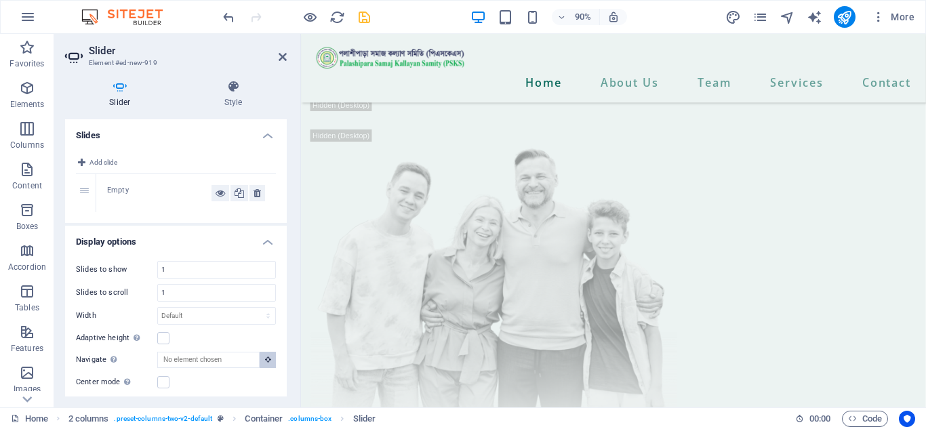
click at [270, 362] on button at bounding box center [268, 360] width 16 height 16
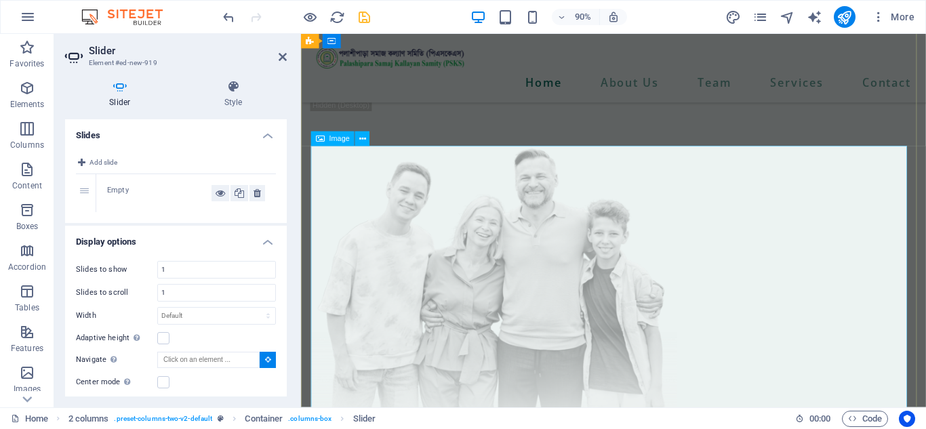
click at [734, 317] on figure at bounding box center [648, 312] width 673 height 344
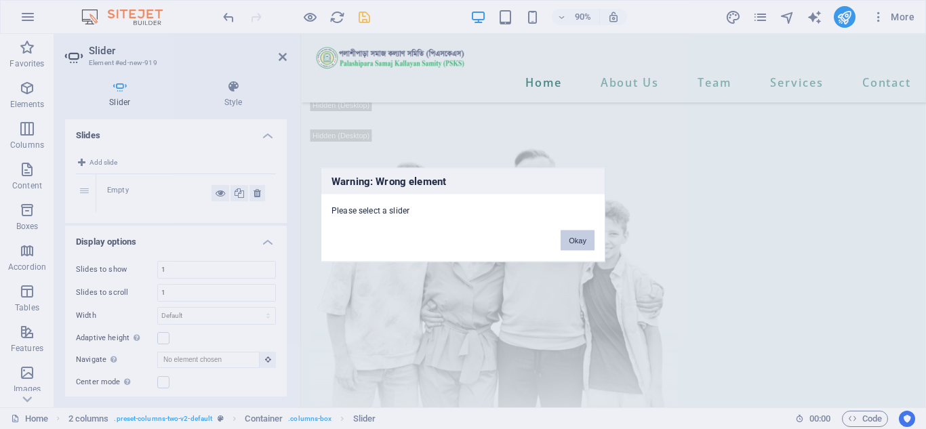
click at [582, 240] on button "Okay" at bounding box center [578, 240] width 34 height 20
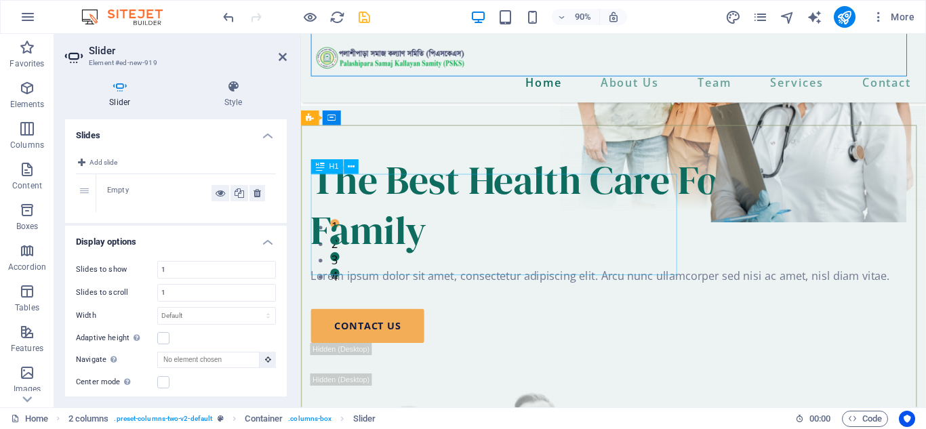
scroll to position [0, 0]
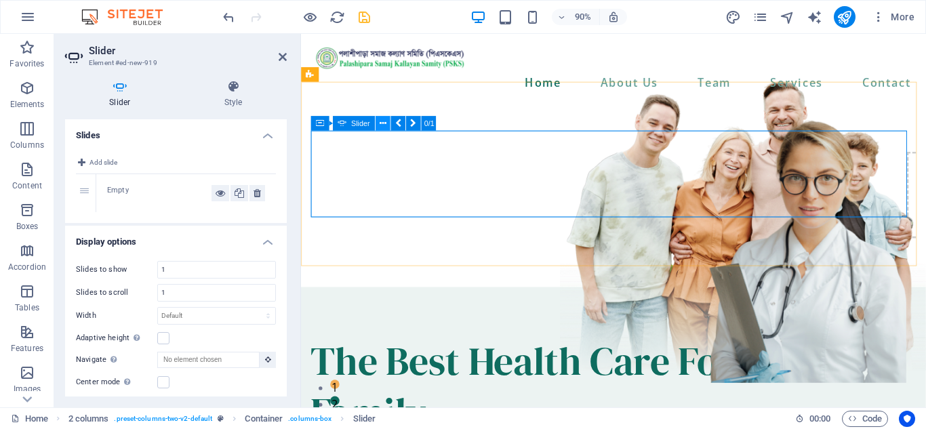
click at [379, 122] on icon at bounding box center [382, 123] width 7 height 13
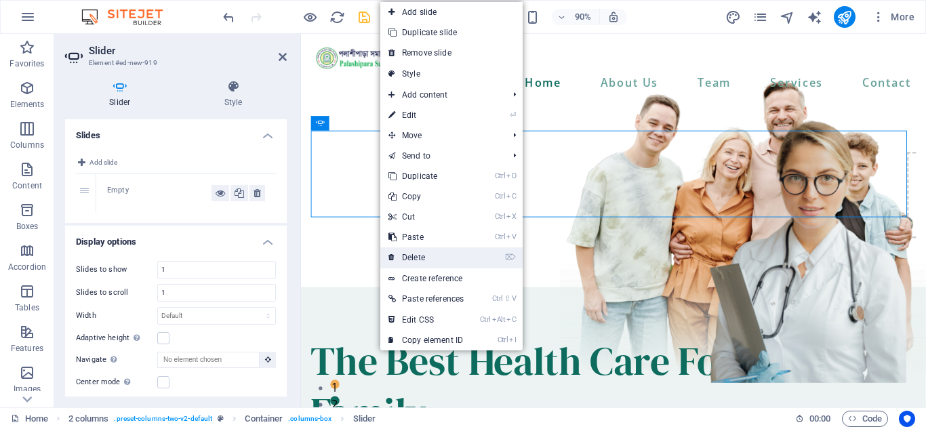
click at [421, 254] on link "⌦ Delete" at bounding box center [426, 258] width 92 height 20
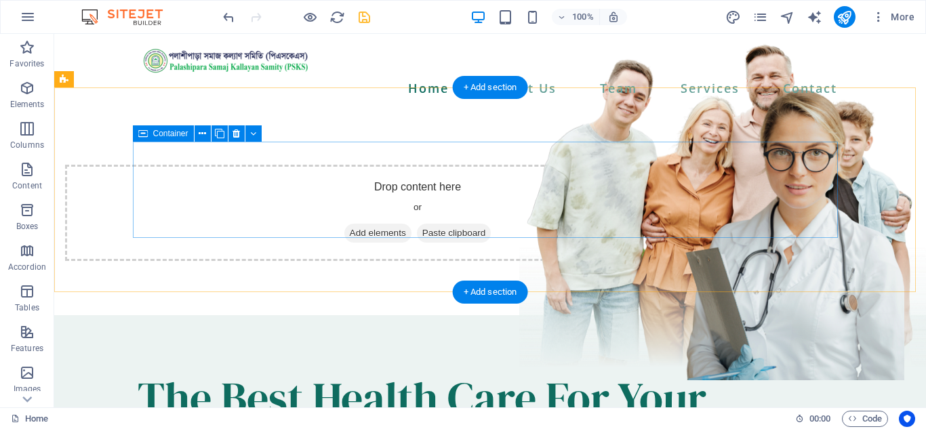
click at [412, 224] on span "Add elements" at bounding box center [377, 233] width 67 height 19
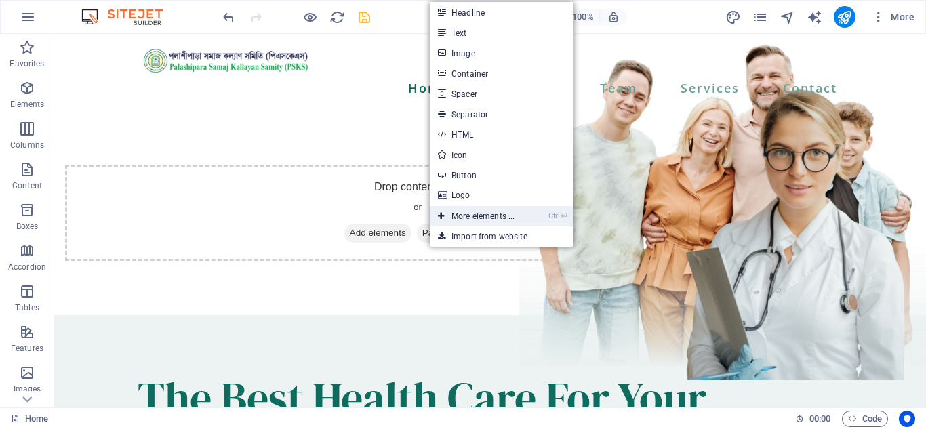
click at [501, 216] on link "Ctrl ⏎ More elements ..." at bounding box center [476, 216] width 93 height 20
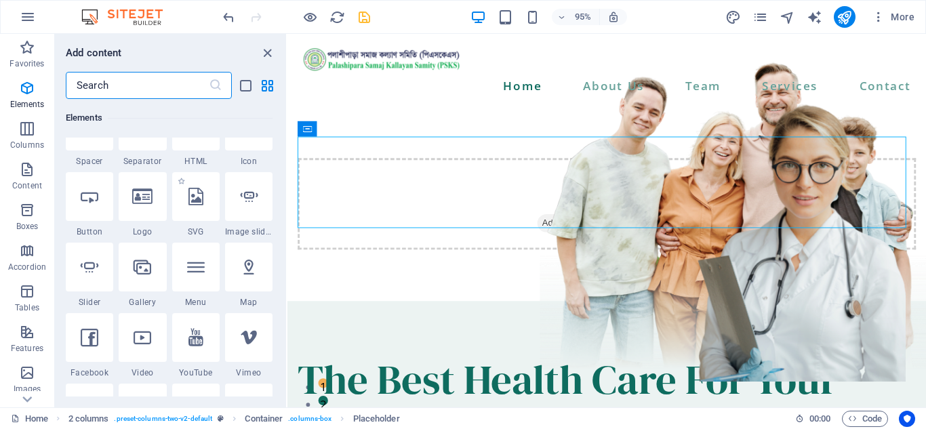
scroll to position [280, 0]
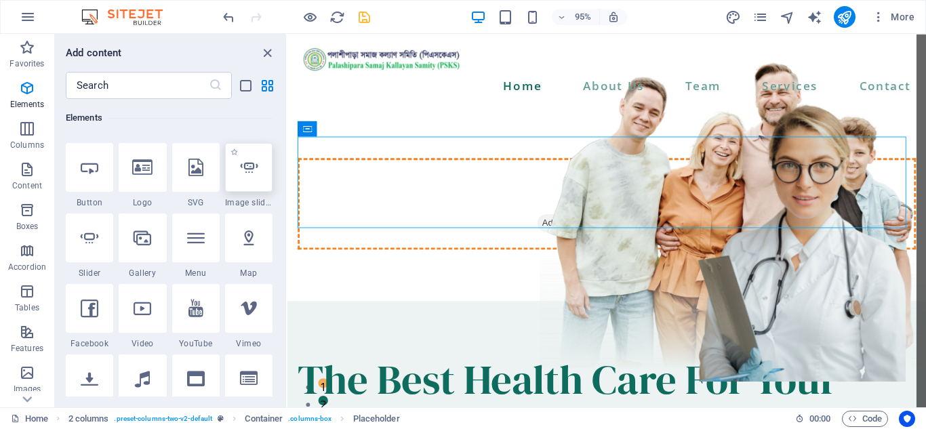
select select "ms"
select select "s"
select select "progressive"
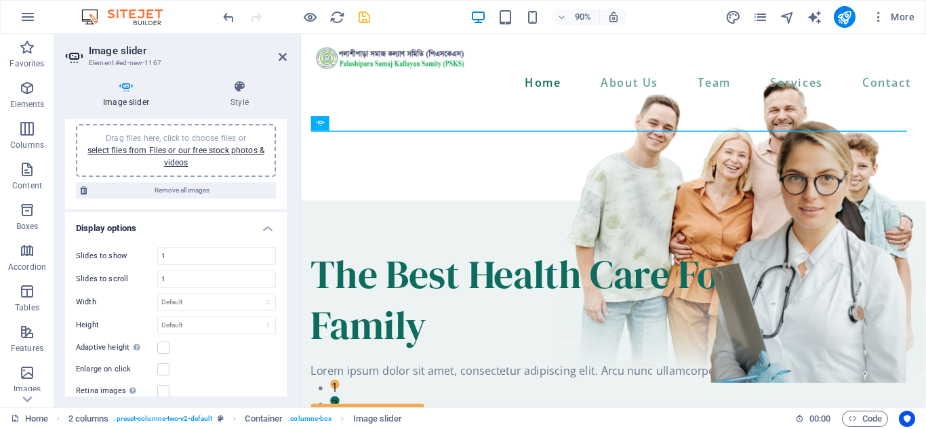
scroll to position [0, 0]
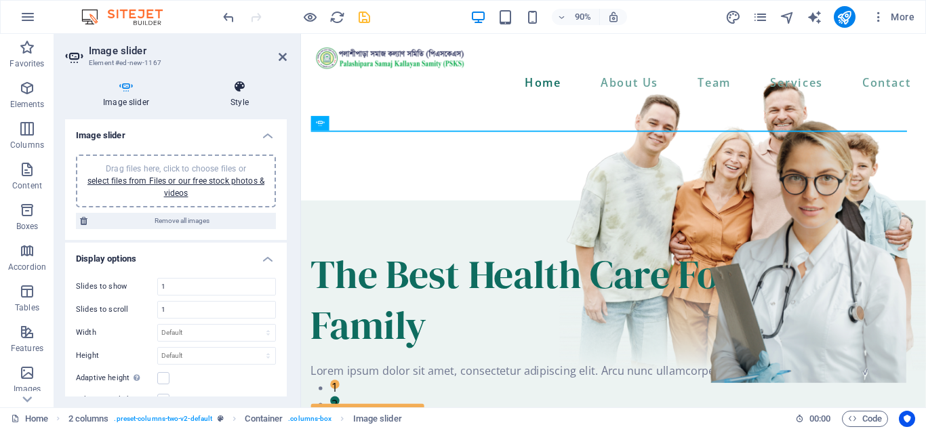
click at [234, 82] on icon at bounding box center [240, 87] width 94 height 14
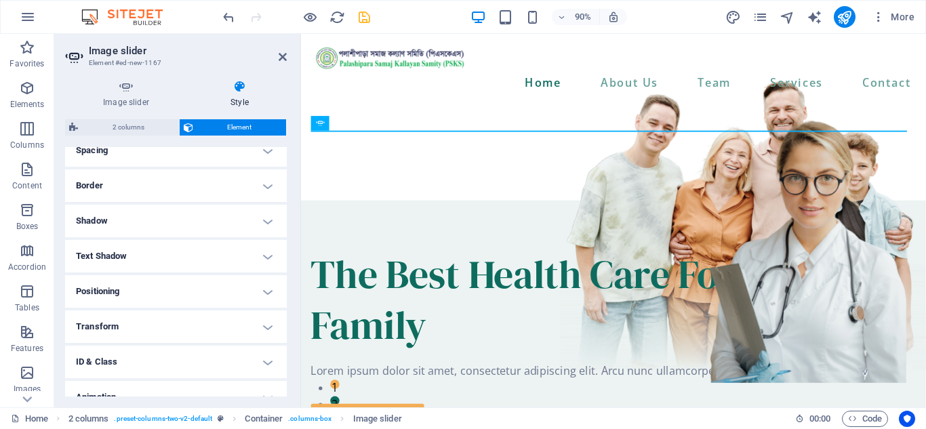
scroll to position [323, 0]
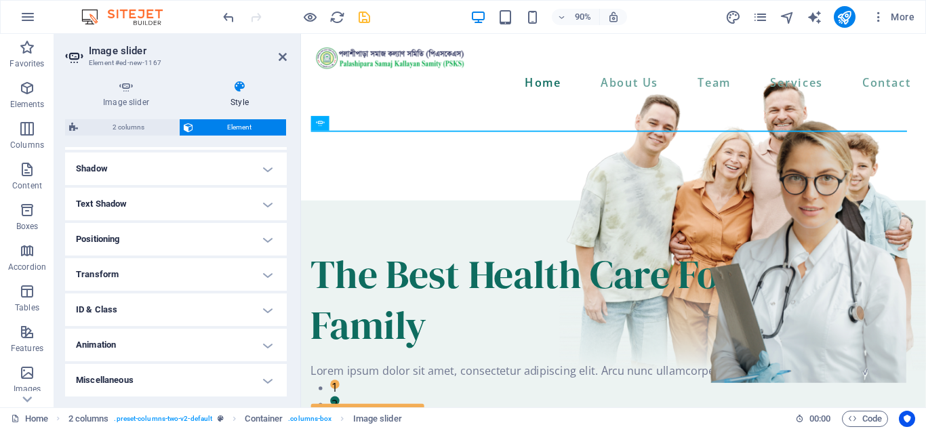
click at [160, 384] on h4 "Miscellaneous" at bounding box center [176, 380] width 222 height 33
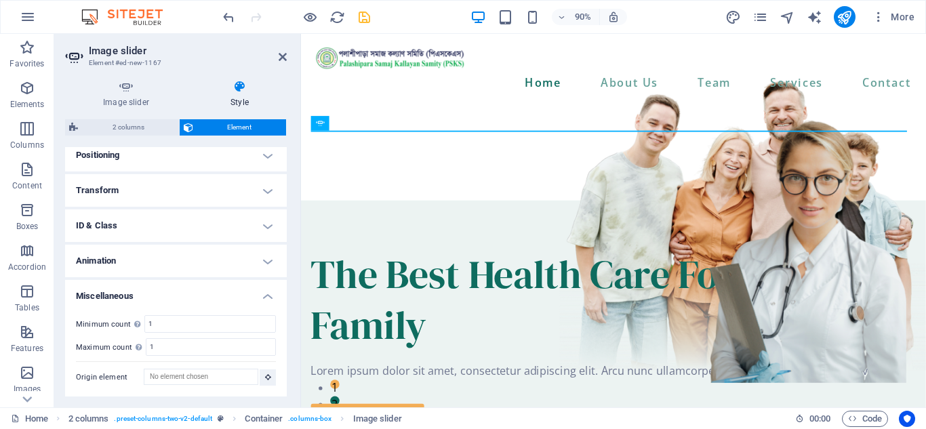
click at [114, 292] on h4 "Miscellaneous" at bounding box center [176, 292] width 222 height 24
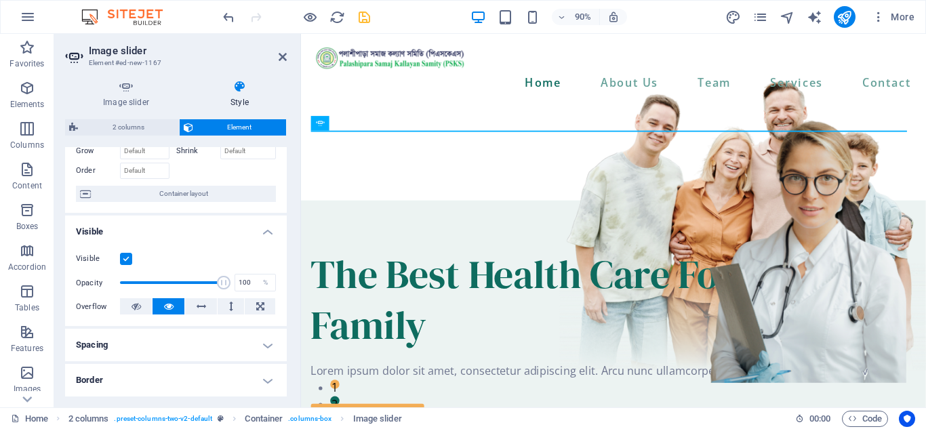
scroll to position [0, 0]
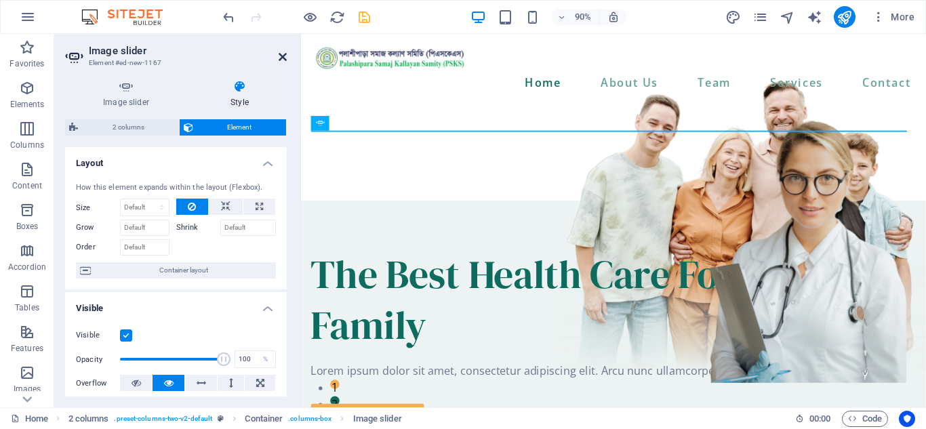
click at [281, 58] on icon at bounding box center [283, 57] width 8 height 11
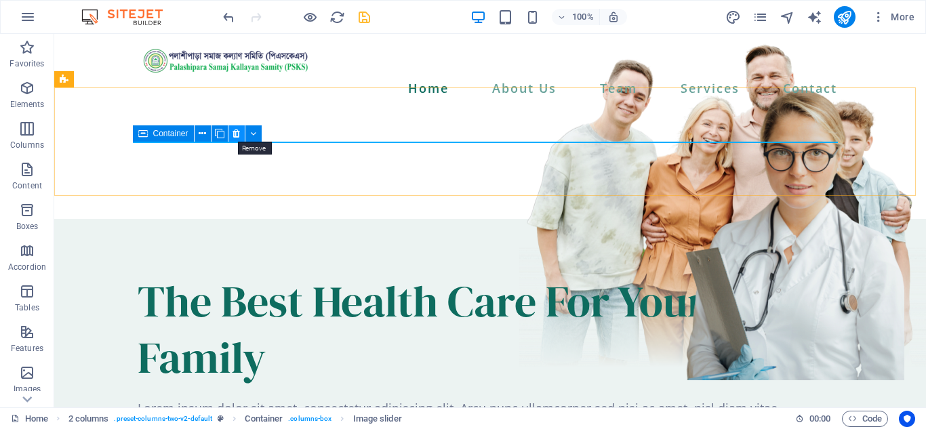
click at [236, 136] on icon at bounding box center [236, 134] width 7 height 14
click at [236, 137] on icon at bounding box center [236, 134] width 7 height 14
click at [236, 133] on icon at bounding box center [236, 134] width 7 height 14
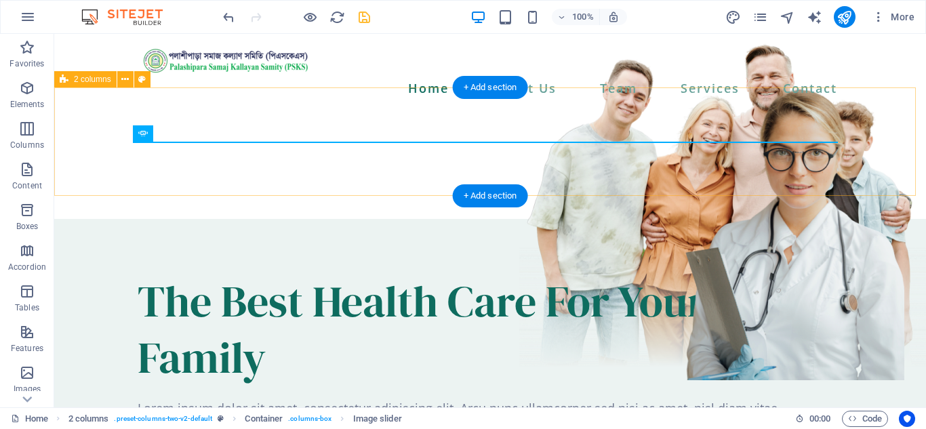
click at [566, 170] on div at bounding box center [490, 165] width 872 height 109
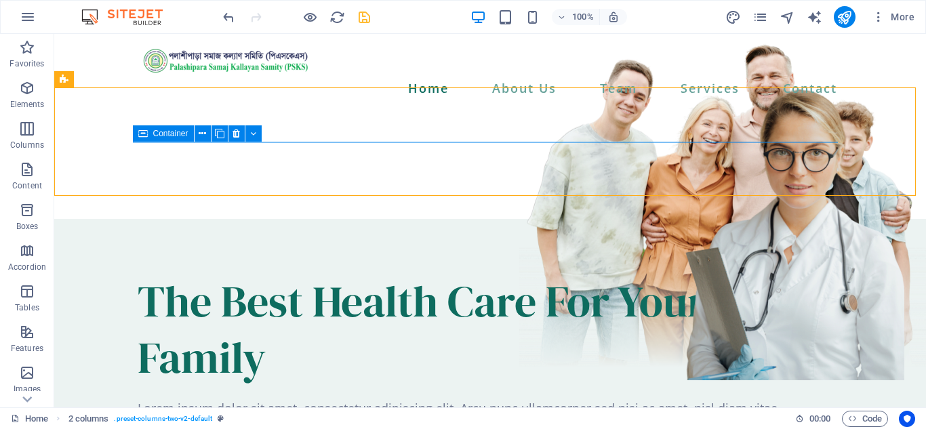
click at [164, 130] on span "Container" at bounding box center [170, 134] width 35 height 8
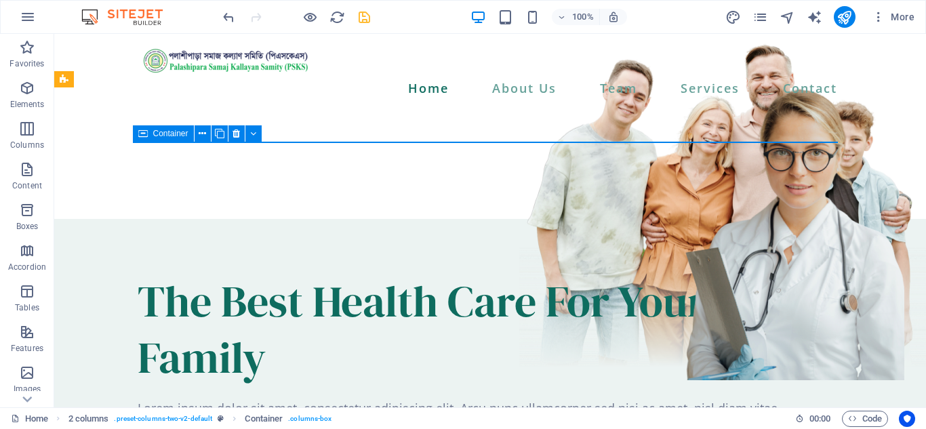
click at [164, 130] on span "Container" at bounding box center [170, 134] width 35 height 8
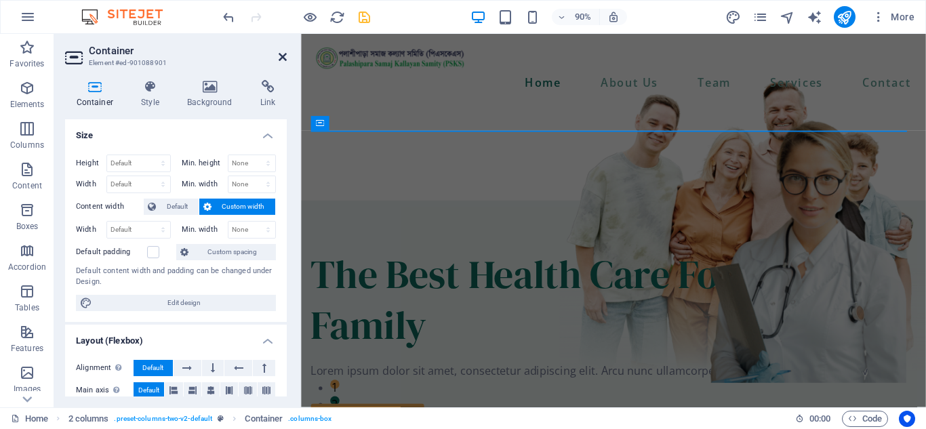
click at [280, 58] on icon at bounding box center [283, 57] width 8 height 11
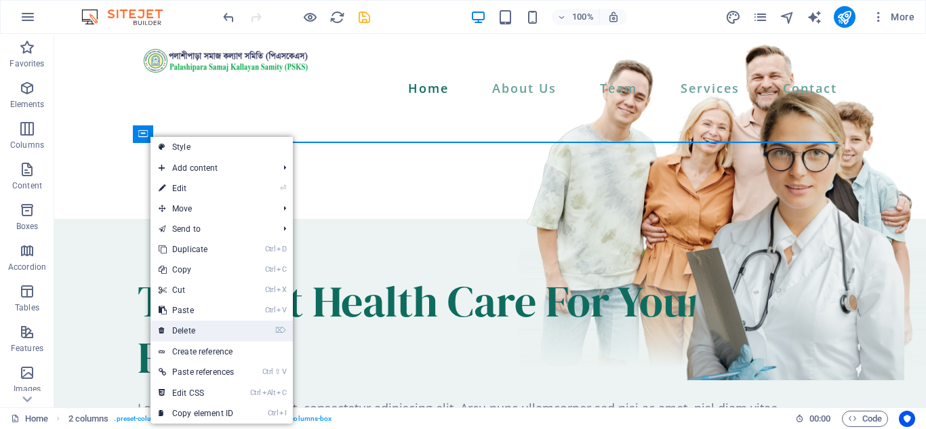
click at [208, 332] on link "⌦ Delete" at bounding box center [197, 331] width 92 height 20
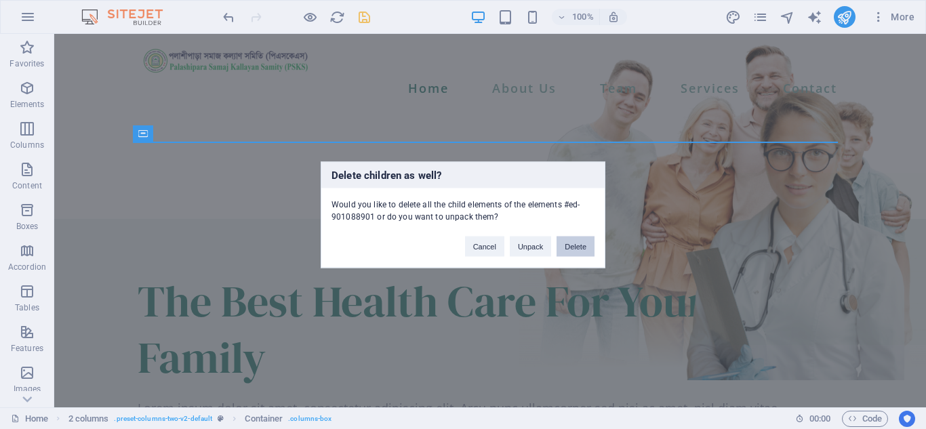
click at [580, 248] on button "Delete" at bounding box center [576, 246] width 38 height 20
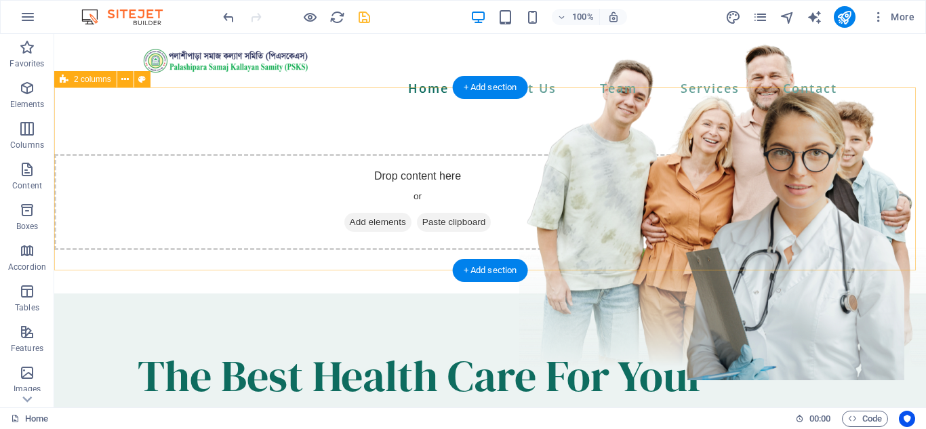
click at [412, 213] on span "Add elements" at bounding box center [377, 222] width 67 height 19
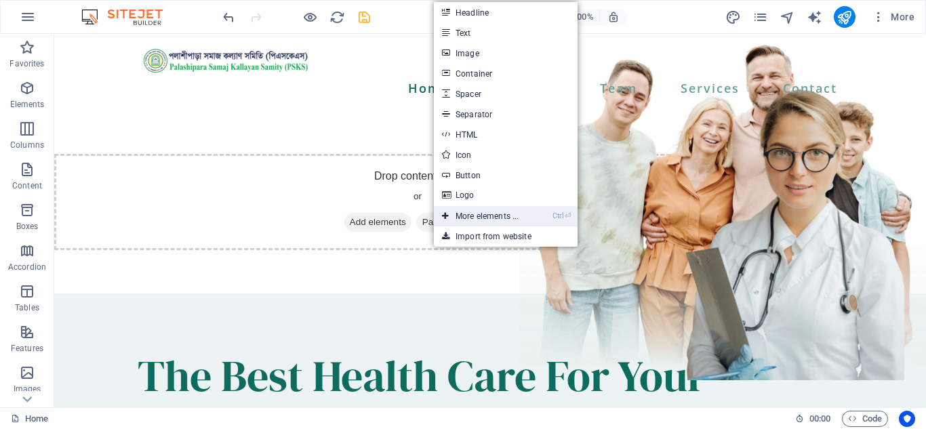
click at [503, 215] on link "Ctrl ⏎ More elements ..." at bounding box center [480, 216] width 93 height 20
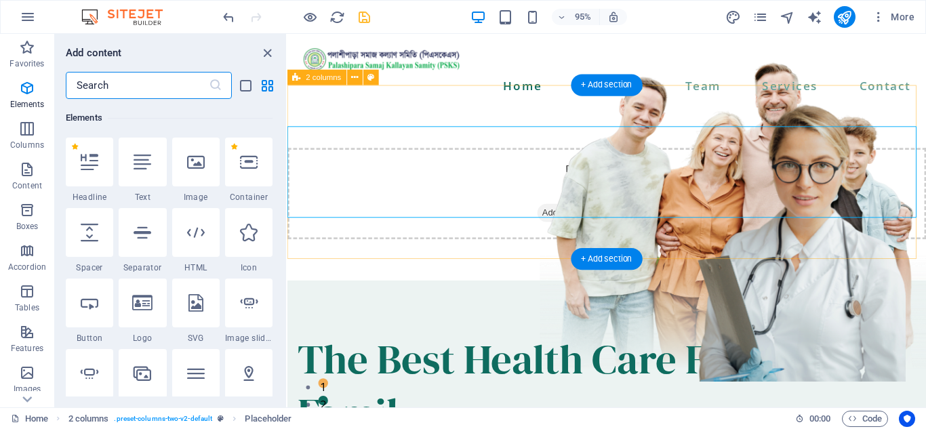
scroll to position [144, 0]
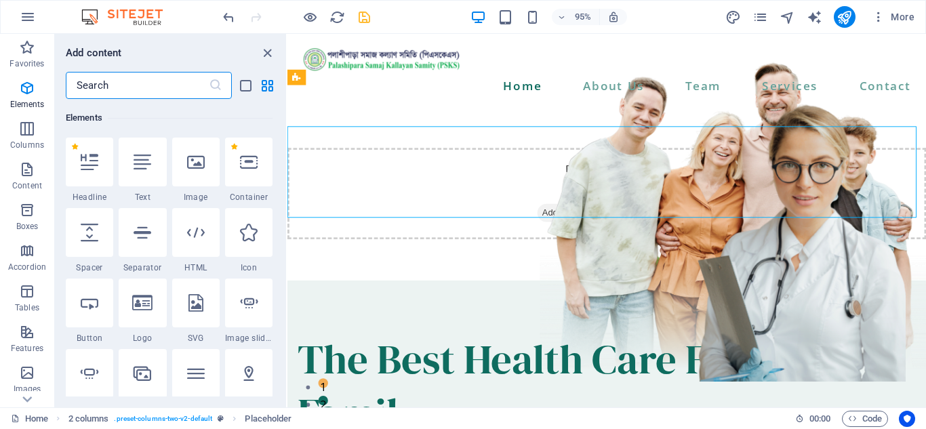
click at [128, 85] on input "text" at bounding box center [137, 85] width 143 height 27
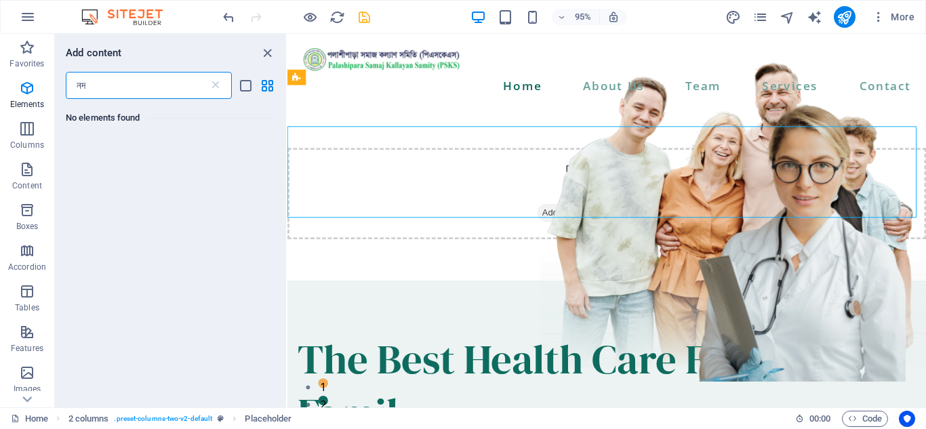
scroll to position [0, 0]
type input "ন"
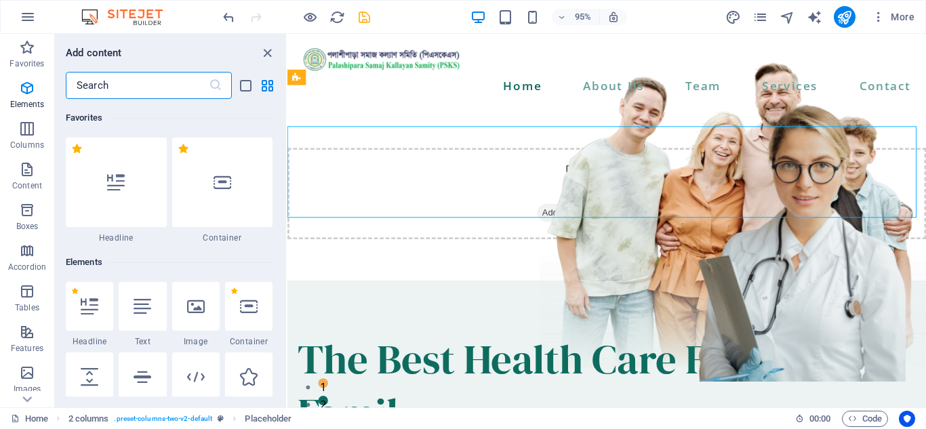
type input "ন"
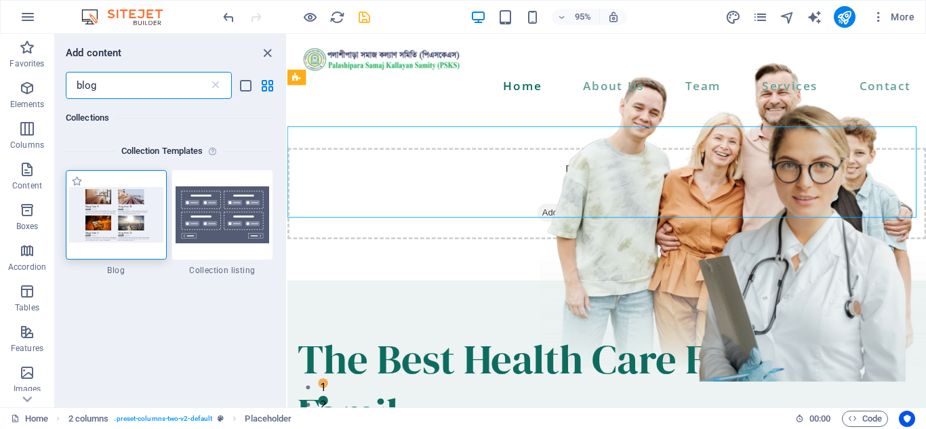
type input "blog"
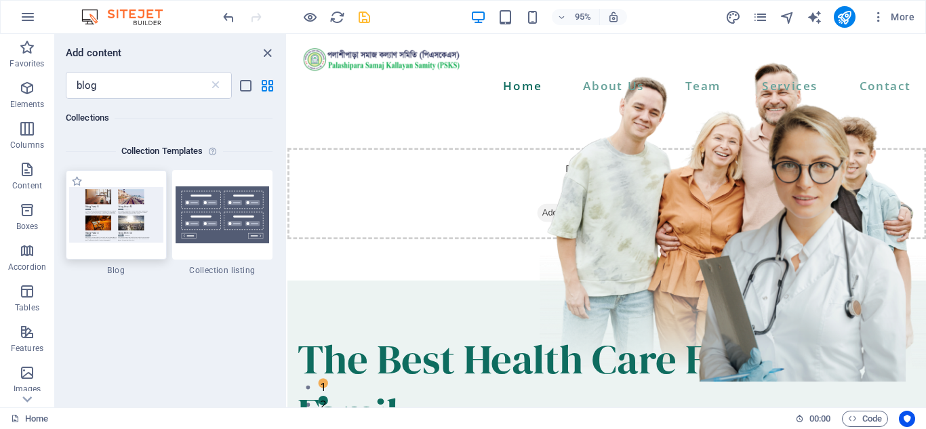
click at [100, 223] on img at bounding box center [116, 214] width 94 height 55
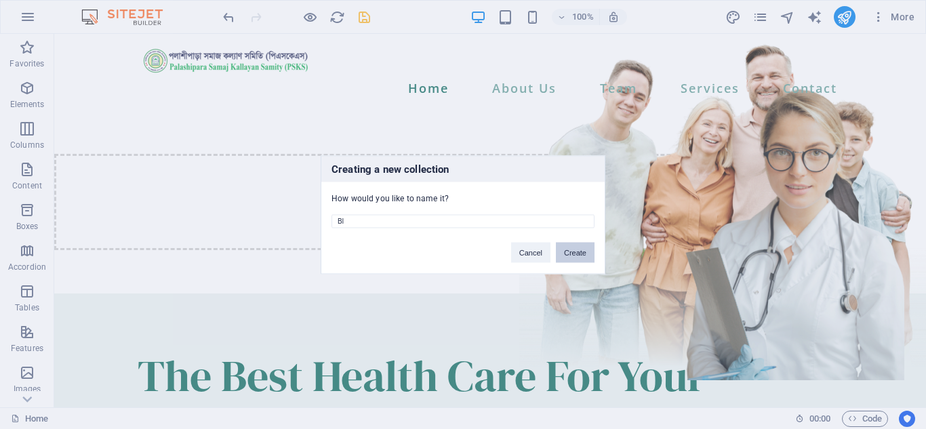
type input "B"
type input "PSKS News & Events"
click at [572, 252] on button "Create" at bounding box center [575, 252] width 39 height 20
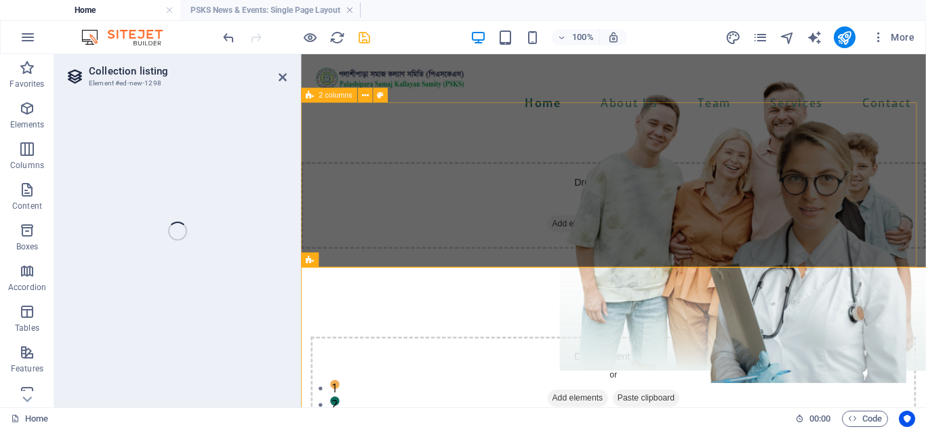
select select
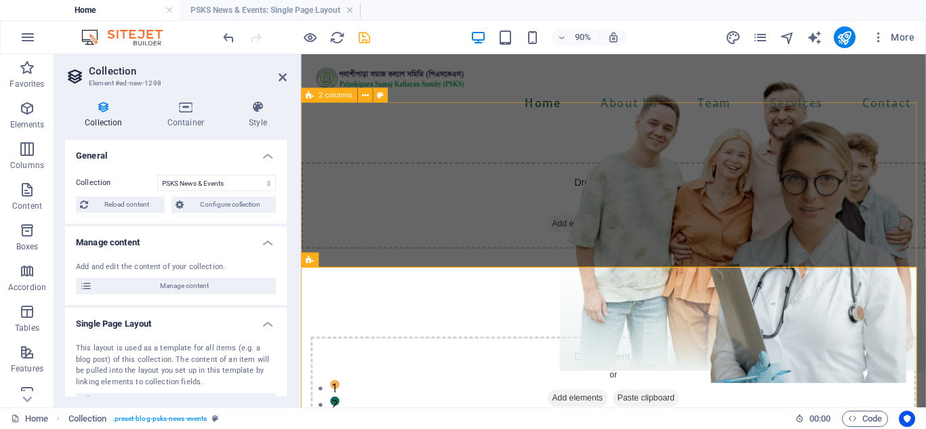
select select "columns.status"
select select "columns.publishing_date"
select select "past"
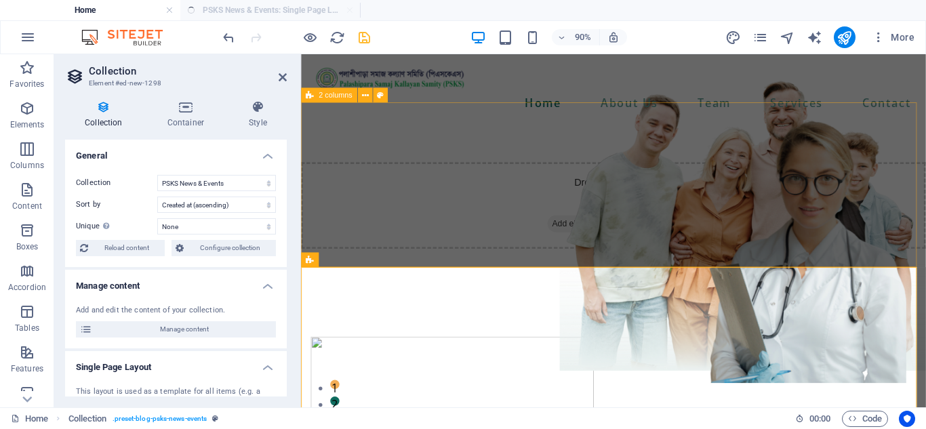
select select "columns.publishing_date_DESC"
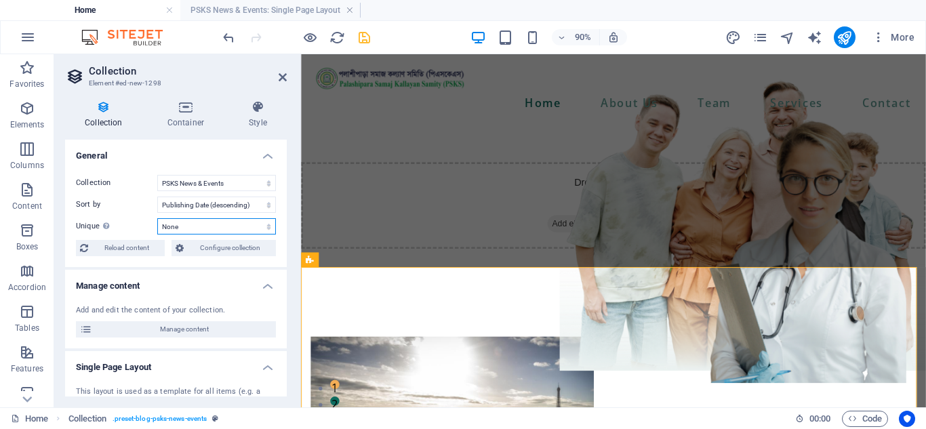
click at [246, 229] on select "None Name Slug Description Content Category Author Image Publishing Date Status" at bounding box center [216, 226] width 119 height 16
click at [237, 249] on span "Configure collection" at bounding box center [230, 248] width 84 height 16
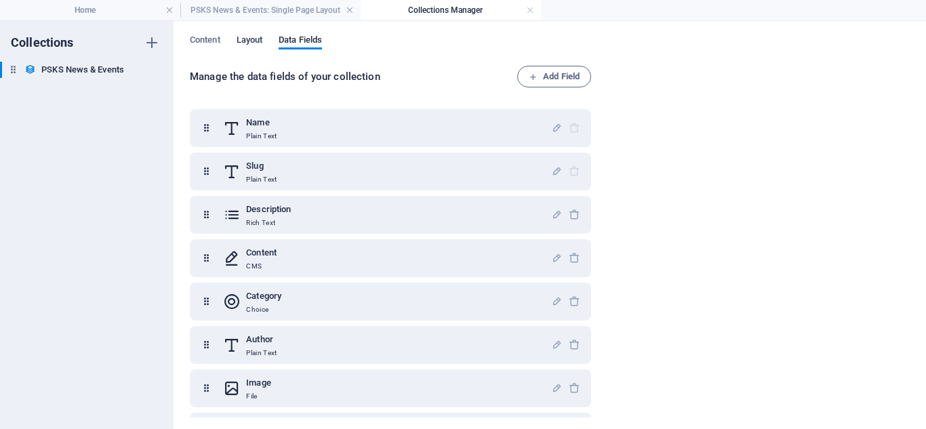
click at [250, 42] on span "Layout" at bounding box center [250, 41] width 26 height 19
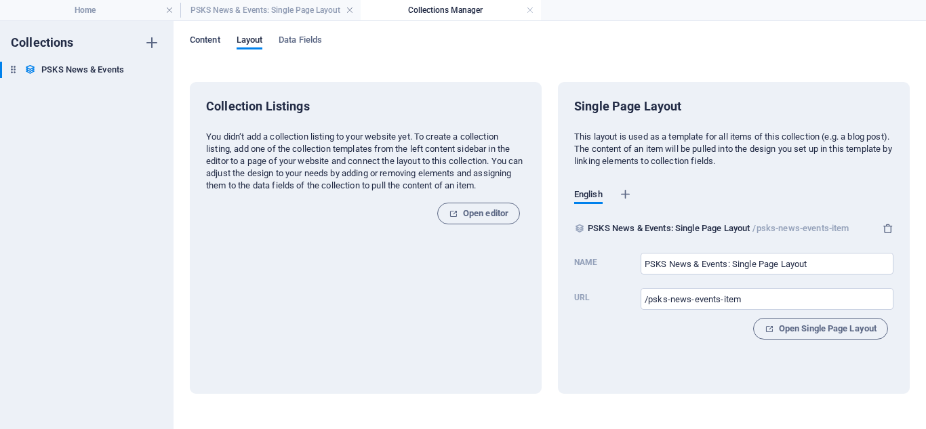
click at [214, 39] on span "Content" at bounding box center [205, 41] width 31 height 19
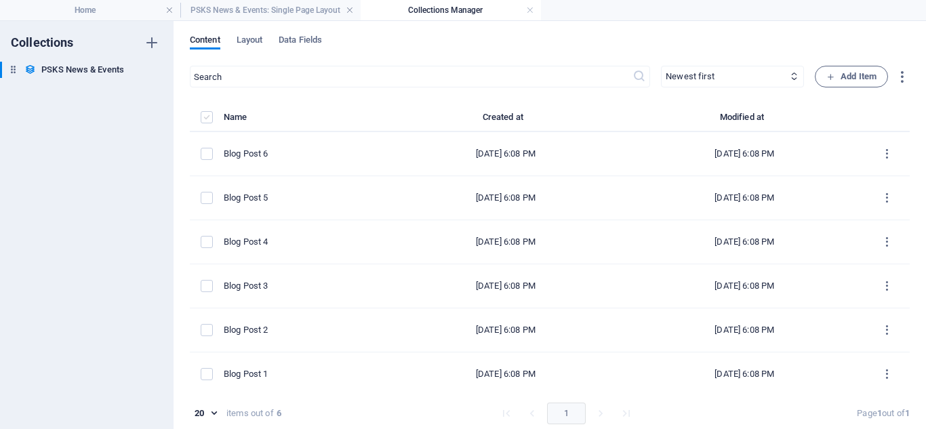
click at [203, 116] on label "items list" at bounding box center [207, 117] width 12 height 12
click at [0, 0] on input "items list" at bounding box center [0, 0] width 0 height 0
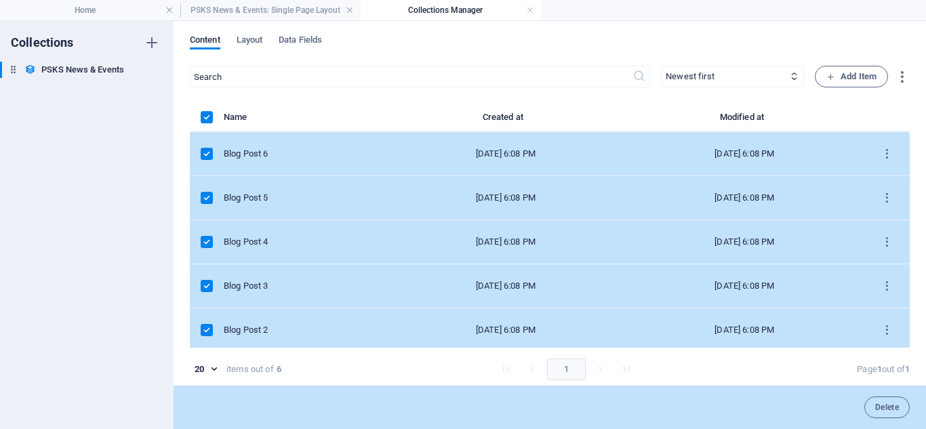
scroll to position [49, 0]
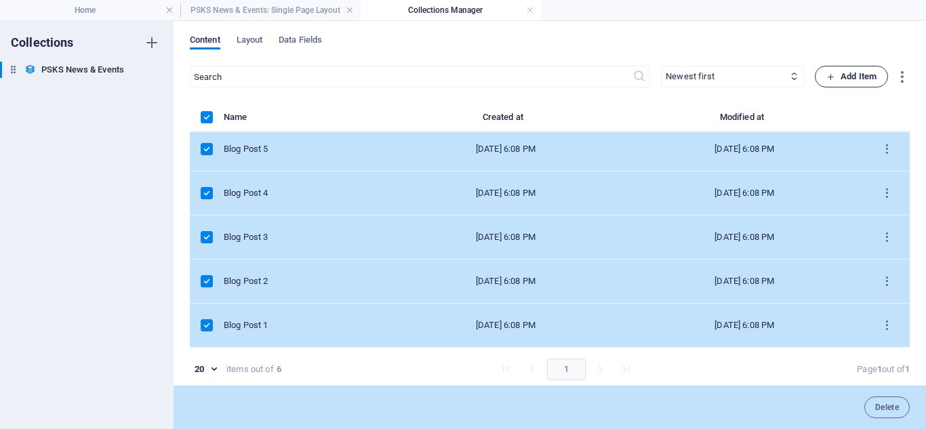
click at [859, 75] on span "Add Item" at bounding box center [852, 76] width 50 height 16
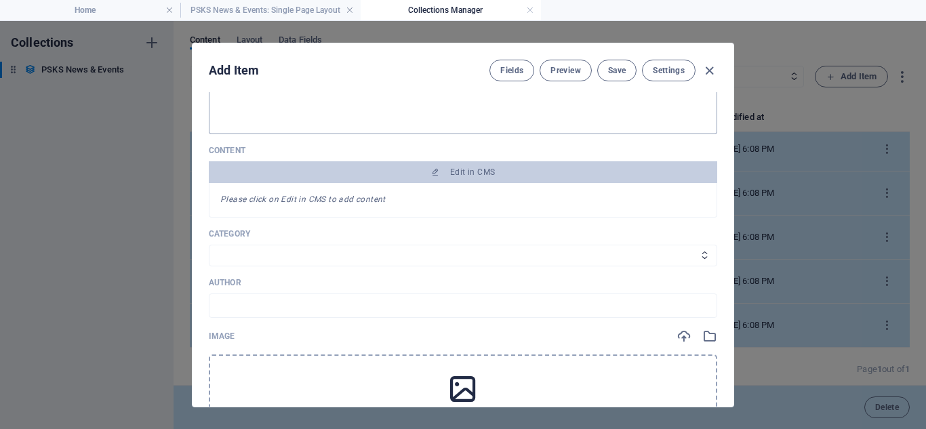
scroll to position [136, 0]
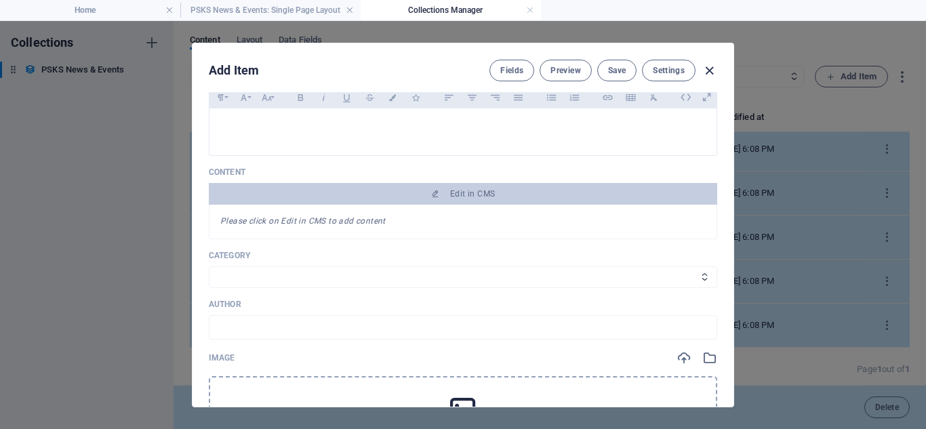
click at [707, 71] on icon "button" at bounding box center [710, 71] width 16 height 16
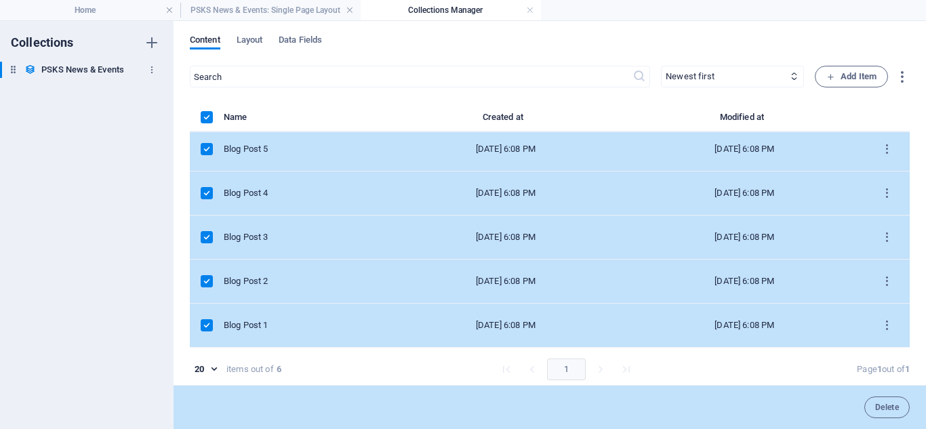
click at [64, 70] on h6 "PSKS News & Events" at bounding box center [82, 70] width 83 height 16
click at [260, 42] on span "Layout" at bounding box center [250, 41] width 26 height 19
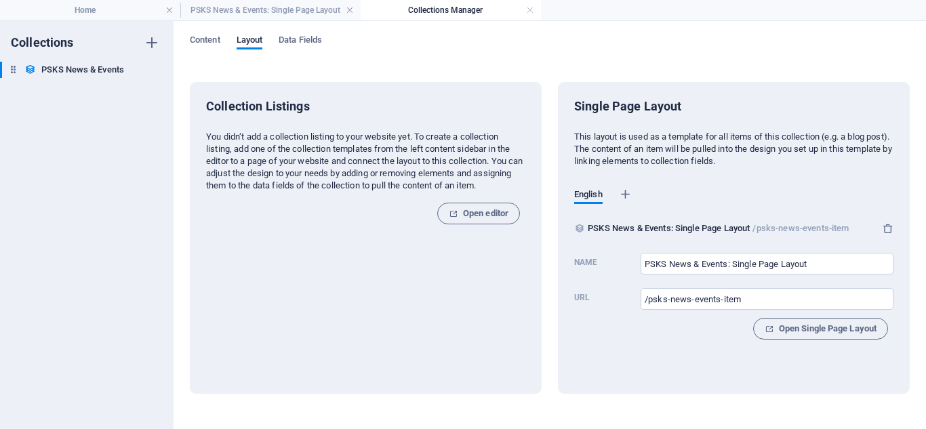
click at [532, 9] on link at bounding box center [530, 10] width 8 height 13
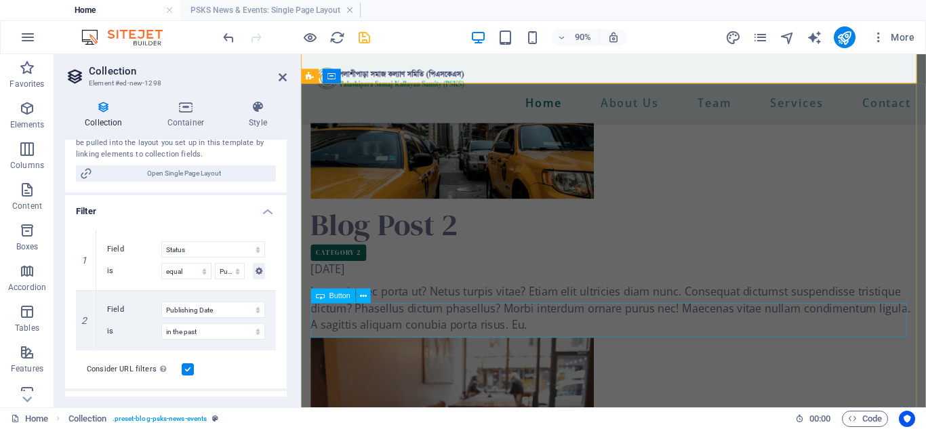
scroll to position [1153, 0]
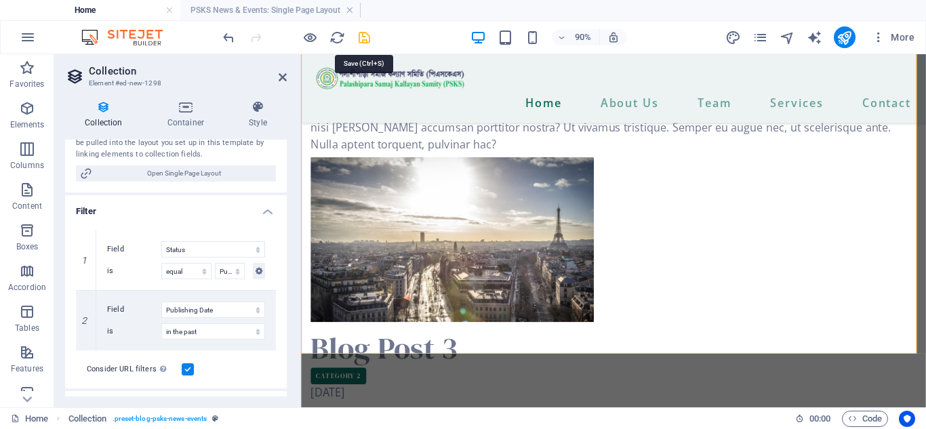
click at [366, 35] on icon "save" at bounding box center [365, 38] width 16 height 16
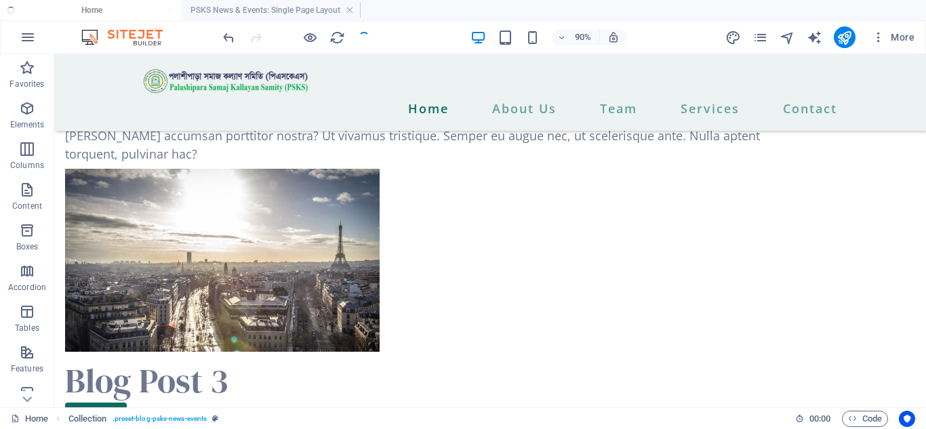
scroll to position [1135, 0]
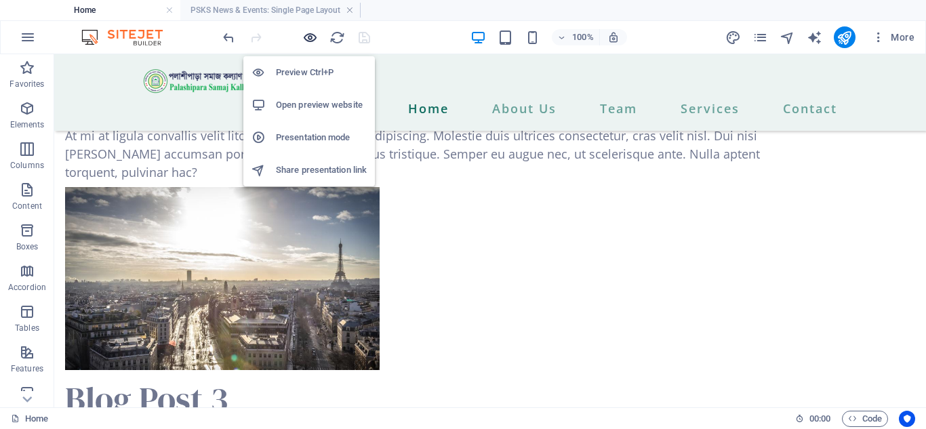
click at [308, 37] on icon "button" at bounding box center [310, 38] width 16 height 16
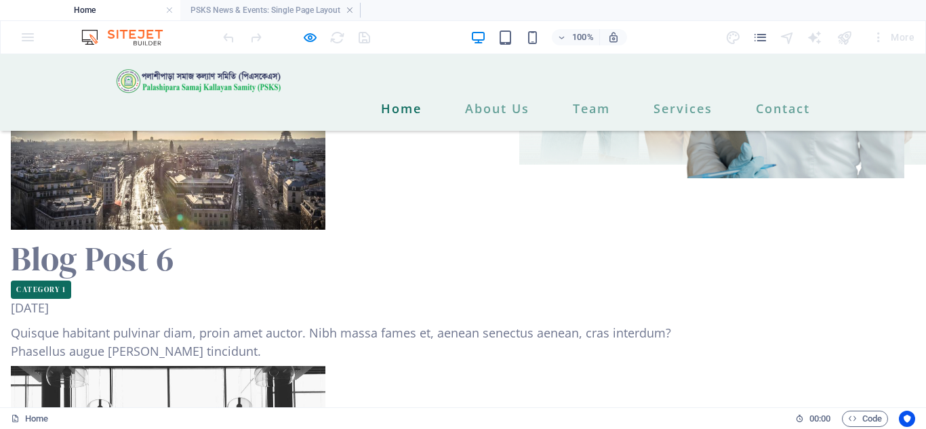
scroll to position [203, 0]
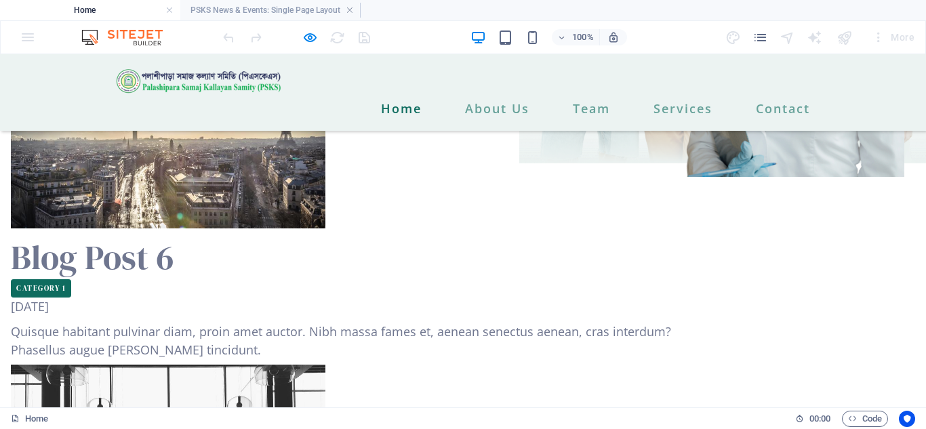
click at [243, 188] on img at bounding box center [168, 136] width 315 height 183
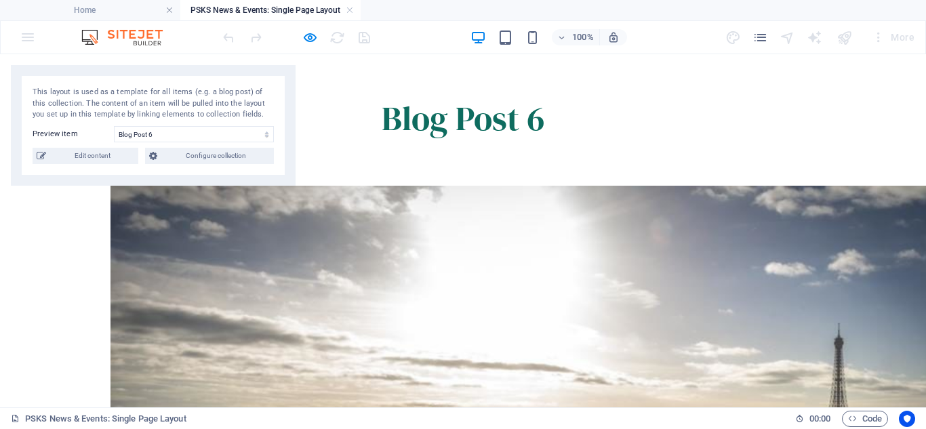
scroll to position [0, 0]
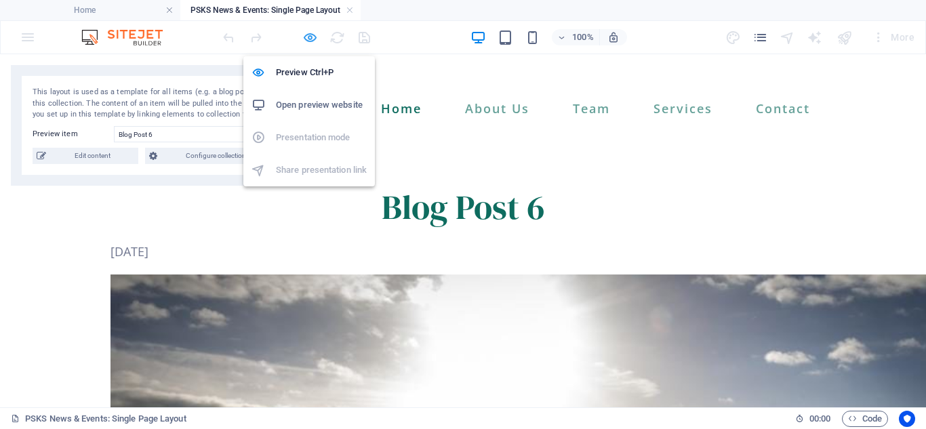
click at [309, 36] on icon "button" at bounding box center [310, 38] width 16 height 16
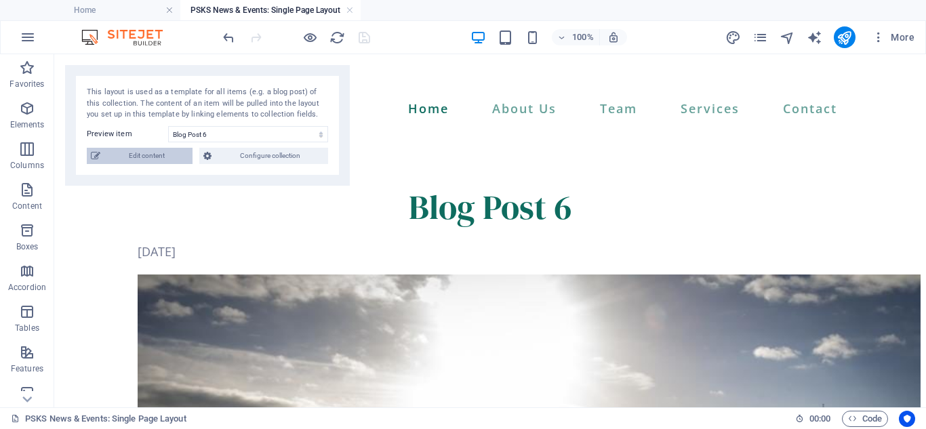
click at [131, 155] on span "Edit content" at bounding box center [146, 156] width 84 height 16
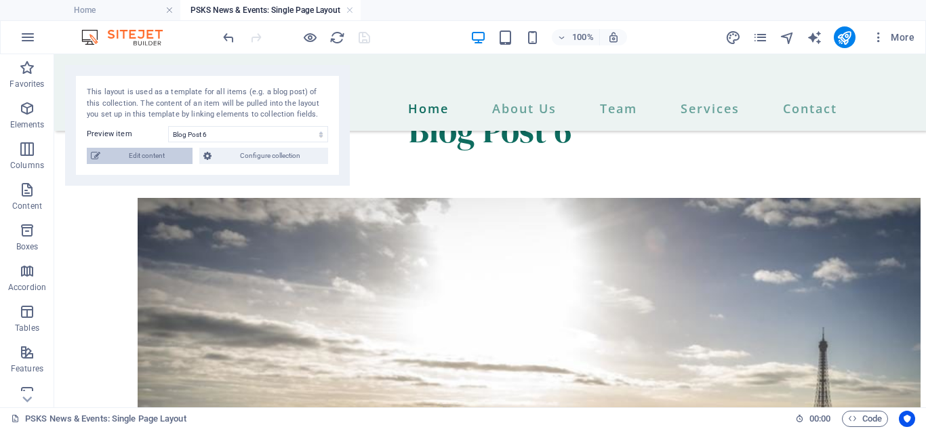
select select "Category 1"
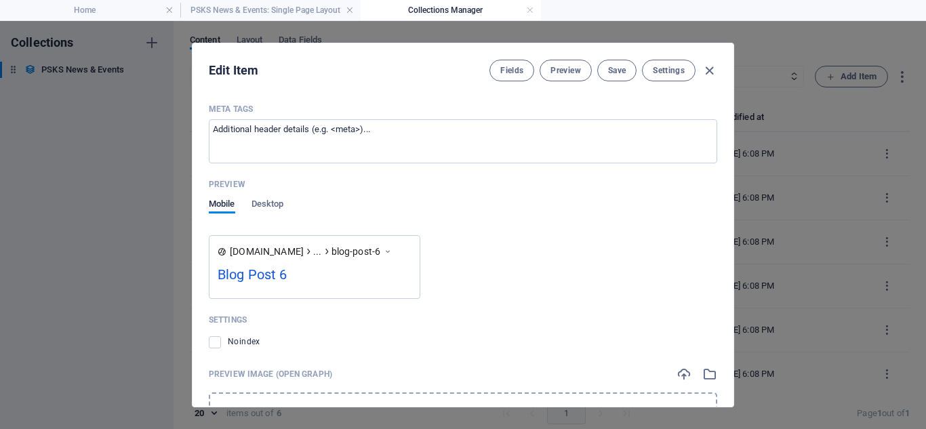
scroll to position [1088, 0]
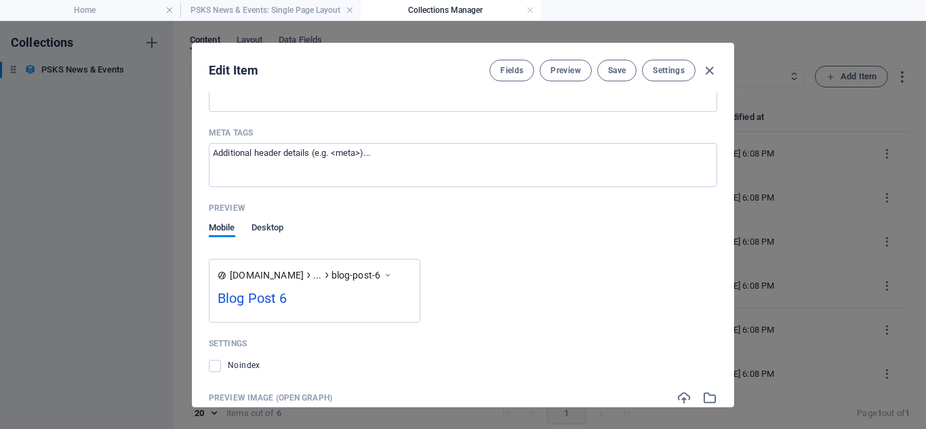
click at [271, 225] on span "Desktop" at bounding box center [268, 229] width 33 height 19
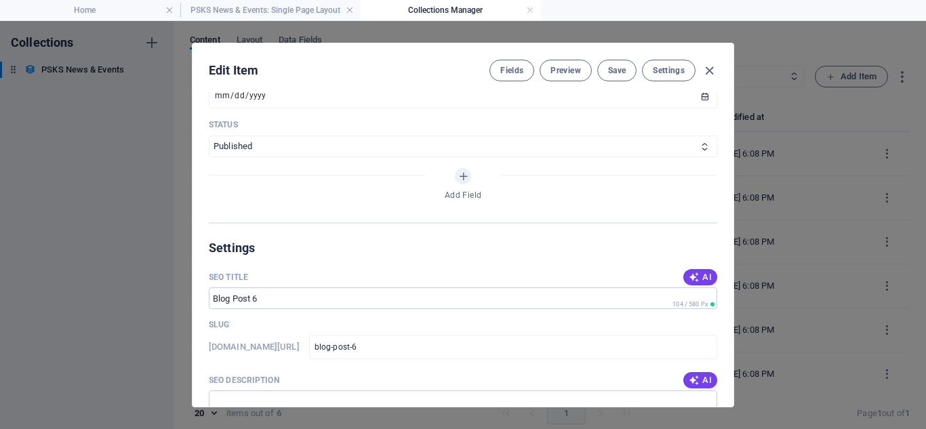
scroll to position [681, 0]
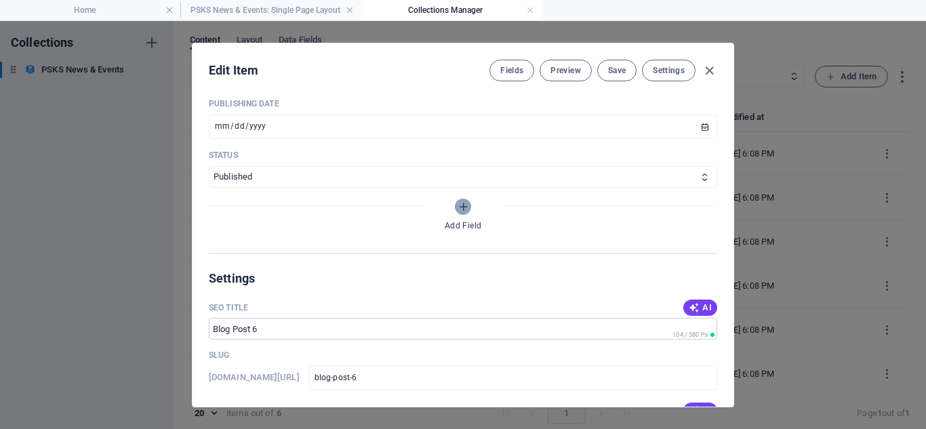
click at [459, 208] on icon "Add Field" at bounding box center [464, 207] width 12 height 12
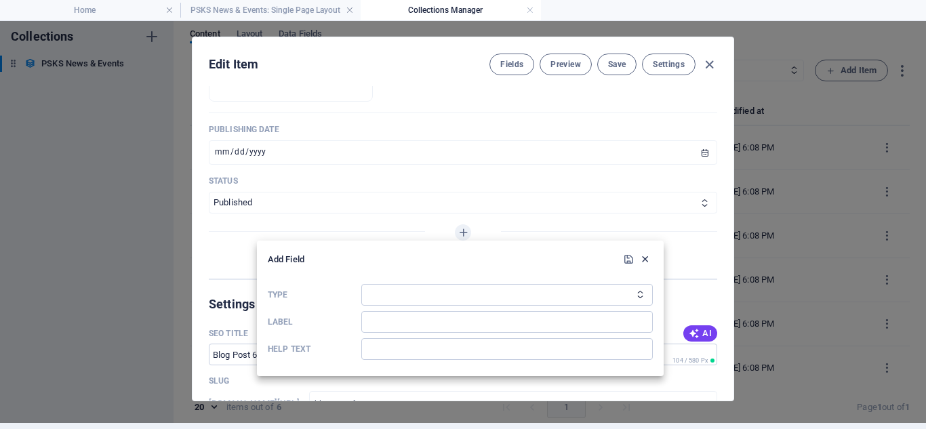
click at [646, 256] on icon "button" at bounding box center [645, 260] width 12 height 12
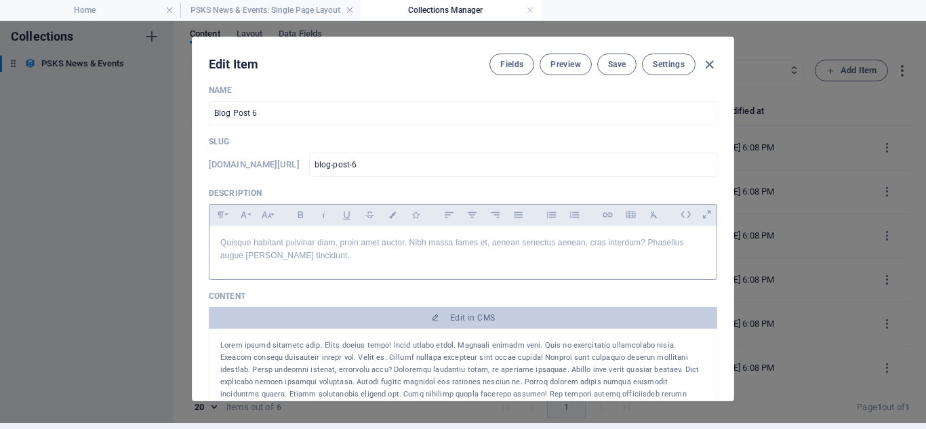
scroll to position [0, 0]
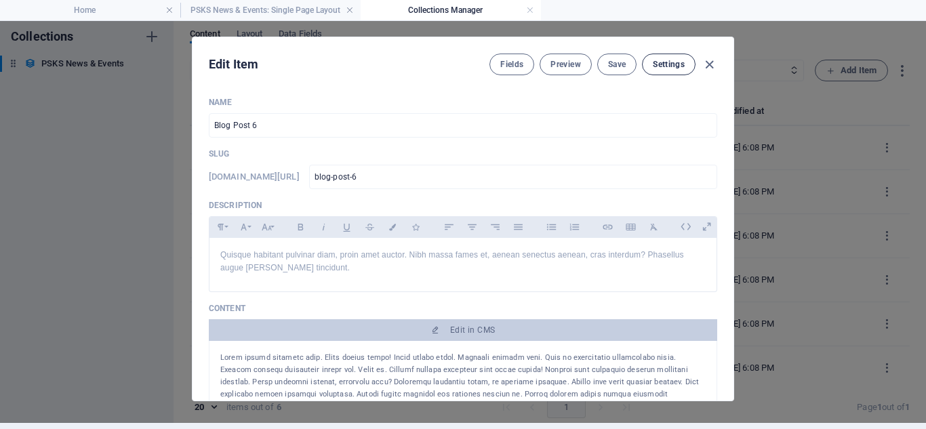
click at [665, 67] on span "Settings" at bounding box center [669, 64] width 32 height 11
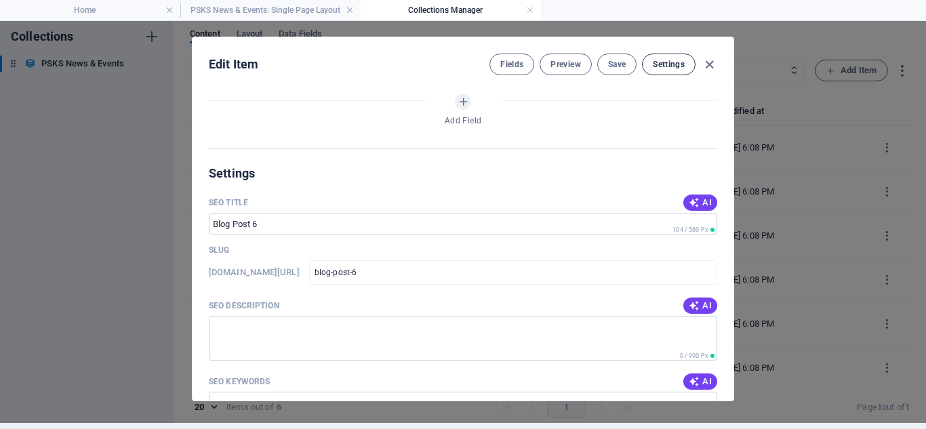
scroll to position [859, 0]
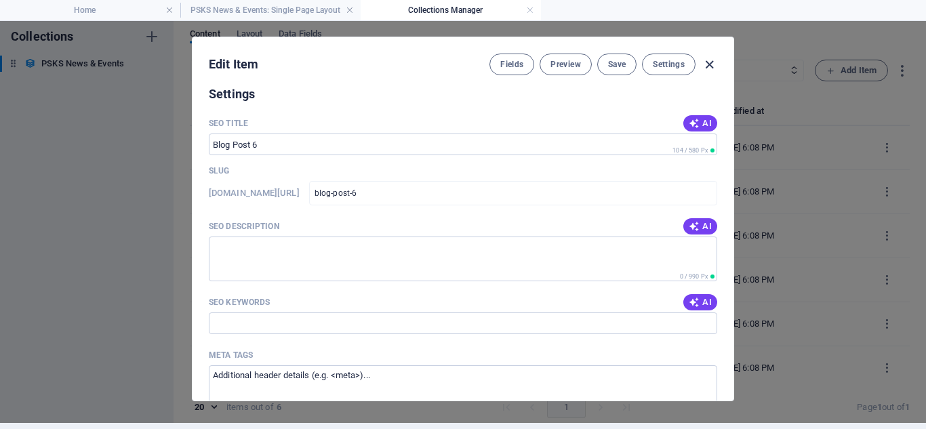
click at [707, 64] on icon "button" at bounding box center [710, 65] width 16 height 16
type input "[DATE]"
type input "blog-post-6"
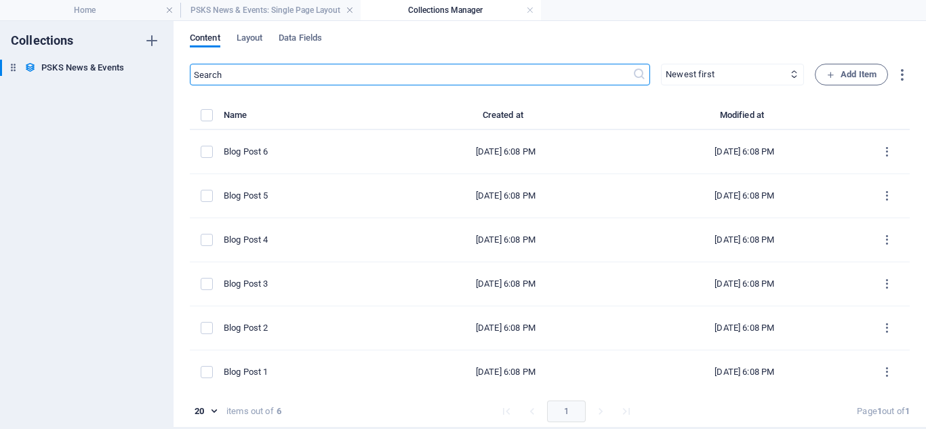
scroll to position [0, 0]
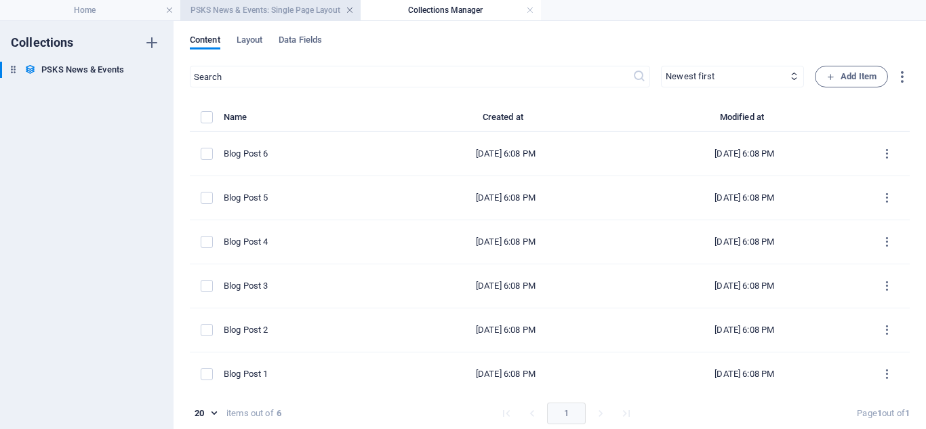
click at [351, 11] on link at bounding box center [350, 10] width 8 height 13
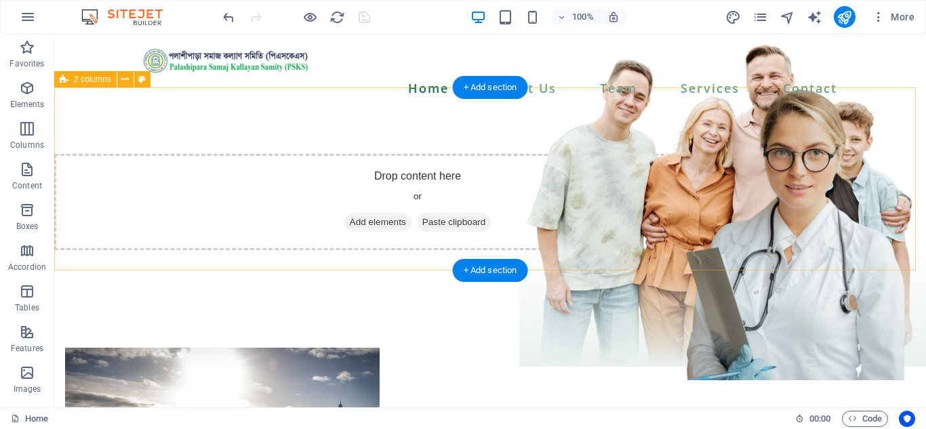
click at [412, 213] on span "Add elements" at bounding box center [377, 222] width 67 height 19
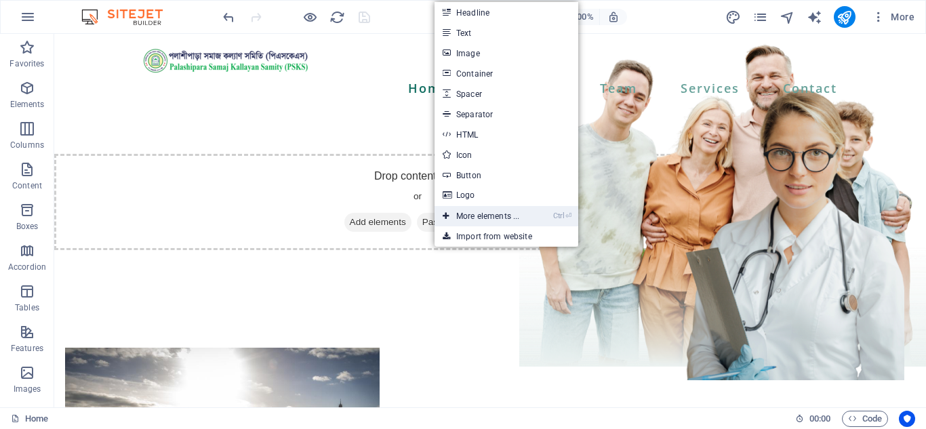
click at [467, 214] on link "Ctrl ⏎ More elements ..." at bounding box center [481, 216] width 93 height 20
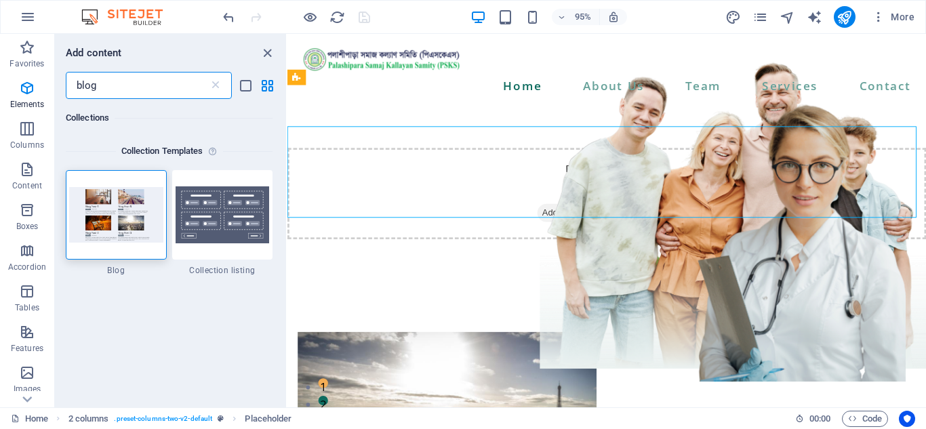
click at [182, 84] on input "blog" at bounding box center [137, 85] width 143 height 27
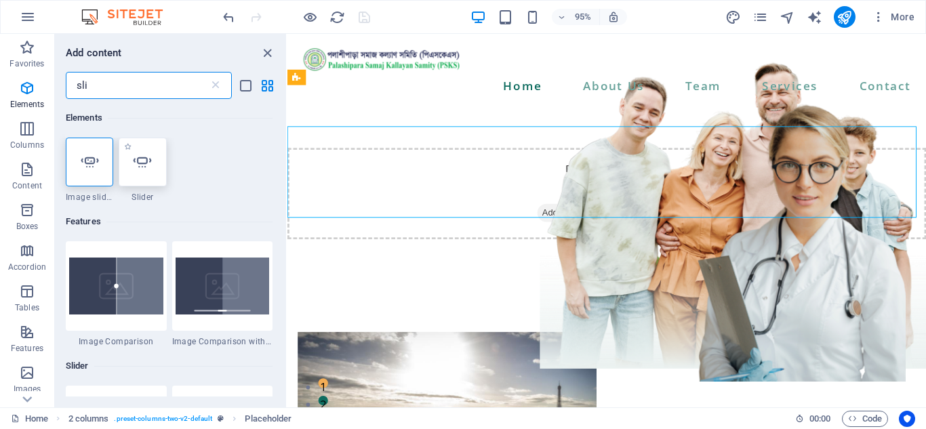
type input "sli"
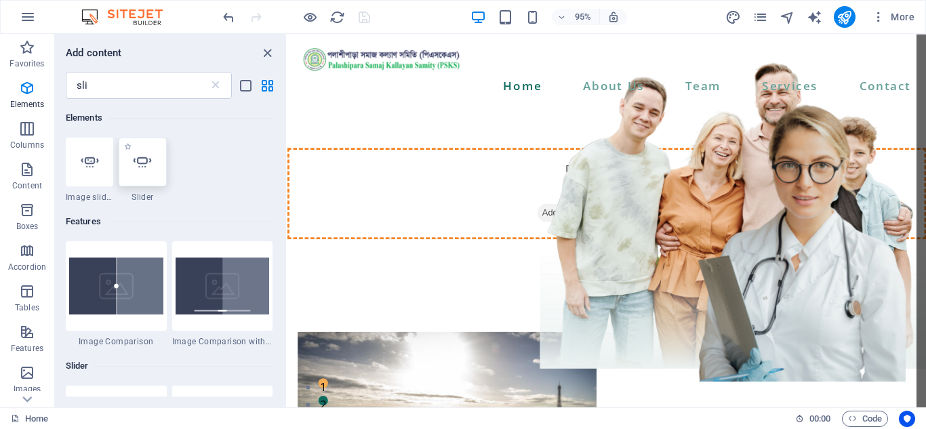
select select "ms"
select select "s"
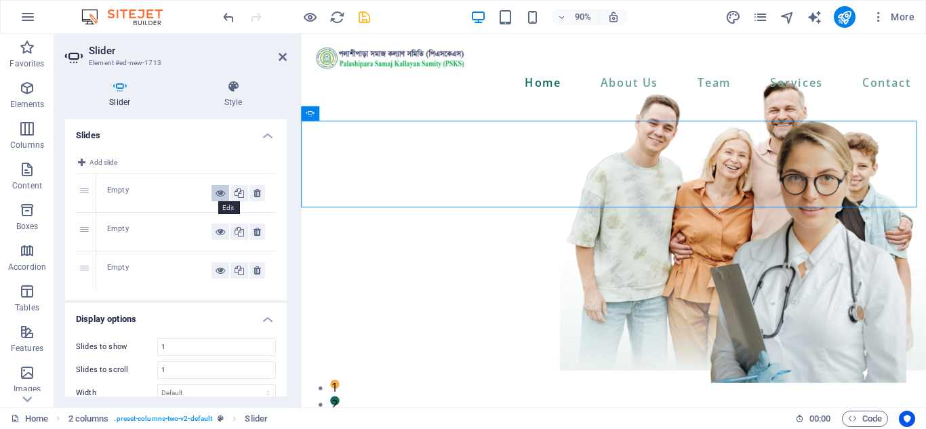
click at [216, 193] on icon at bounding box center [220, 193] width 9 height 16
click at [256, 193] on icon at bounding box center [257, 193] width 7 height 16
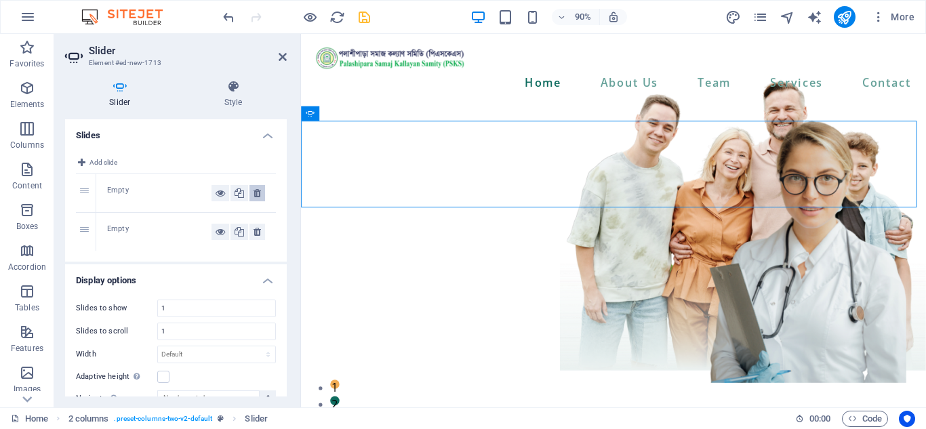
click at [256, 193] on icon at bounding box center [257, 193] width 7 height 16
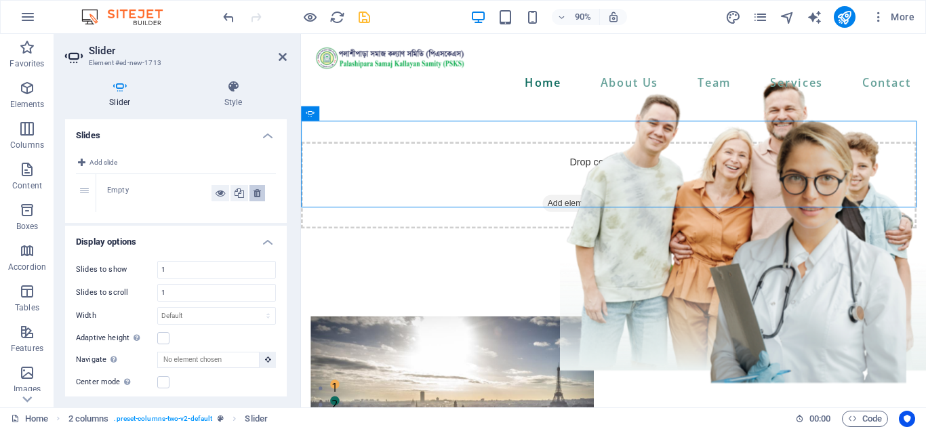
click at [256, 193] on icon at bounding box center [257, 193] width 7 height 16
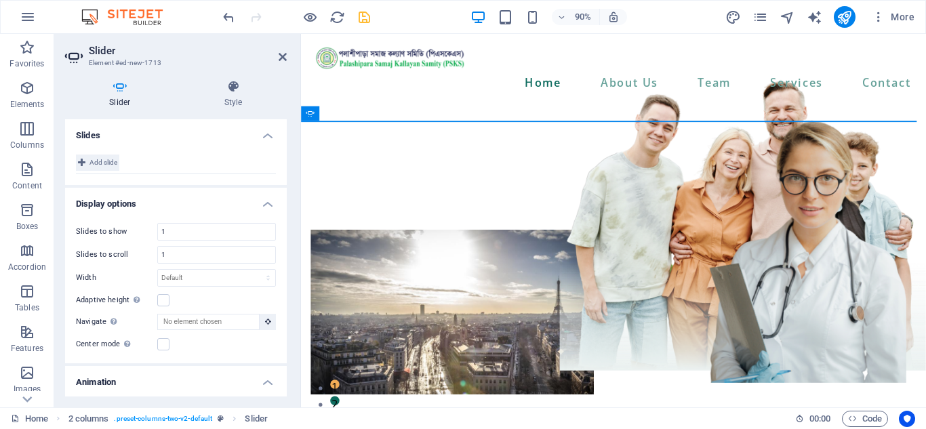
click at [106, 163] on span "Add slide" at bounding box center [104, 163] width 28 height 16
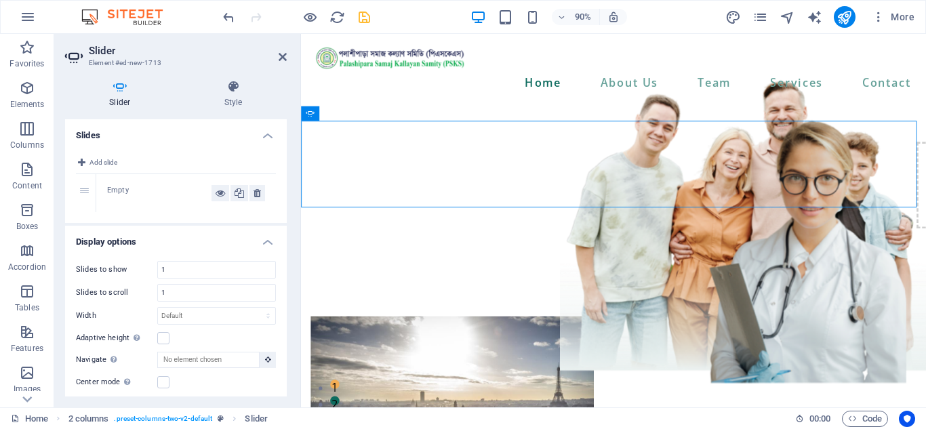
click at [85, 191] on div "1" at bounding box center [86, 193] width 20 height 38
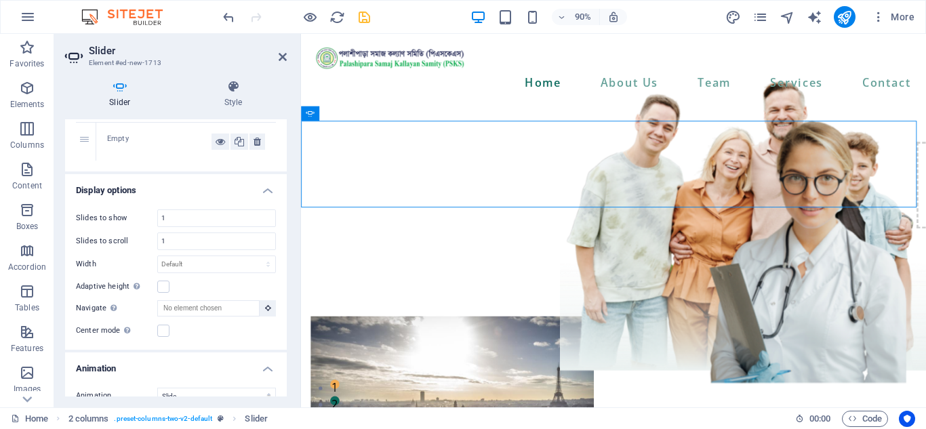
scroll to position [68, 0]
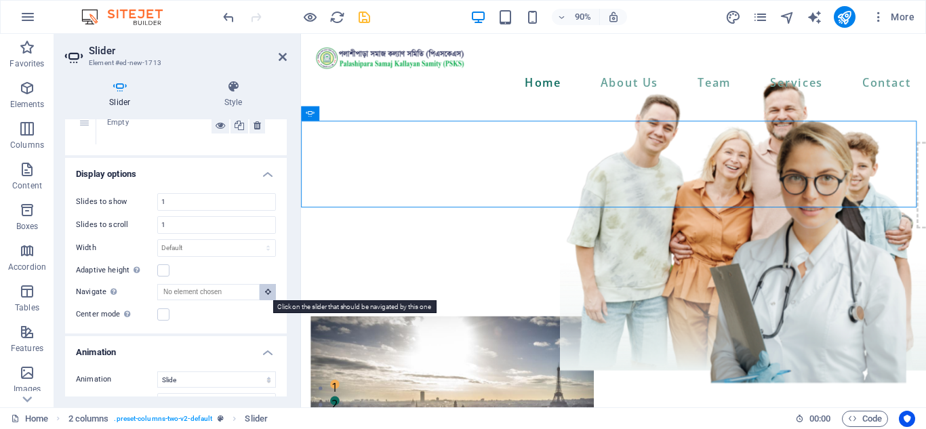
click at [266, 294] on icon at bounding box center [268, 291] width 6 height 7
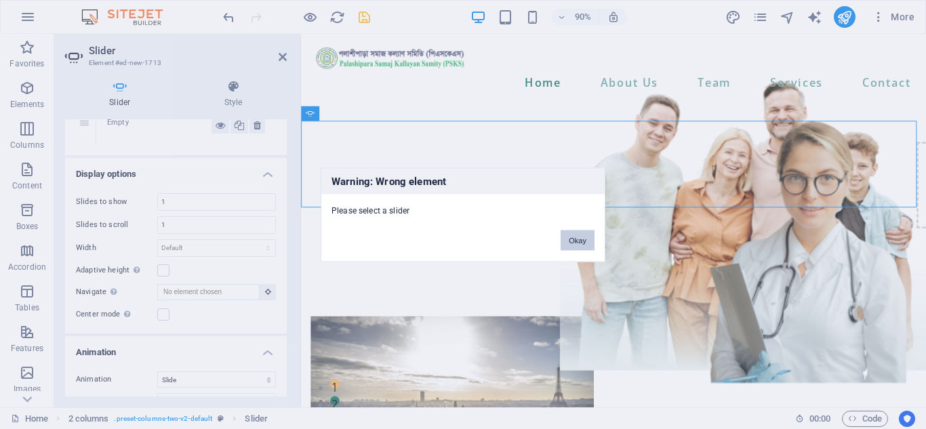
click at [579, 238] on button "Okay" at bounding box center [578, 240] width 34 height 20
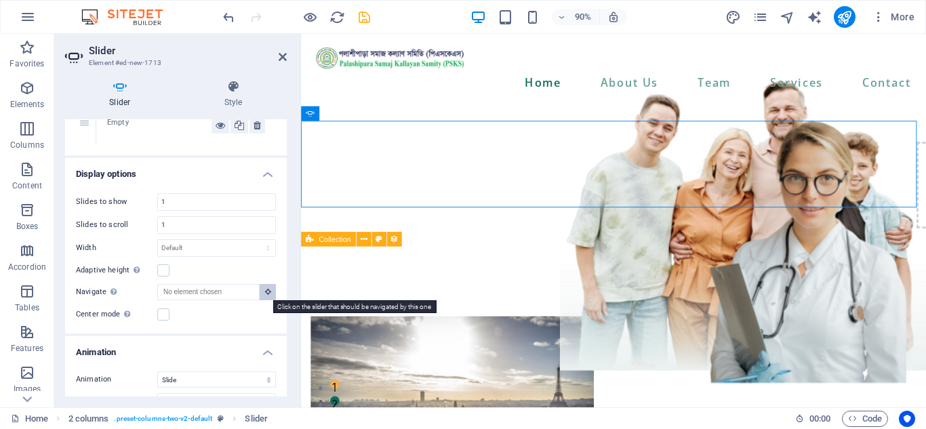
click at [264, 296] on button at bounding box center [268, 292] width 16 height 16
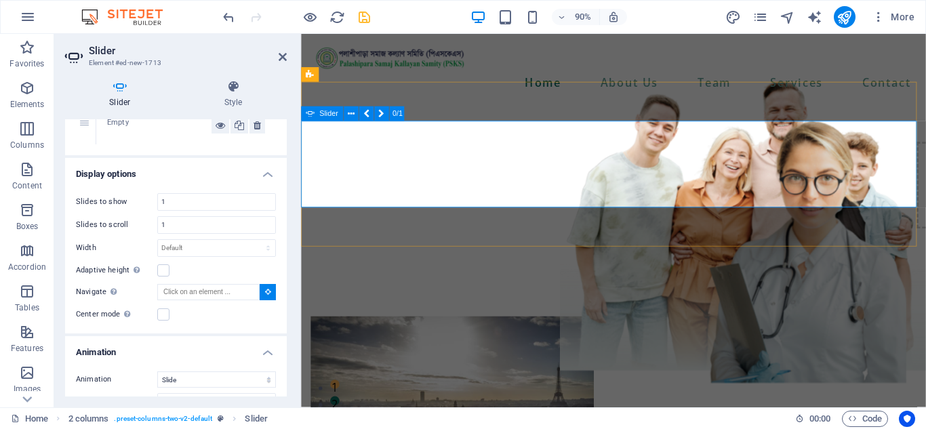
click at [441, 189] on div "Drop content here or Add elements Paste clipboard" at bounding box center [648, 202] width 694 height 96
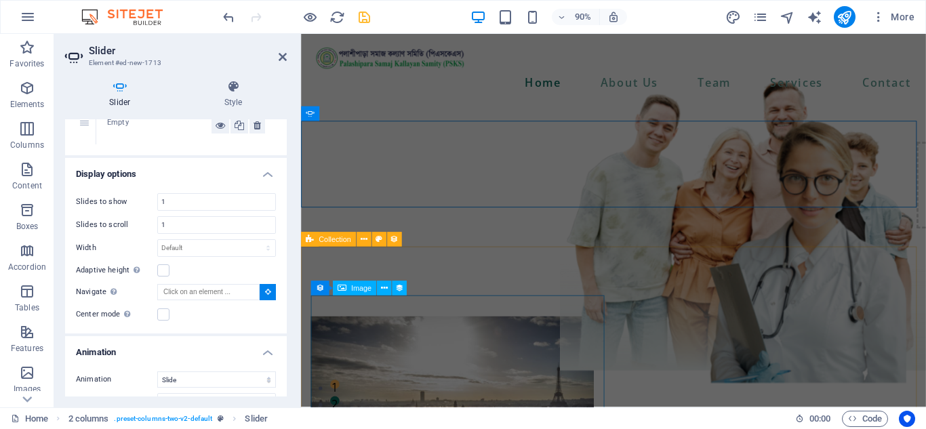
click at [367, 289] on span "Image" at bounding box center [361, 288] width 20 height 7
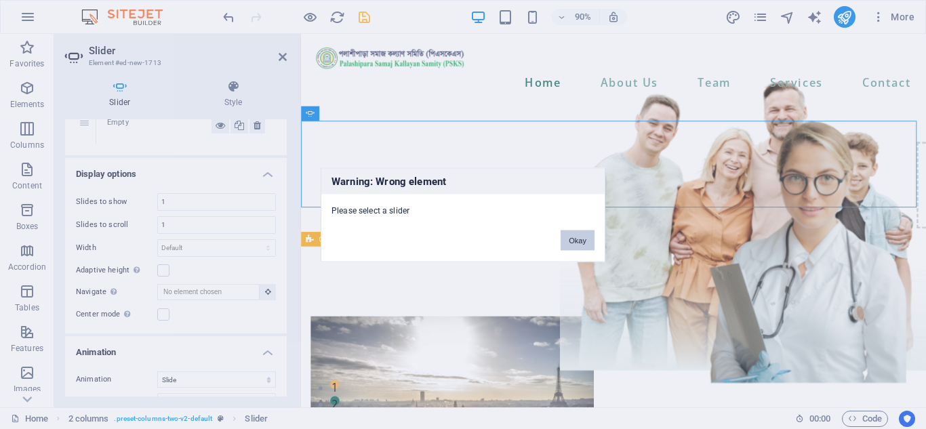
click at [585, 235] on button "Okay" at bounding box center [578, 240] width 34 height 20
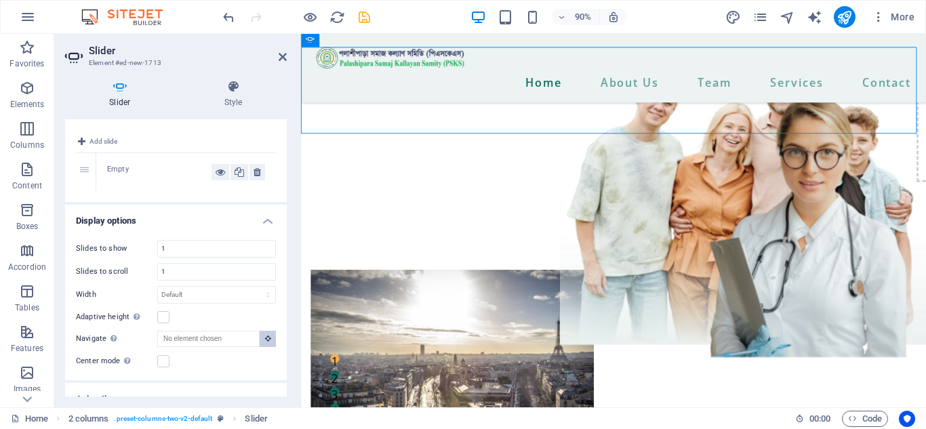
scroll to position [82, 0]
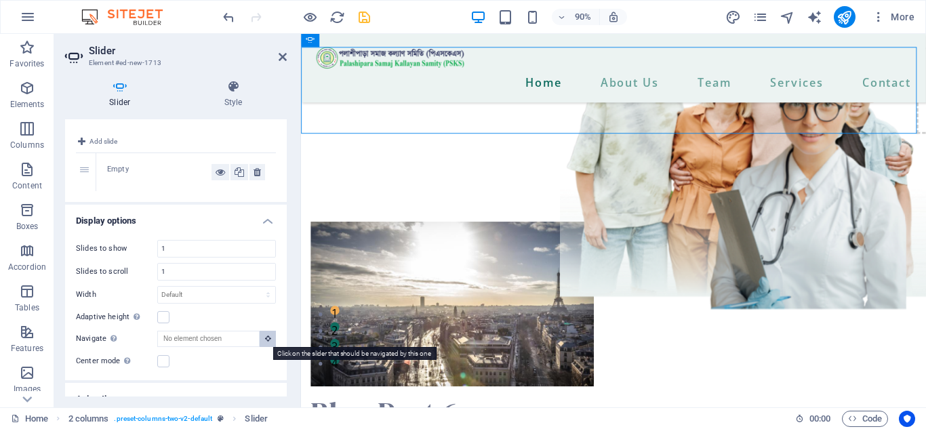
click at [269, 340] on button at bounding box center [268, 339] width 16 height 16
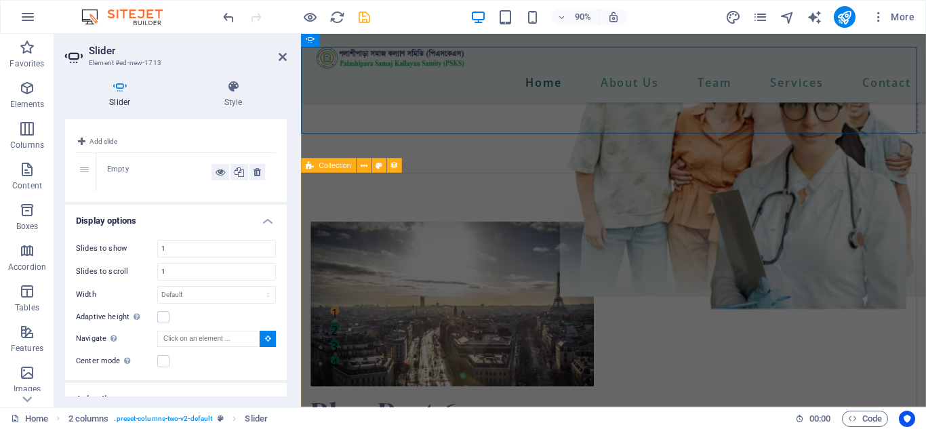
click at [343, 167] on span "Collection" at bounding box center [335, 165] width 32 height 7
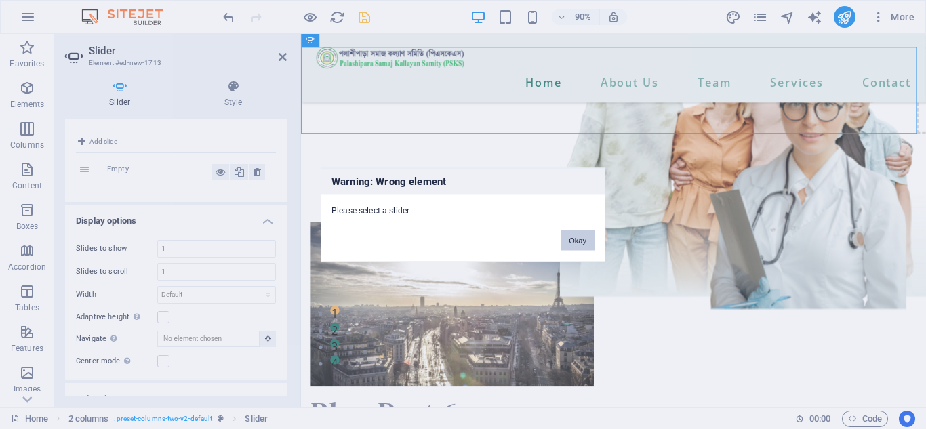
click at [584, 244] on button "Okay" at bounding box center [578, 240] width 34 height 20
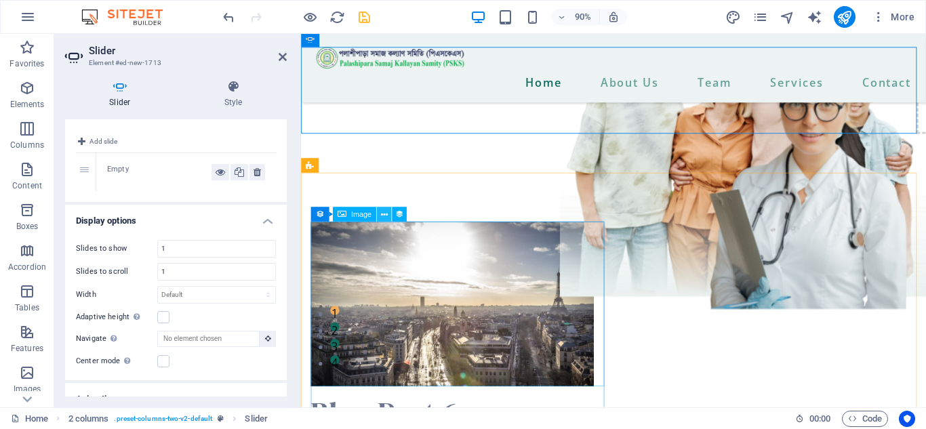
click at [385, 216] on icon at bounding box center [384, 214] width 7 height 13
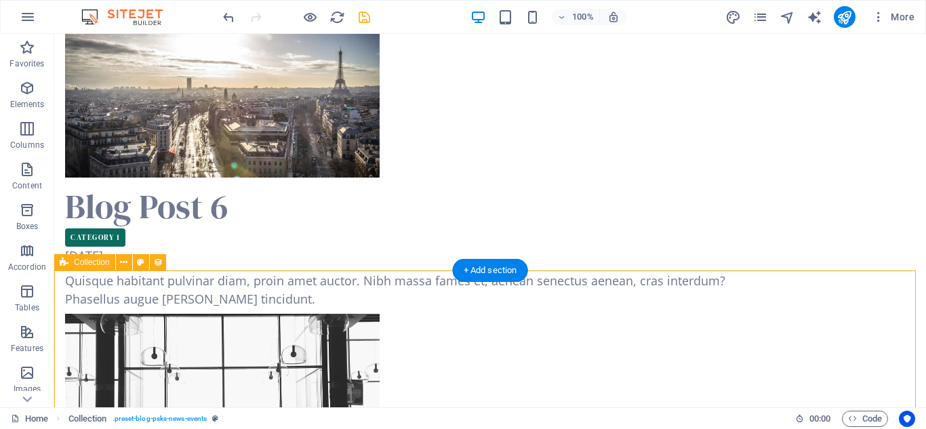
scroll to position [0, 0]
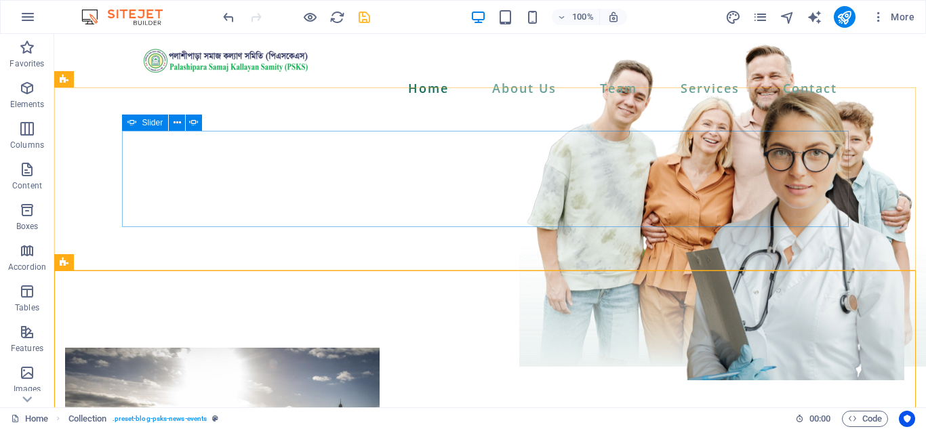
click at [151, 123] on span "Slider" at bounding box center [152, 123] width 21 height 8
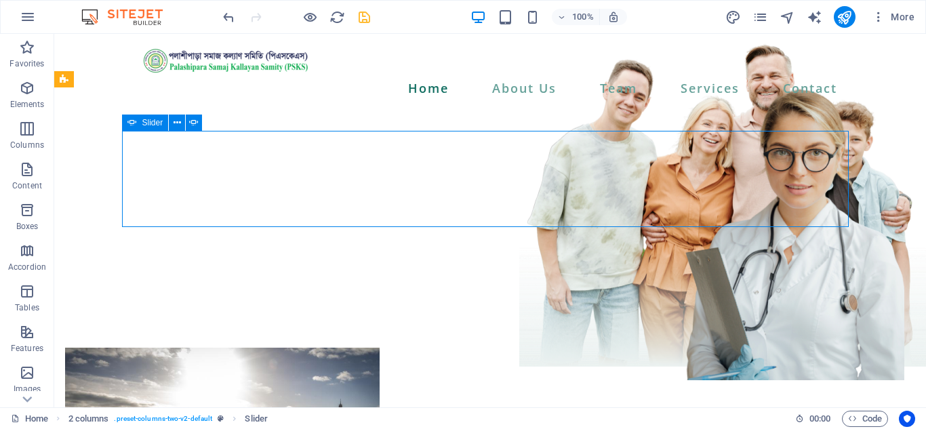
click at [151, 123] on span "Slider" at bounding box center [152, 123] width 21 height 8
select select "ms"
select select "s"
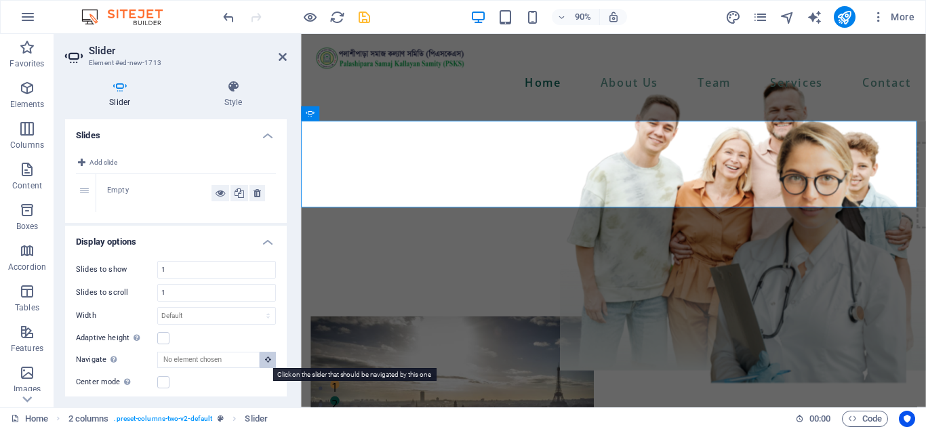
click at [265, 362] on icon at bounding box center [268, 359] width 6 height 7
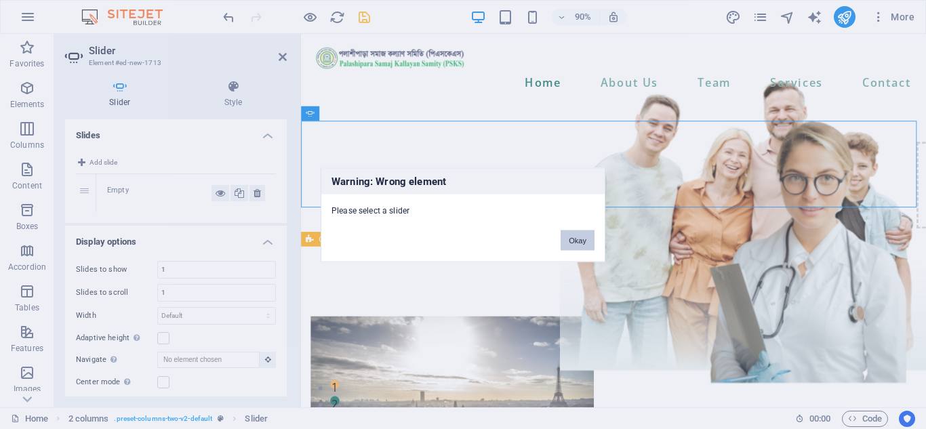
click at [576, 236] on button "Okay" at bounding box center [578, 240] width 34 height 20
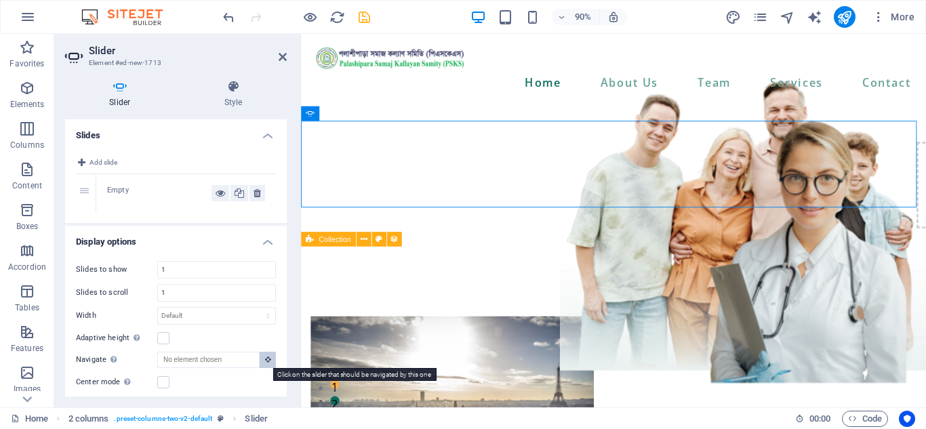
click at [265, 361] on icon at bounding box center [268, 359] width 6 height 7
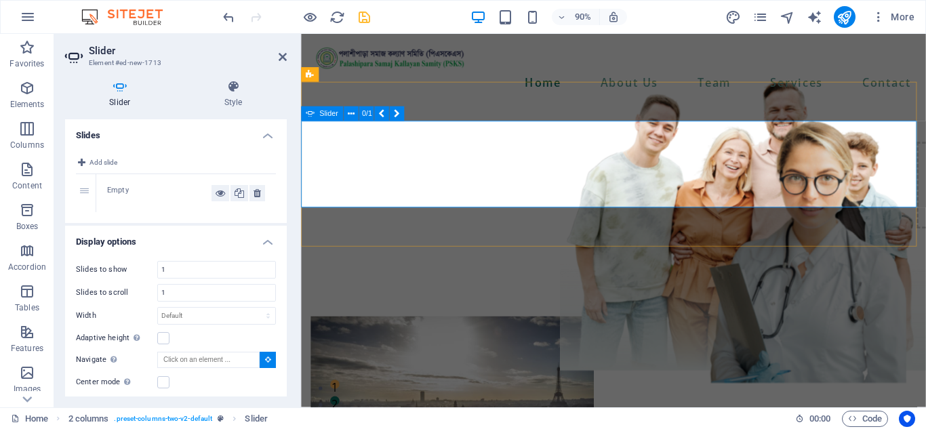
click at [402, 154] on div "Drop content here or Add elements Paste clipboard" at bounding box center [648, 202] width 694 height 96
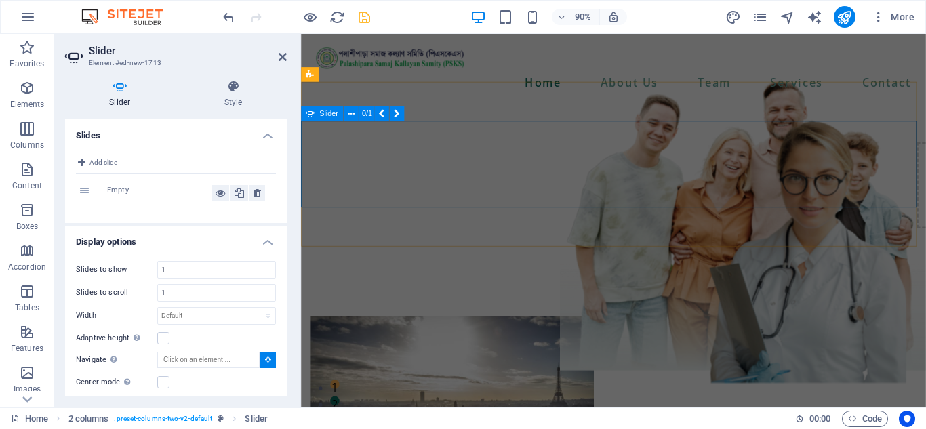
click at [402, 154] on div "Drop content here or Add elements Paste clipboard" at bounding box center [648, 202] width 694 height 96
click at [399, 168] on div "Drop content here or Add elements Paste clipboard" at bounding box center [648, 202] width 694 height 96
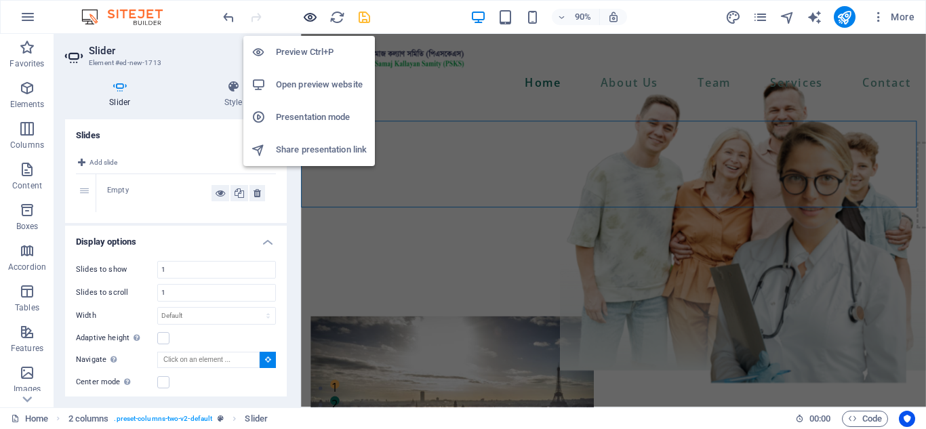
click at [314, 18] on icon "button" at bounding box center [310, 17] width 16 height 16
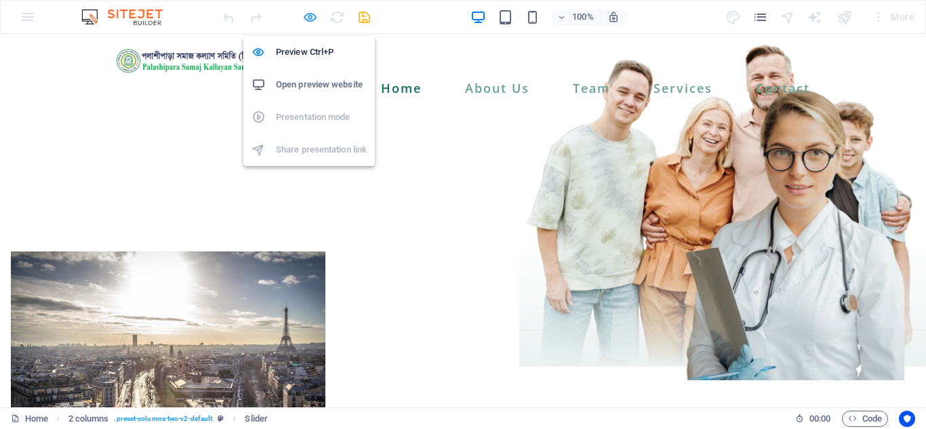
click at [313, 17] on icon "button" at bounding box center [310, 17] width 16 height 16
select select "ms"
select select "s"
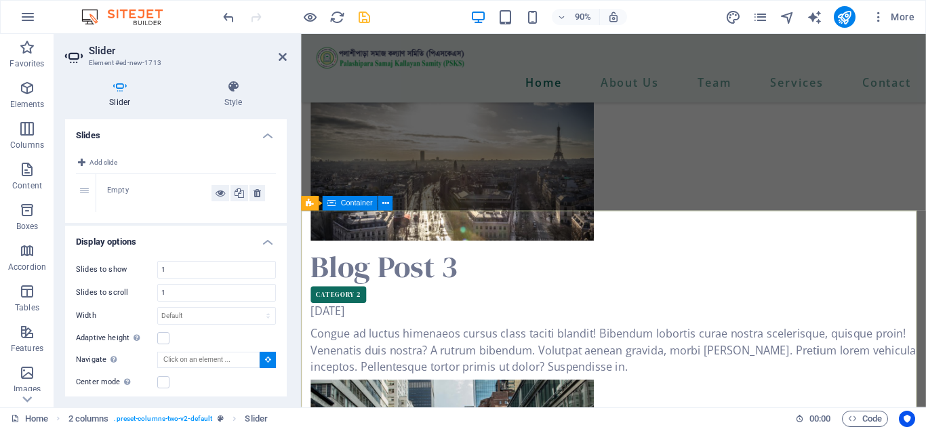
scroll to position [1560, 0]
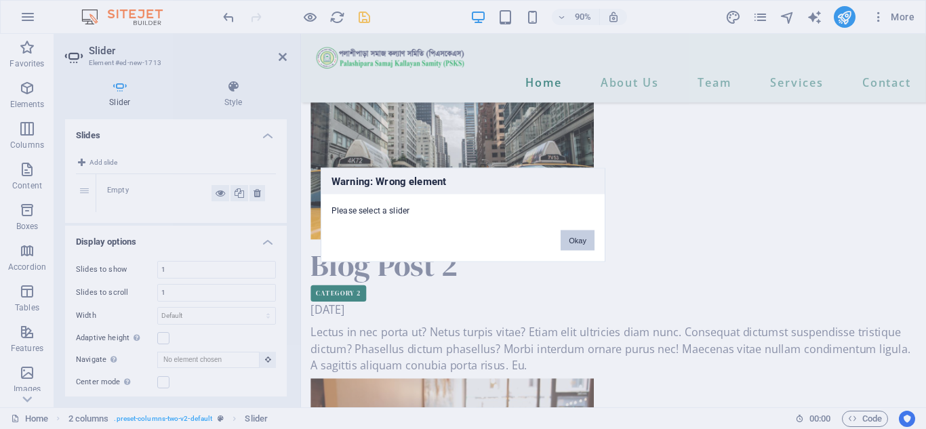
click at [572, 239] on button "Okay" at bounding box center [578, 240] width 34 height 20
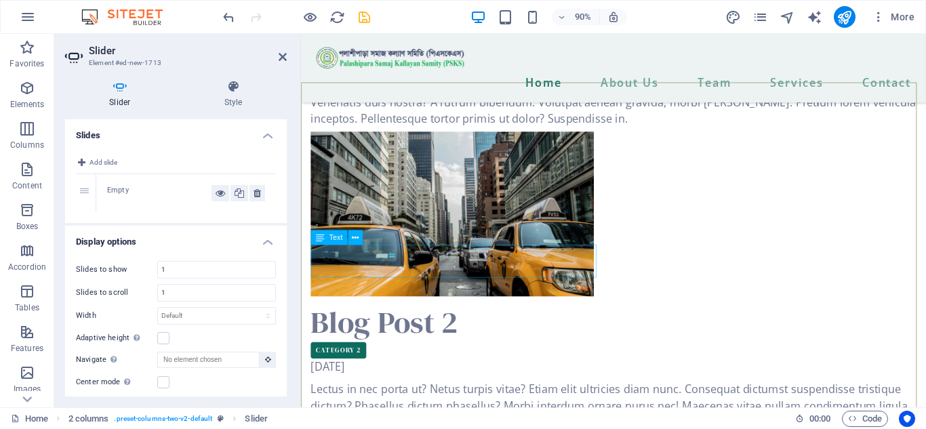
scroll to position [1424, 0]
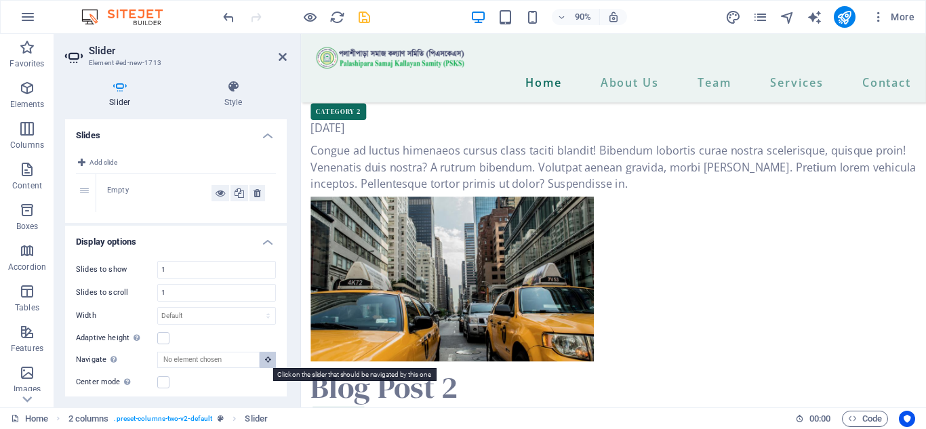
click at [268, 355] on button at bounding box center [268, 360] width 16 height 16
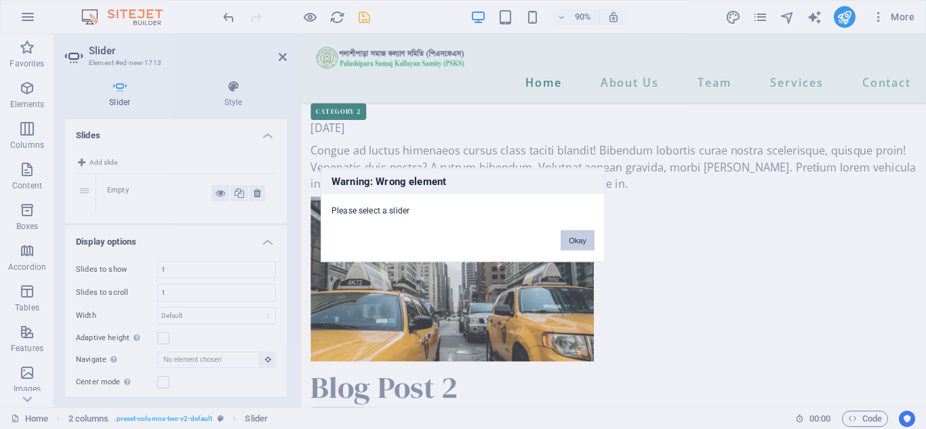
click at [579, 236] on button "Okay" at bounding box center [578, 240] width 34 height 20
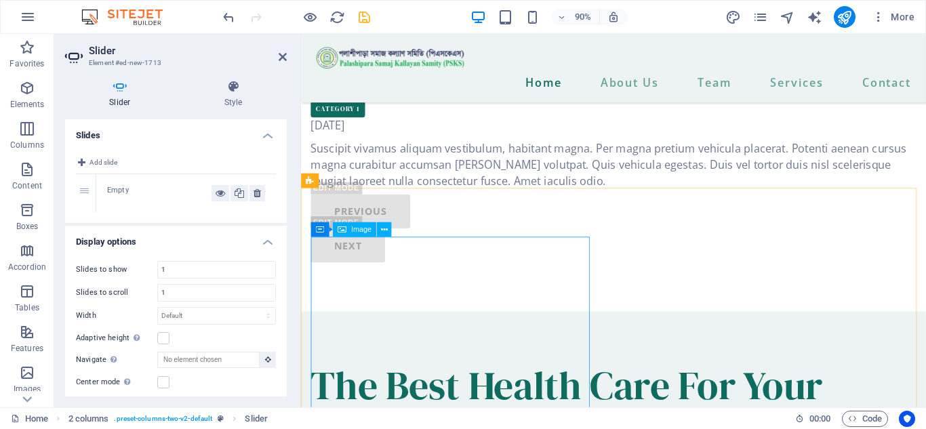
scroll to position [2238, 0]
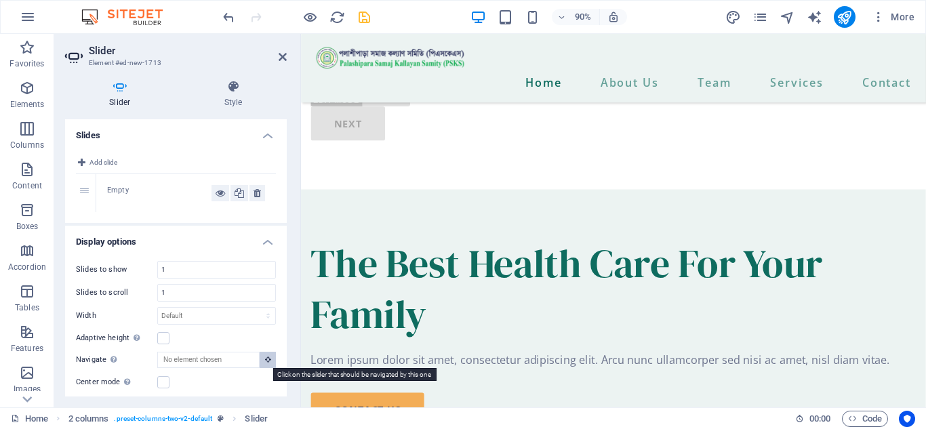
click at [264, 363] on button at bounding box center [268, 360] width 16 height 16
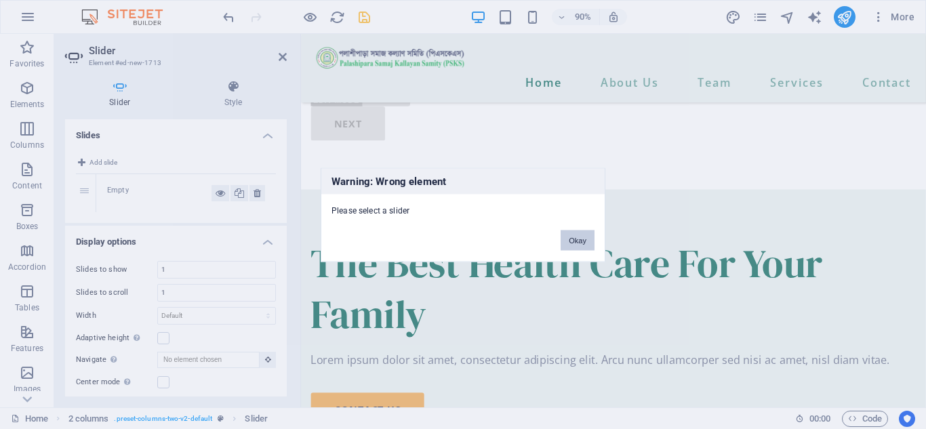
click at [583, 237] on button "Okay" at bounding box center [578, 240] width 34 height 20
